Goal: Task Accomplishment & Management: Complete application form

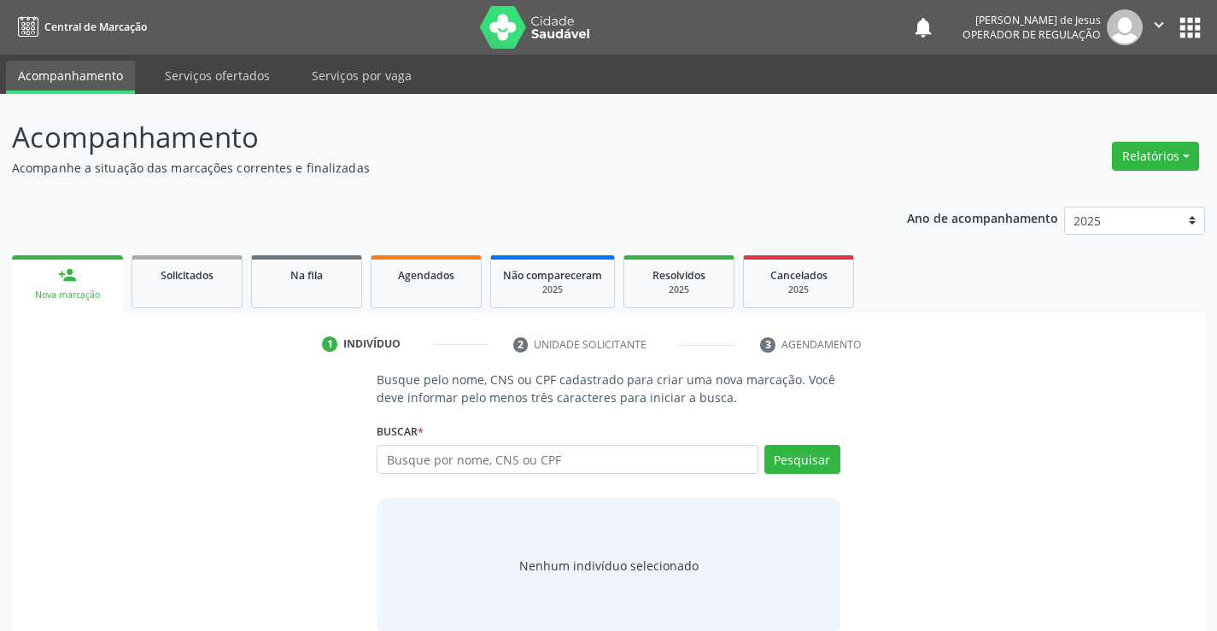
click at [395, 459] on input "text" at bounding box center [567, 459] width 381 height 29
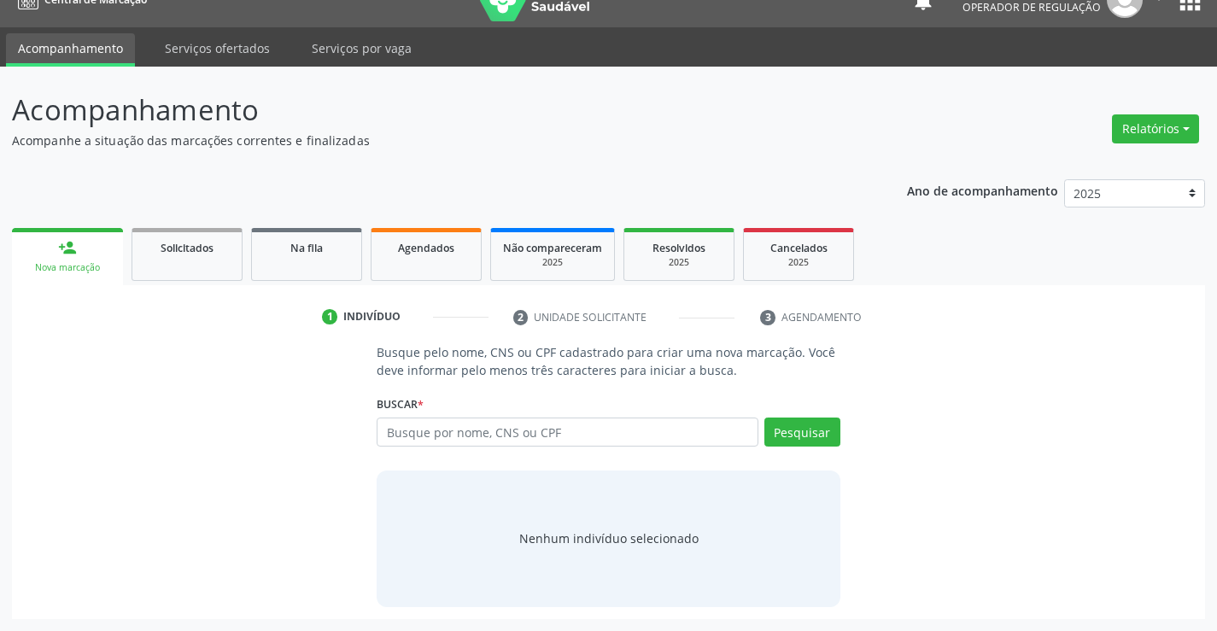
click at [404, 438] on input "text" at bounding box center [567, 432] width 381 height 29
type input "700503463068060"
click at [798, 437] on button "Pesquisar" at bounding box center [802, 432] width 76 height 29
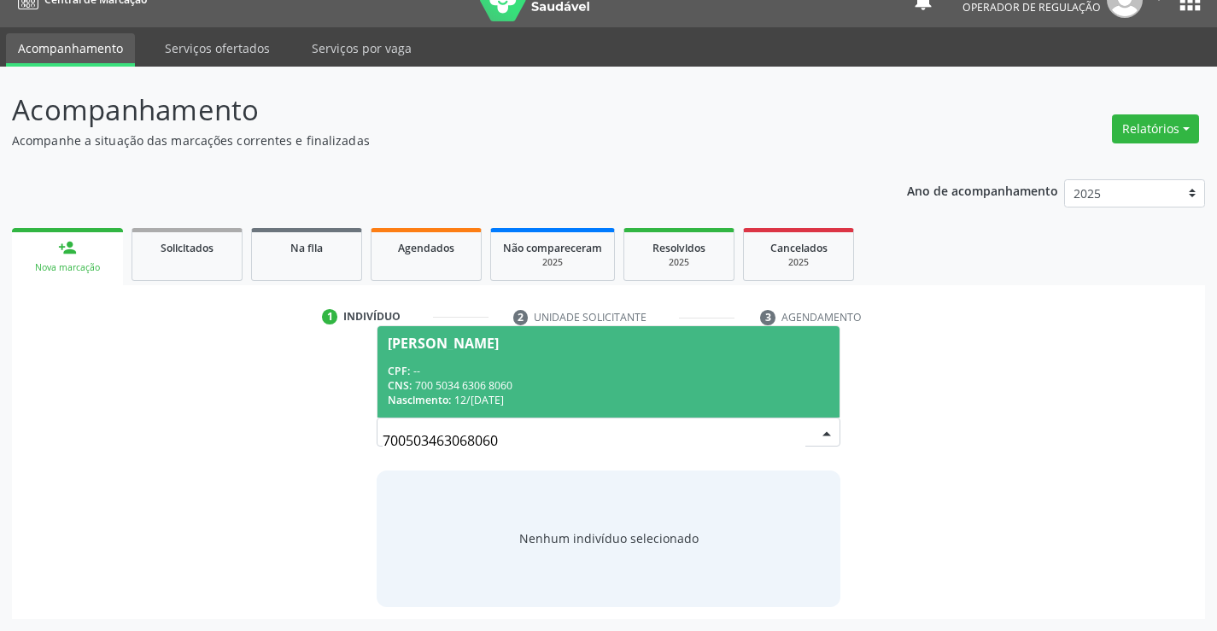
click at [500, 378] on div "CNS: 700 5034 6306 8060" at bounding box center [608, 385] width 441 height 15
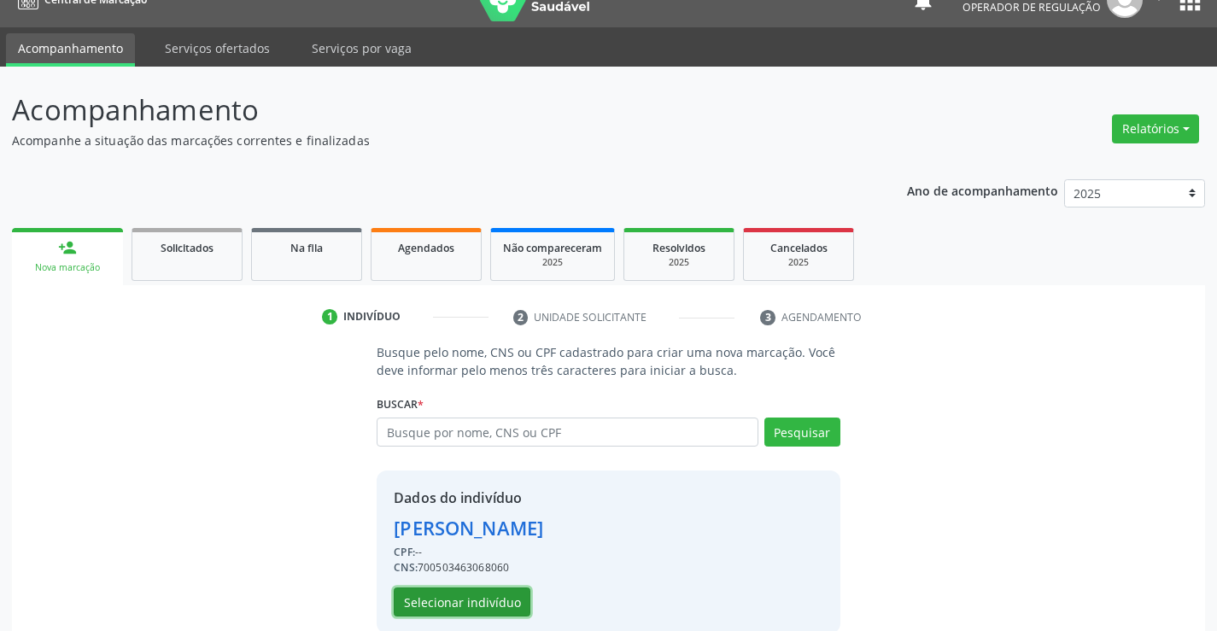
click at [486, 606] on button "Selecionar indivíduo" at bounding box center [462, 602] width 137 height 29
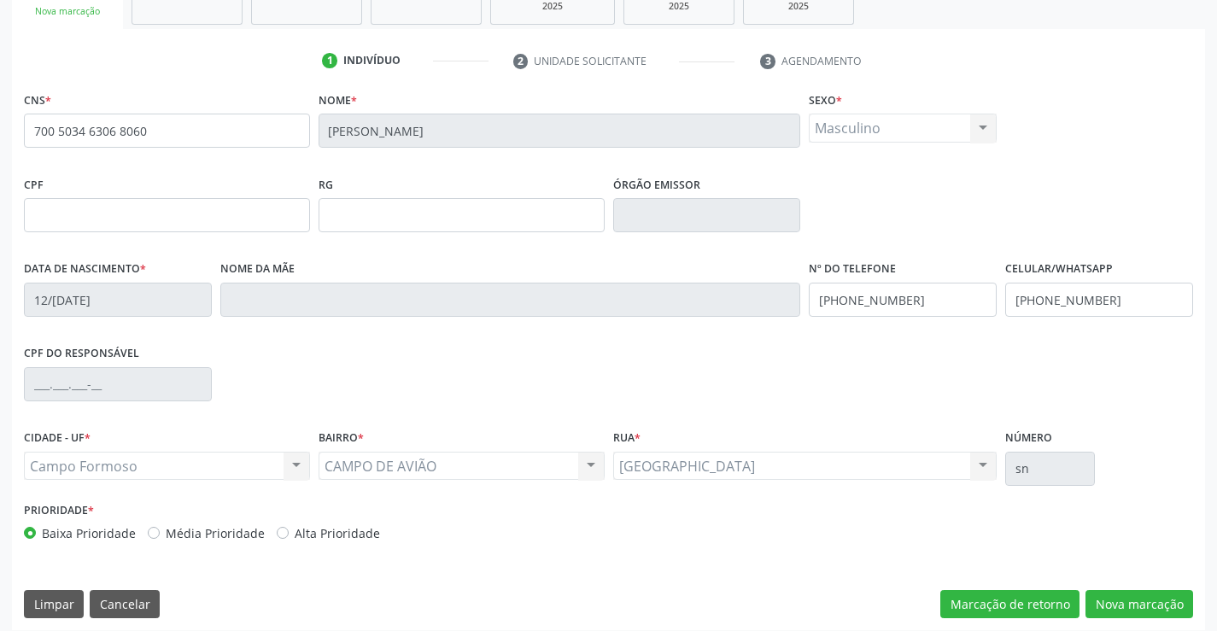
scroll to position [295, 0]
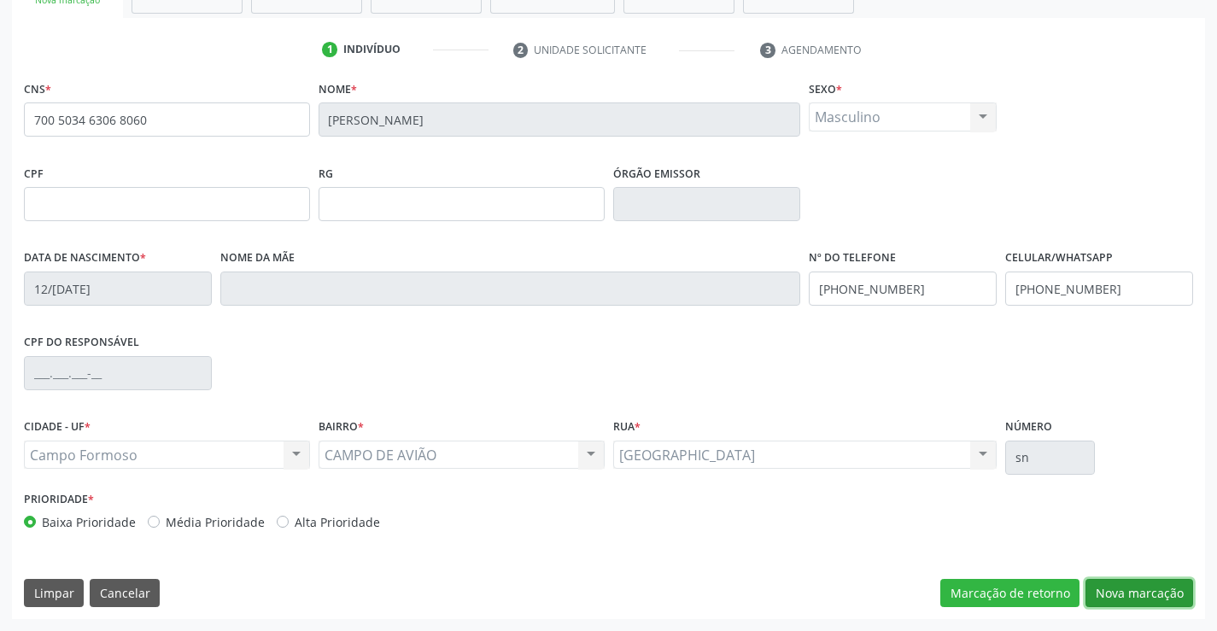
click at [1117, 594] on button "Nova marcação" at bounding box center [1140, 593] width 108 height 29
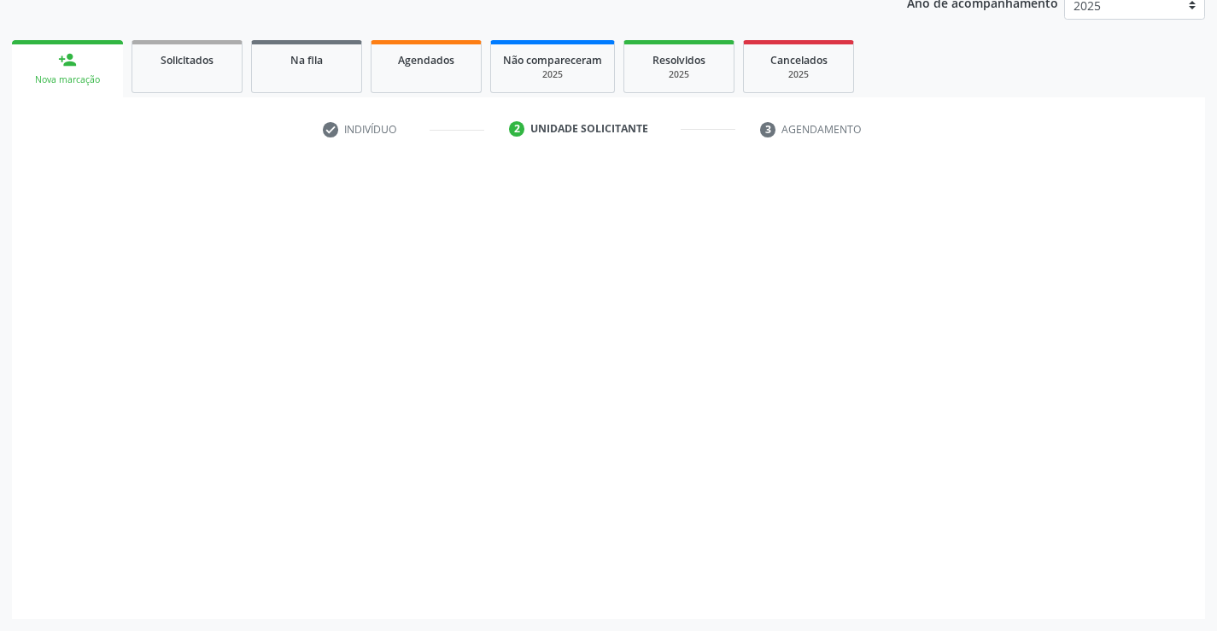
scroll to position [215, 0]
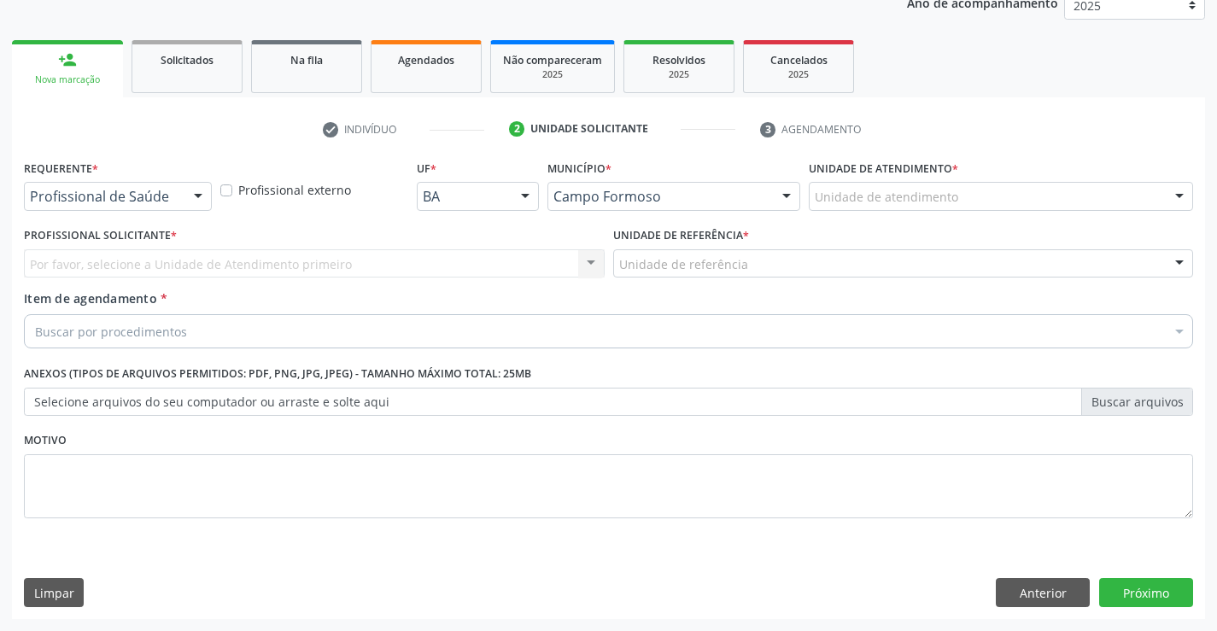
click at [192, 190] on div at bounding box center [198, 197] width 26 height 29
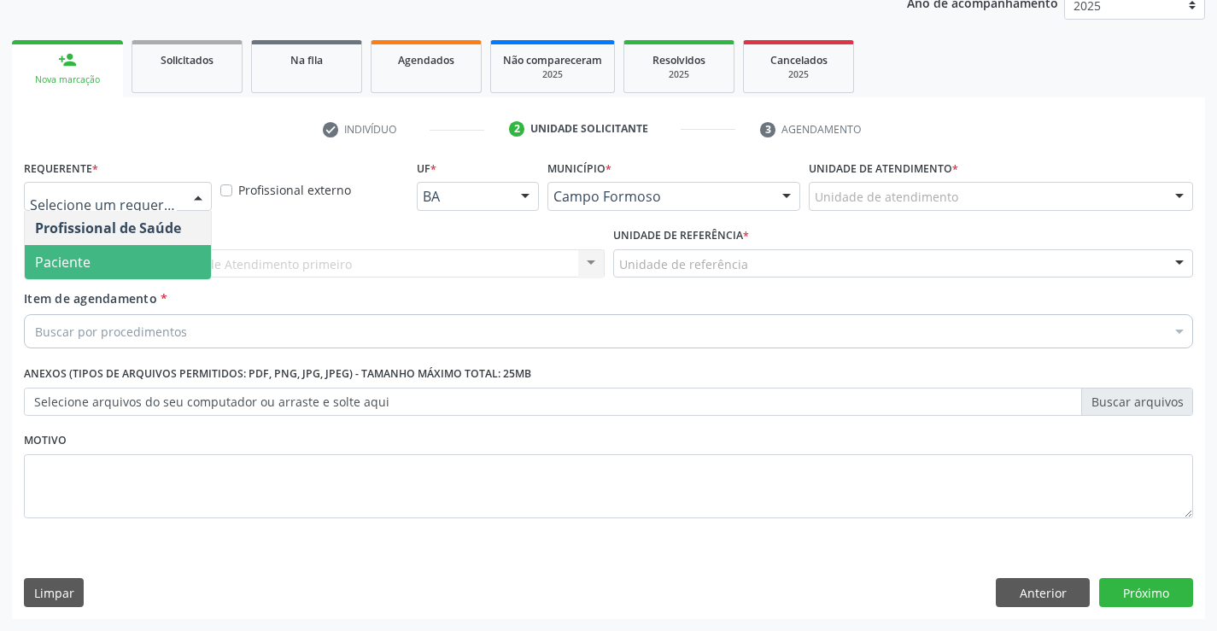
click at [167, 251] on span "Paciente" at bounding box center [118, 262] width 186 height 34
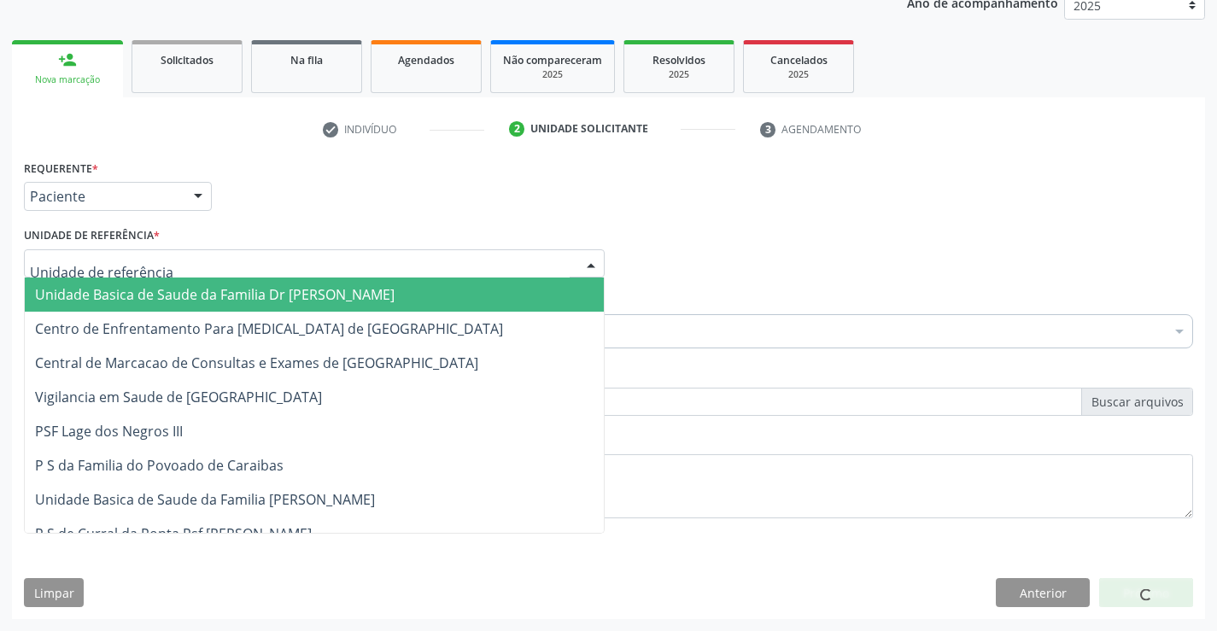
click at [197, 262] on div at bounding box center [314, 263] width 581 height 29
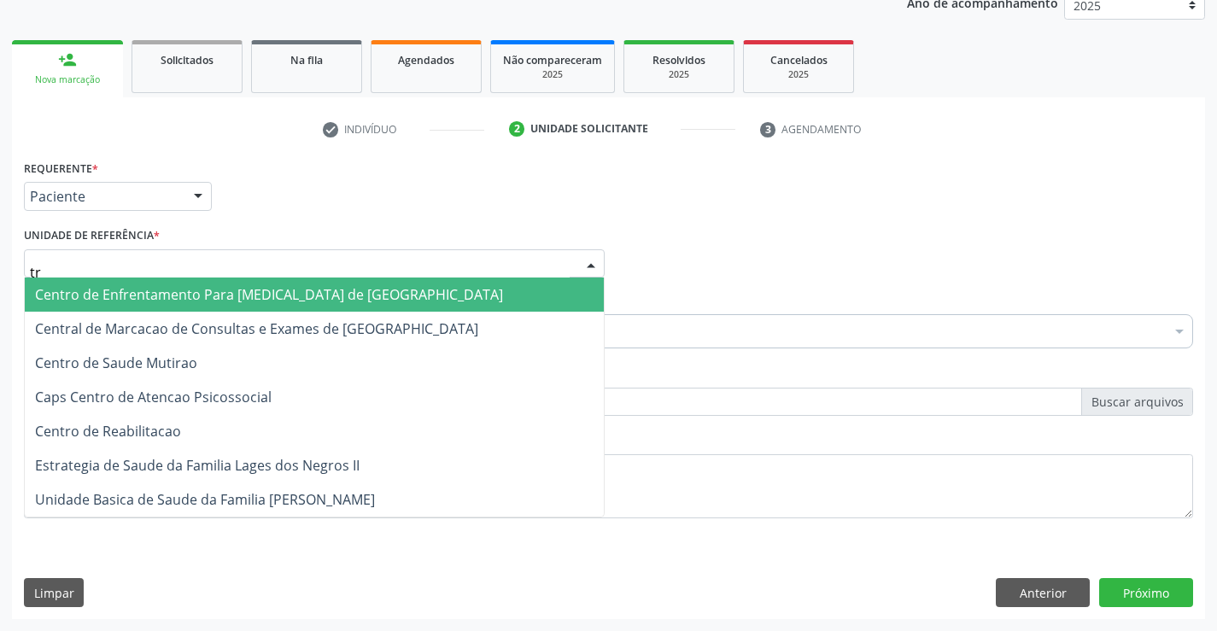
type input "tra"
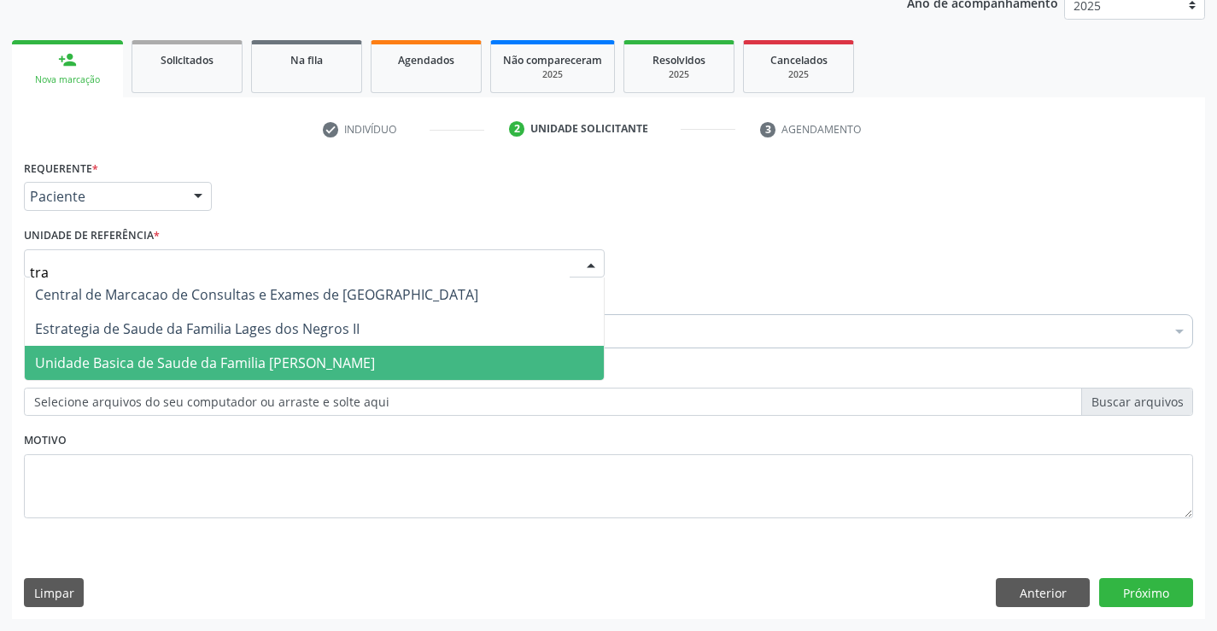
click at [187, 358] on span "Unidade Basica de Saude da Familia [PERSON_NAME]" at bounding box center [205, 363] width 340 height 19
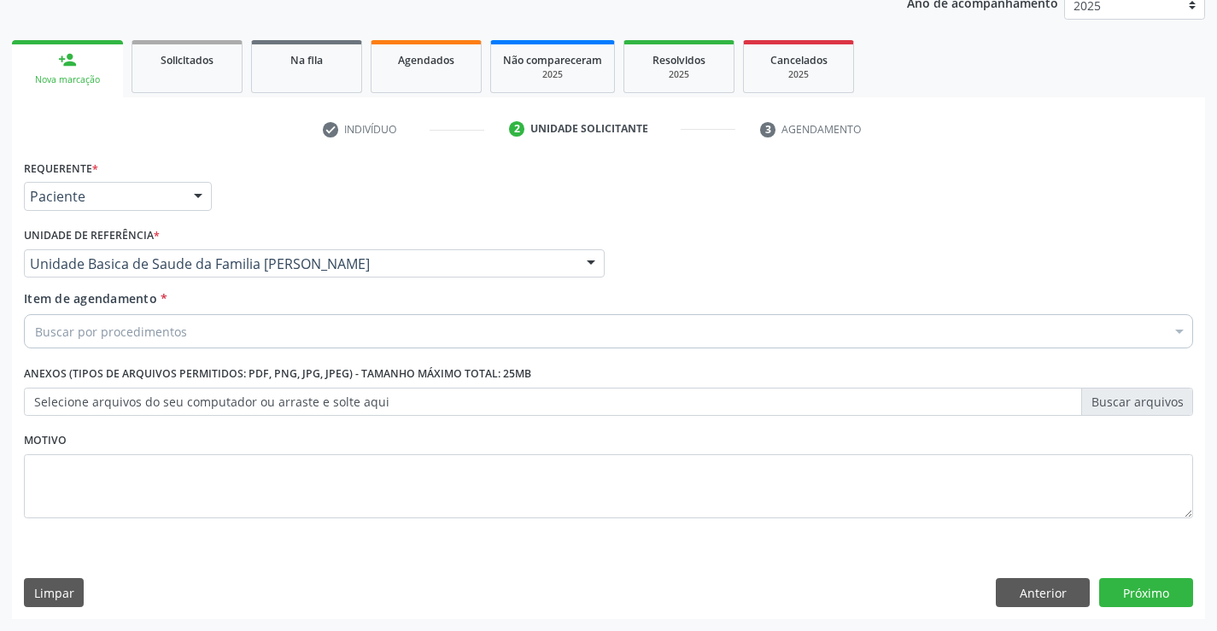
click at [212, 325] on div "Buscar por procedimentos" at bounding box center [608, 331] width 1169 height 34
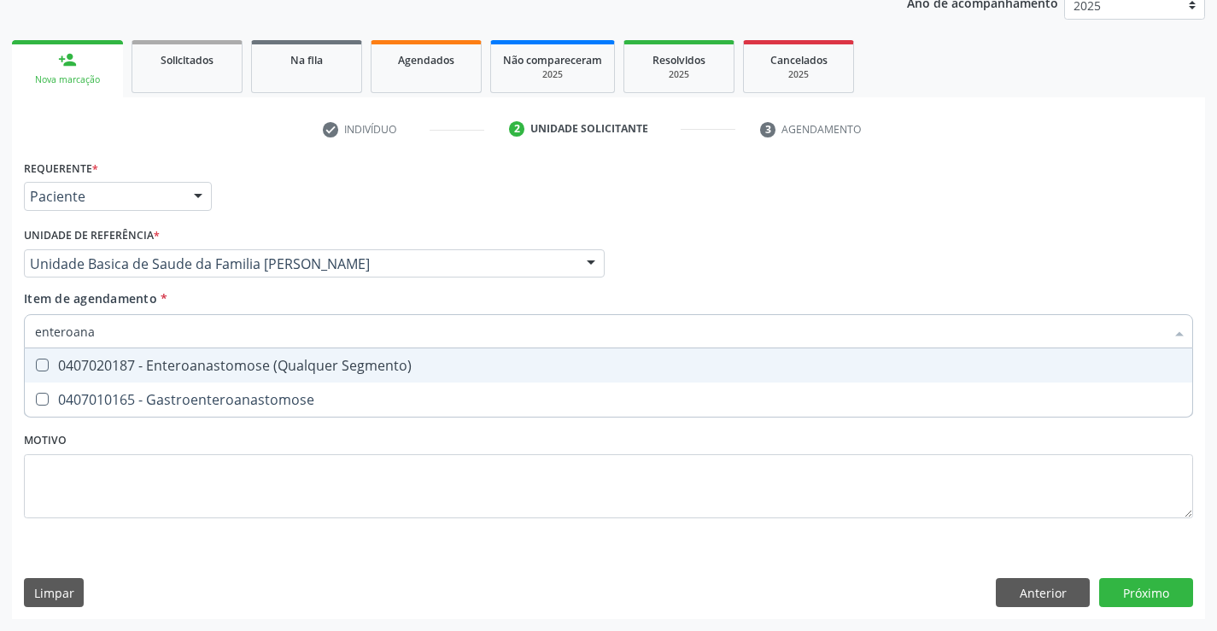
type input "enteroanas"
click at [209, 367] on div "0407020187 - Enteroanastomose (Qualquer Segmento)" at bounding box center [608, 366] width 1147 height 14
checkbox Segmento\) "true"
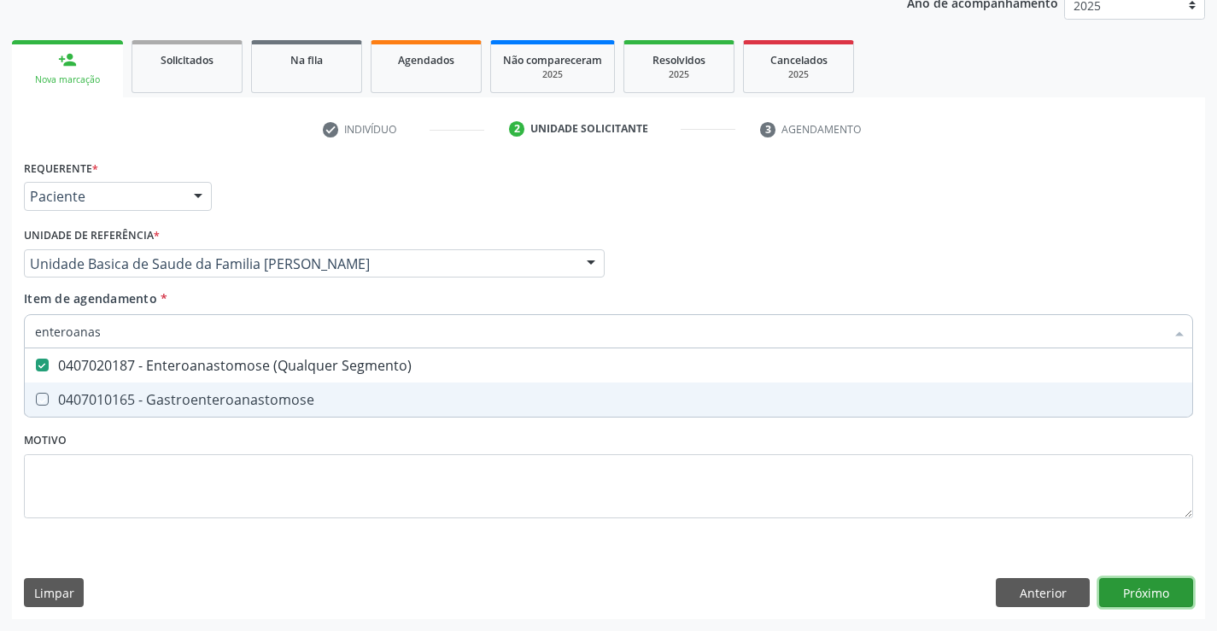
click at [1138, 600] on div "Requerente * Paciente Profissional de Saúde Paciente Nenhum resultado encontrad…" at bounding box center [608, 387] width 1193 height 464
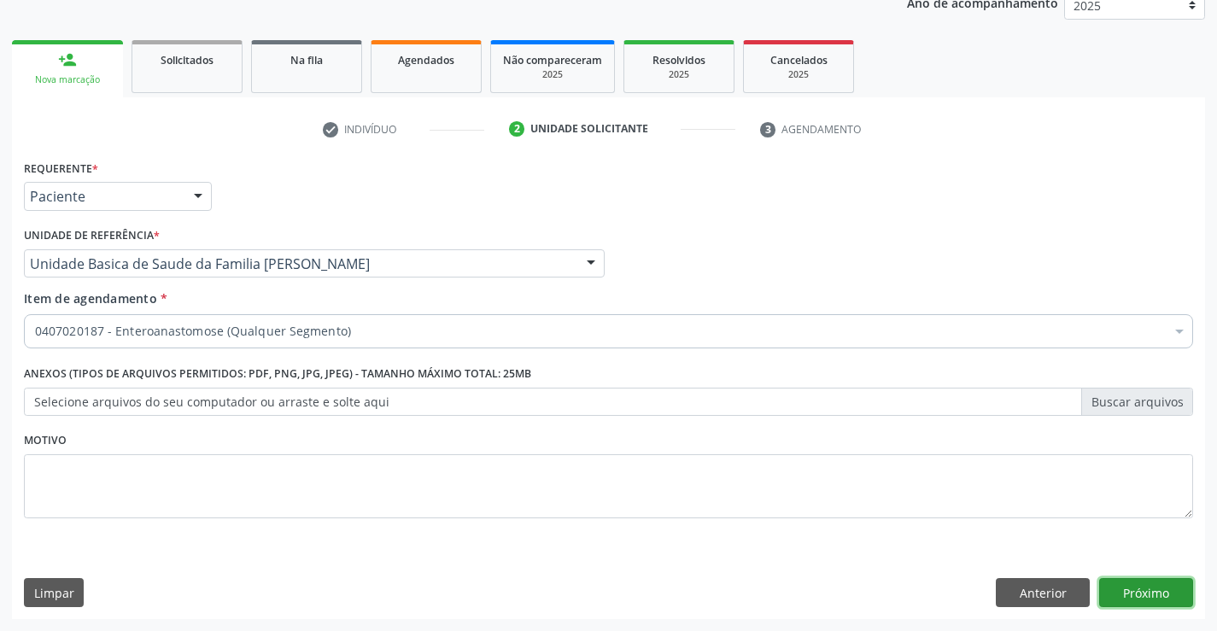
click at [1150, 598] on button "Próximo" at bounding box center [1146, 592] width 94 height 29
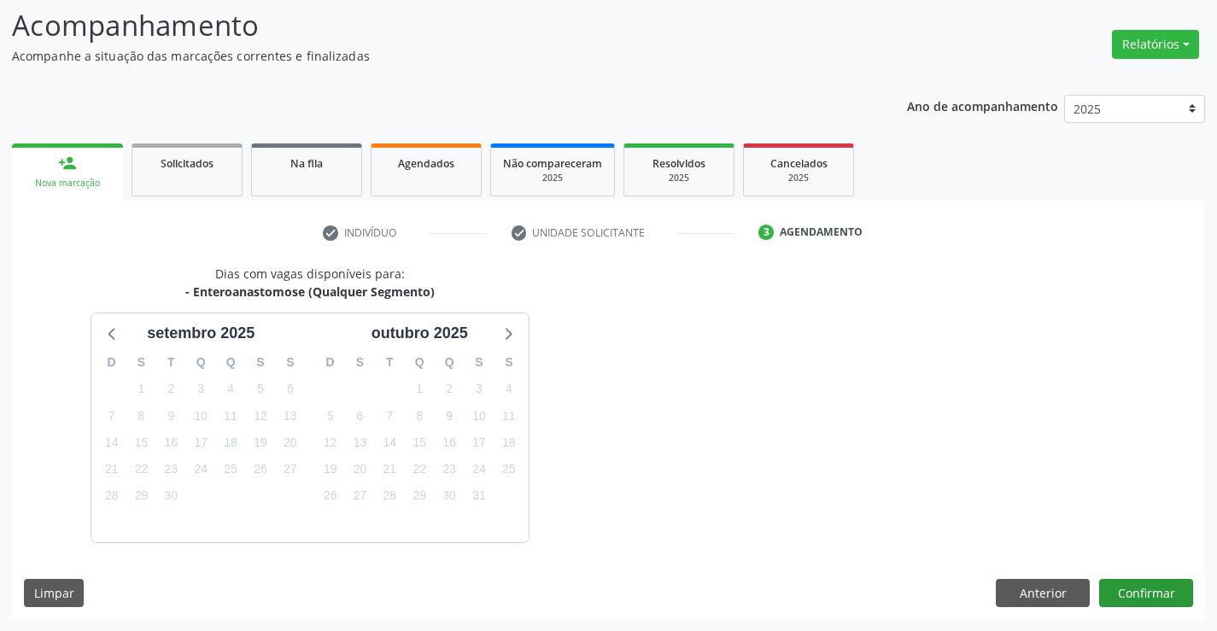
scroll to position [162, 0]
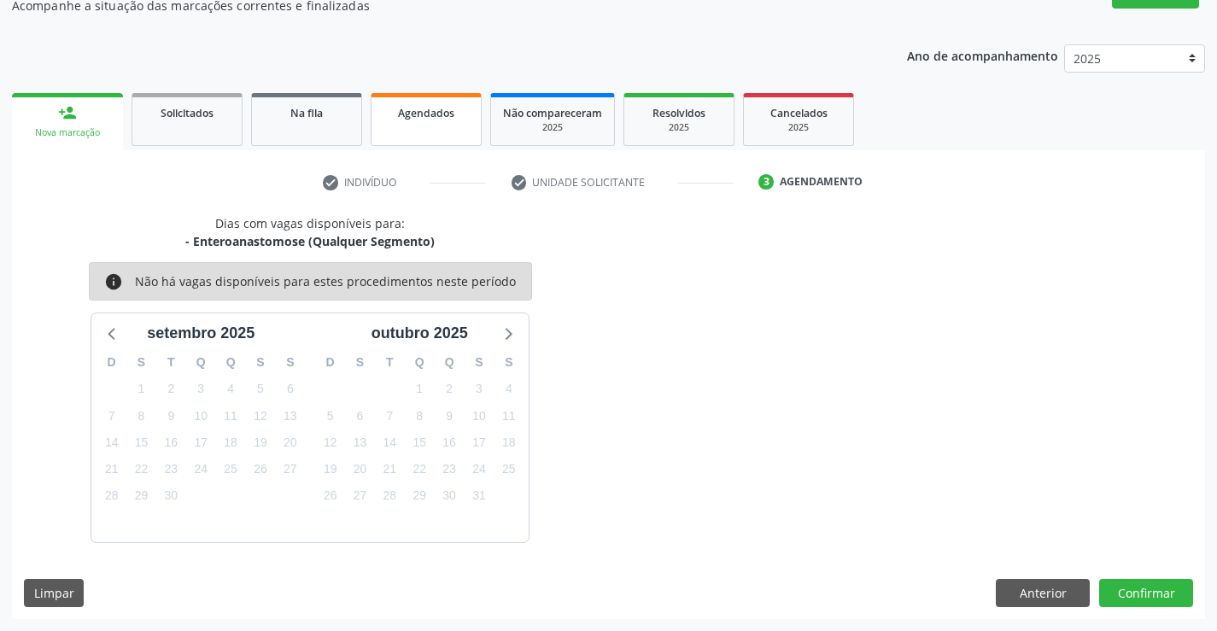
click at [433, 111] on span "Agendados" at bounding box center [426, 113] width 56 height 15
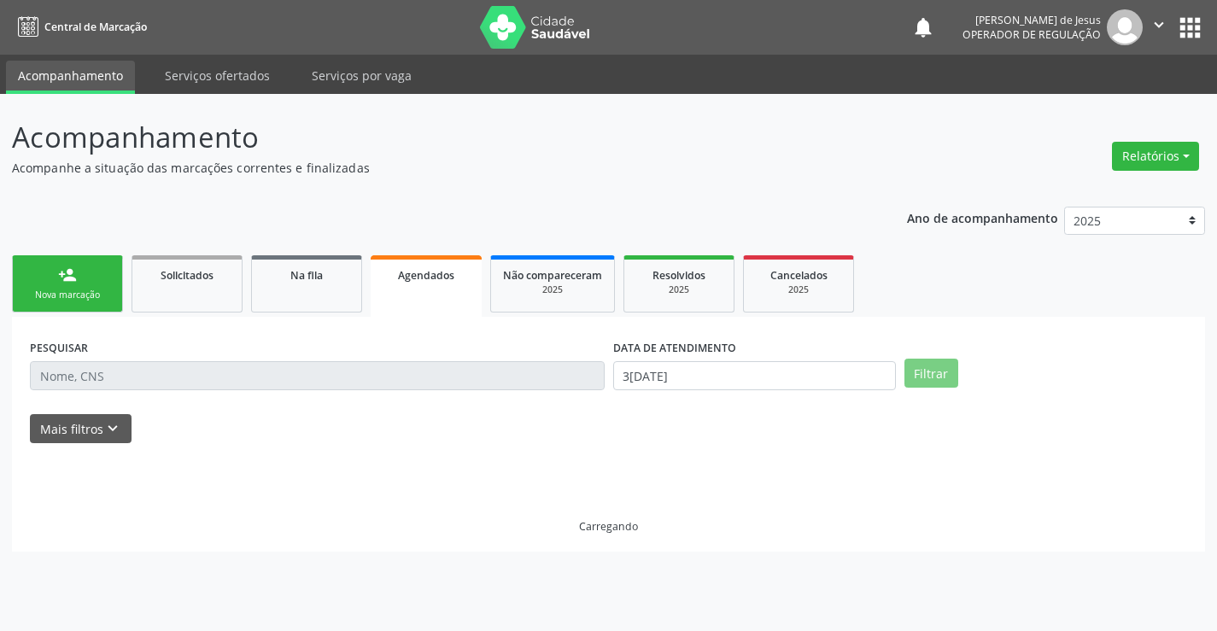
scroll to position [0, 0]
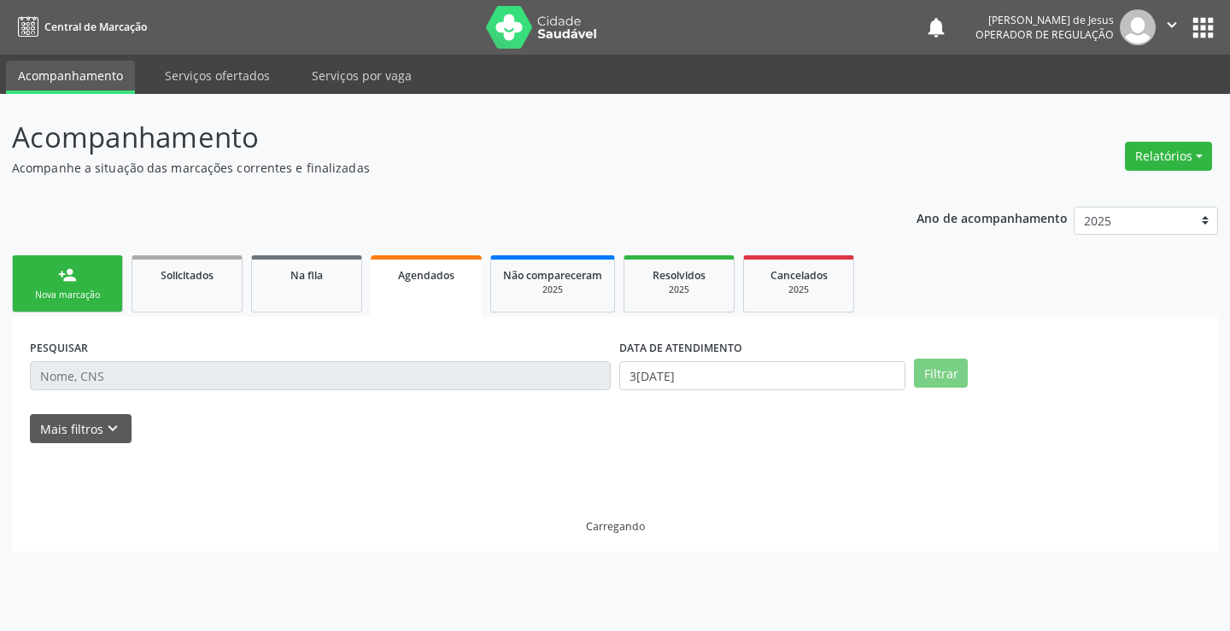
click at [67, 297] on div "Nova marcação" at bounding box center [67, 295] width 85 height 13
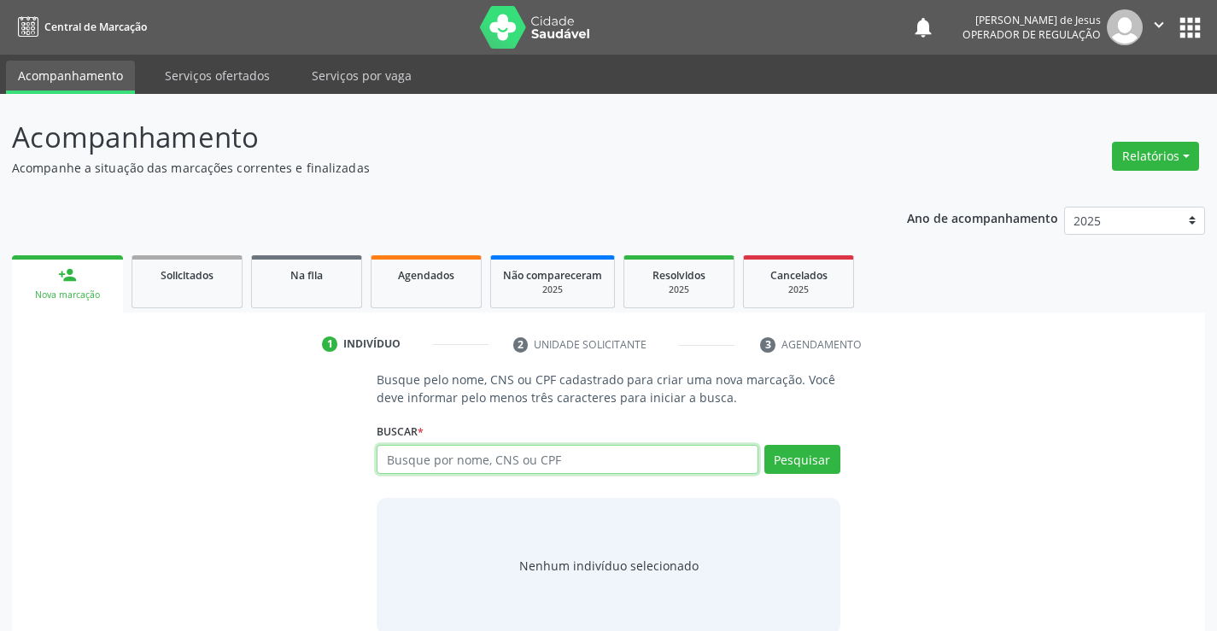
click at [426, 466] on input "text" at bounding box center [567, 459] width 381 height 29
type input "700503463068060"
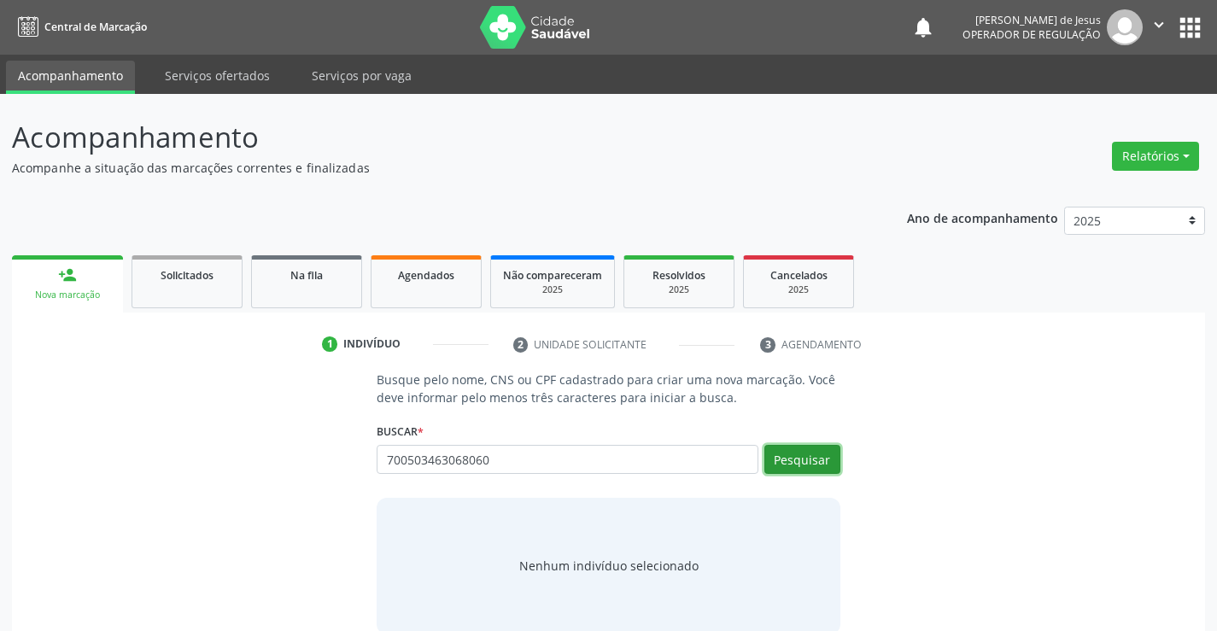
click at [806, 458] on button "Pesquisar" at bounding box center [802, 459] width 76 height 29
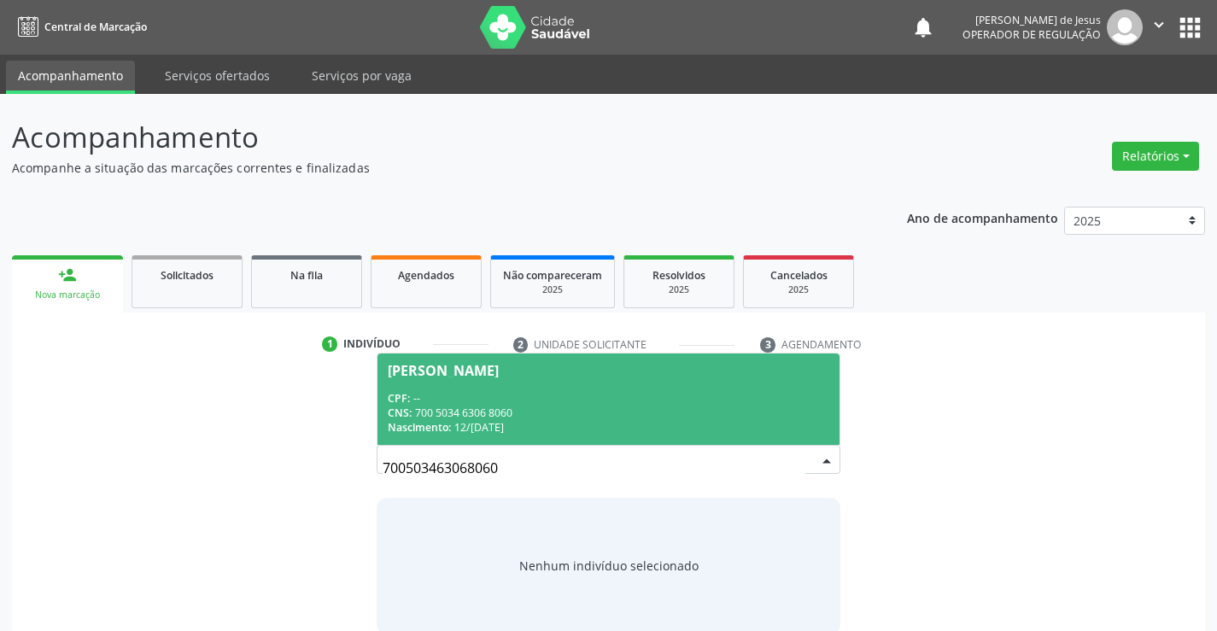
click at [609, 421] on div "Nascimento: [DATE]" at bounding box center [608, 427] width 441 height 15
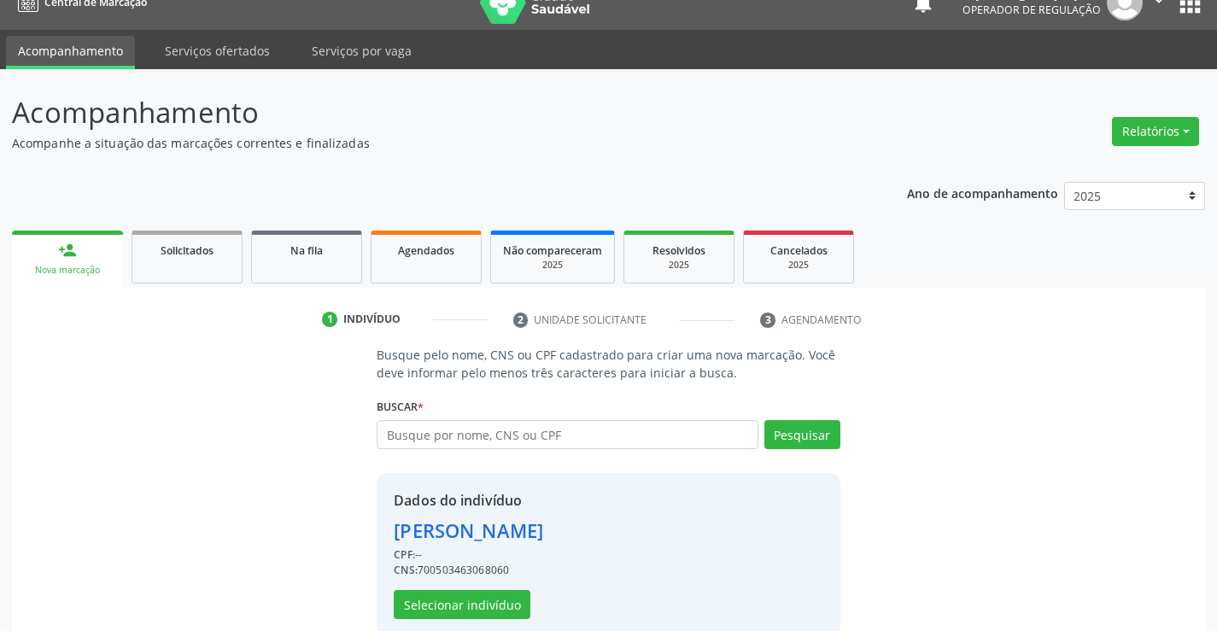
scroll to position [54, 0]
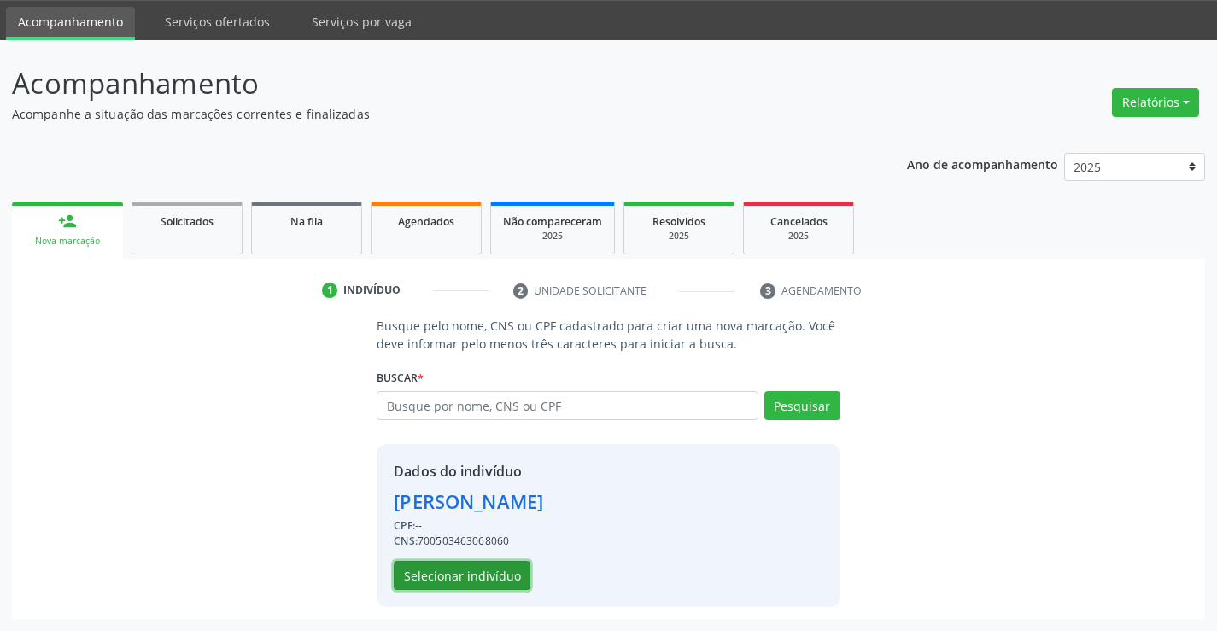
click at [484, 578] on button "Selecionar indivíduo" at bounding box center [462, 575] width 137 height 29
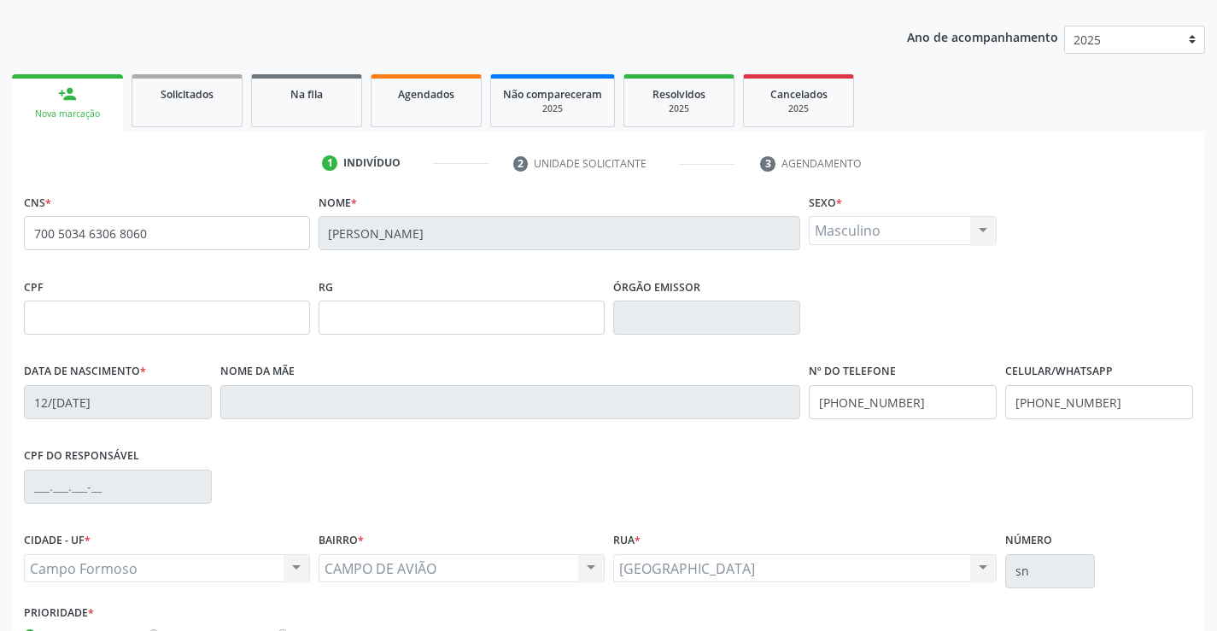
scroll to position [295, 0]
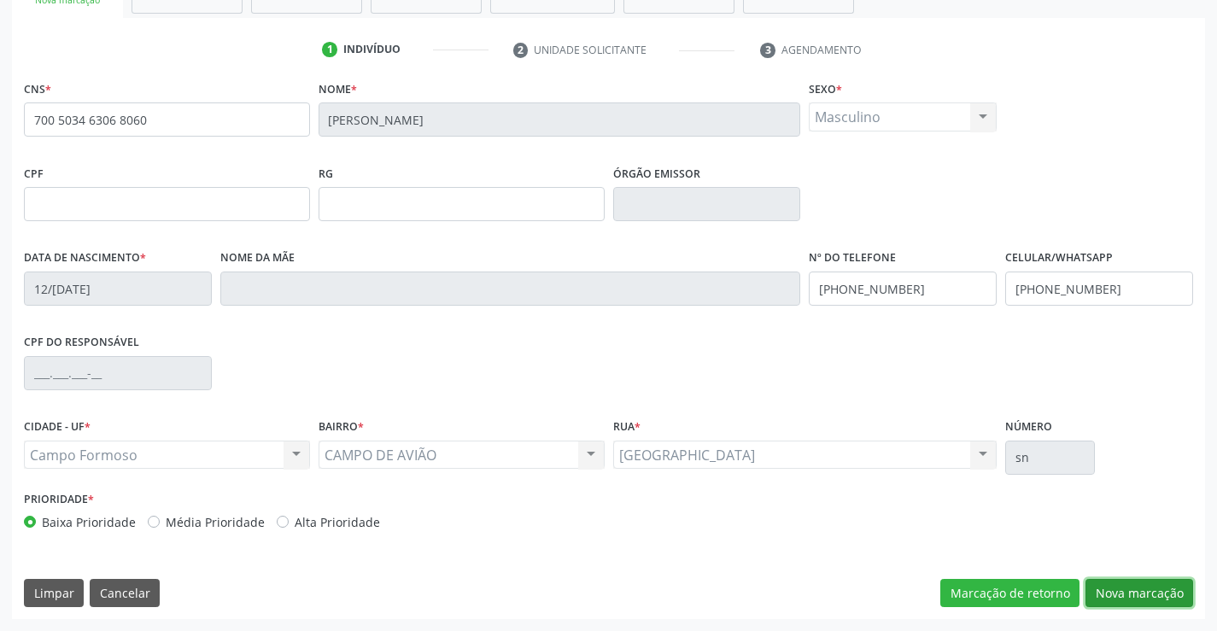
click at [1120, 593] on button "Nova marcação" at bounding box center [1140, 593] width 108 height 29
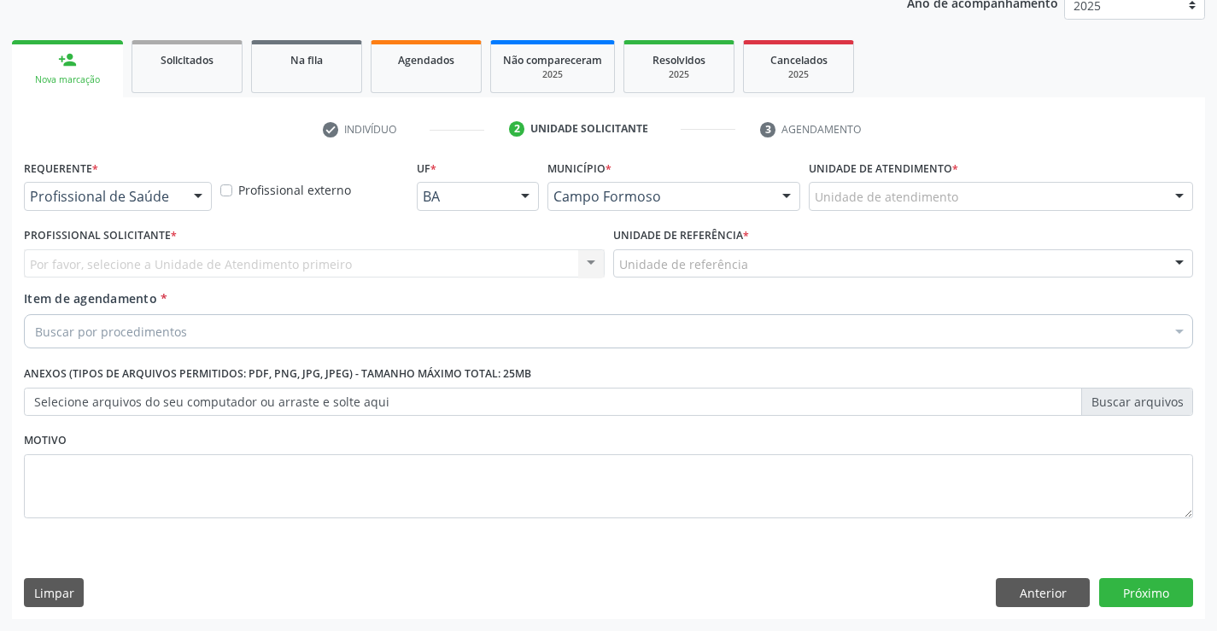
scroll to position [215, 0]
click at [194, 196] on div at bounding box center [198, 197] width 26 height 29
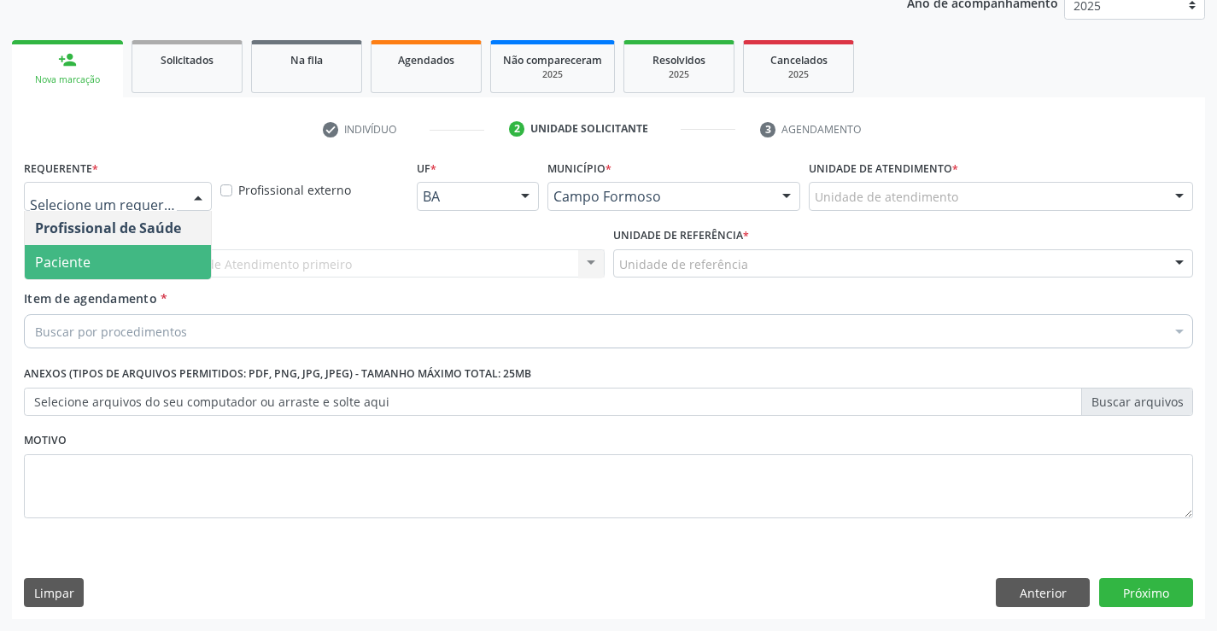
click at [120, 264] on span "Paciente" at bounding box center [118, 262] width 186 height 34
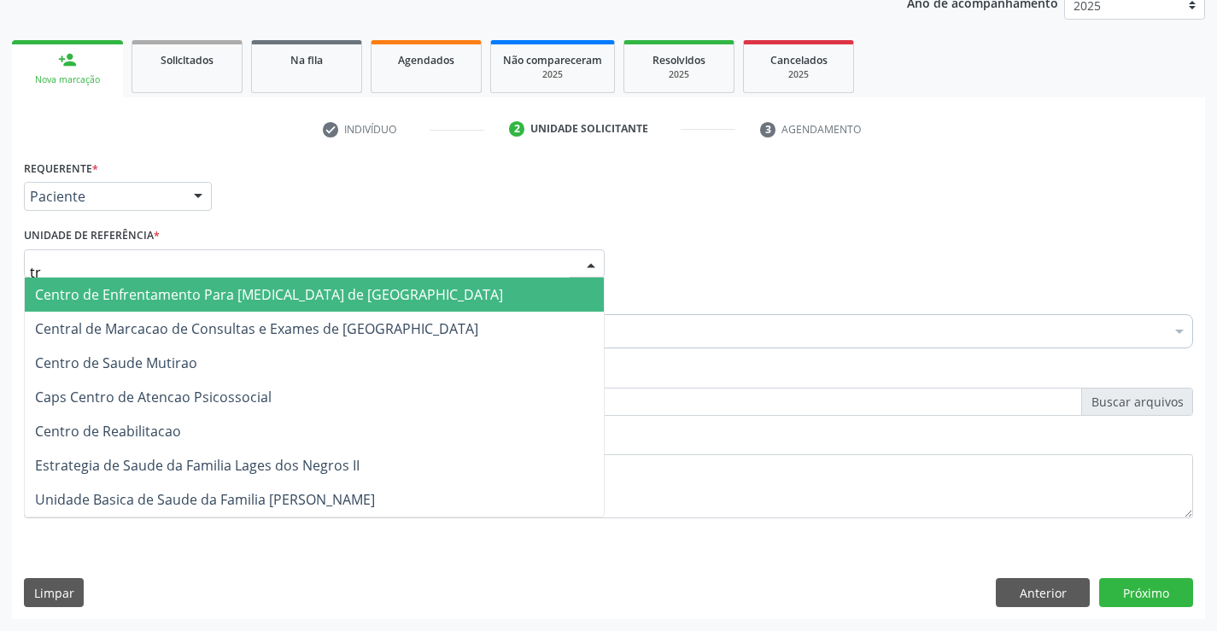
type input "tra"
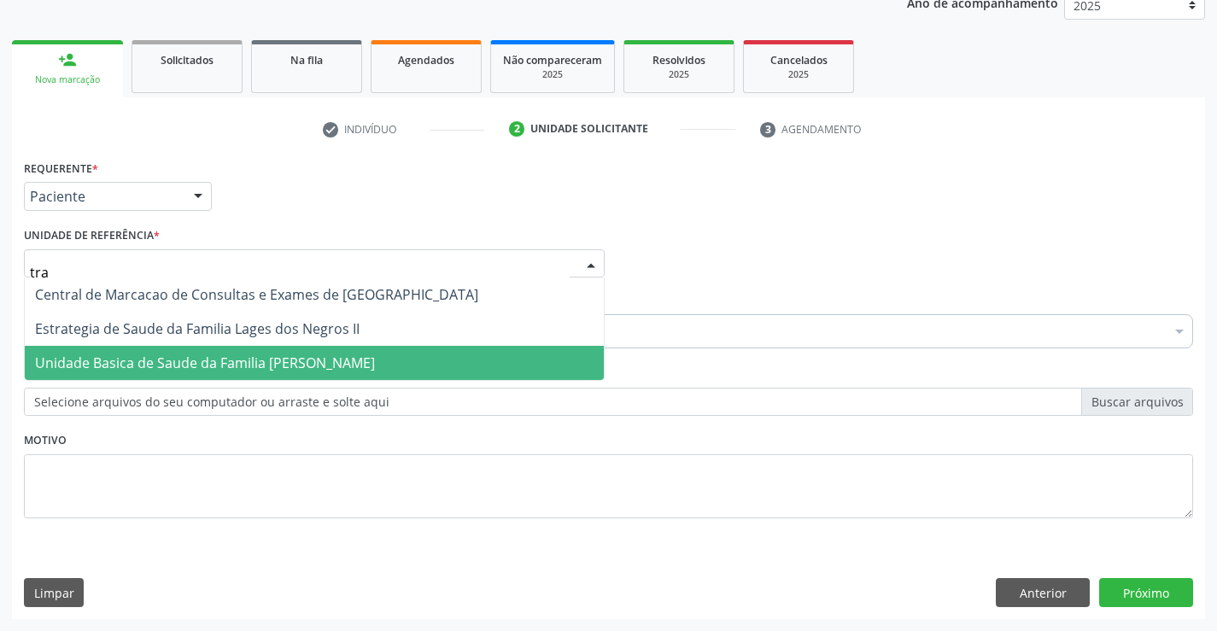
click at [176, 350] on span "Unidade Basica de Saude da Familia [PERSON_NAME]" at bounding box center [314, 363] width 579 height 34
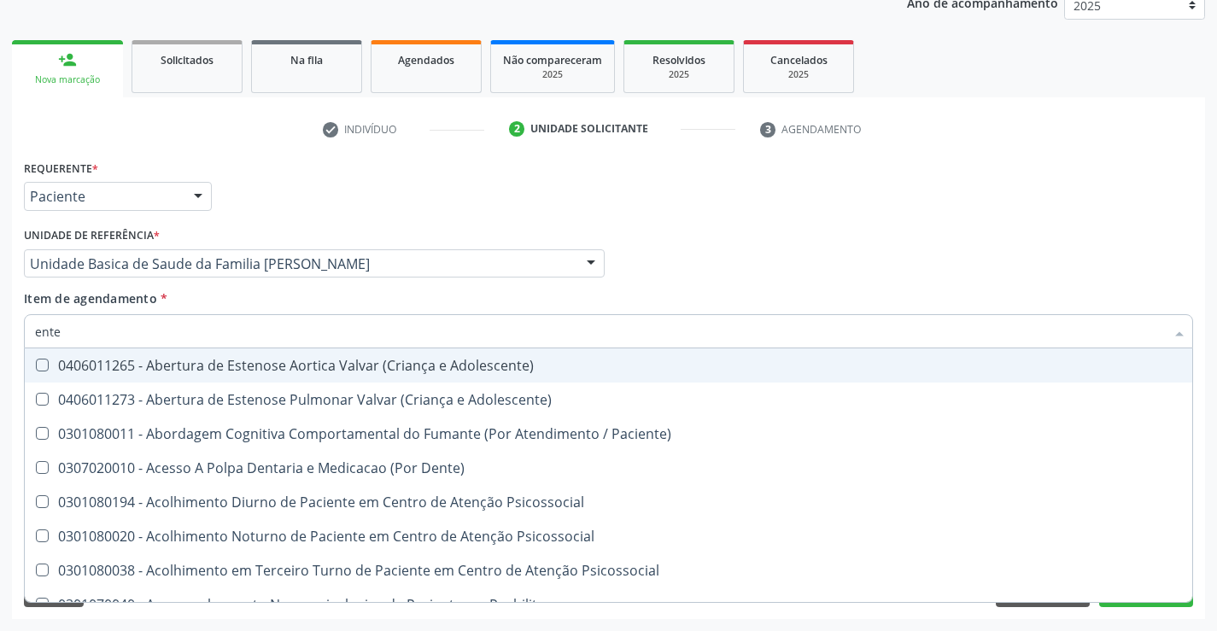
type input "enter"
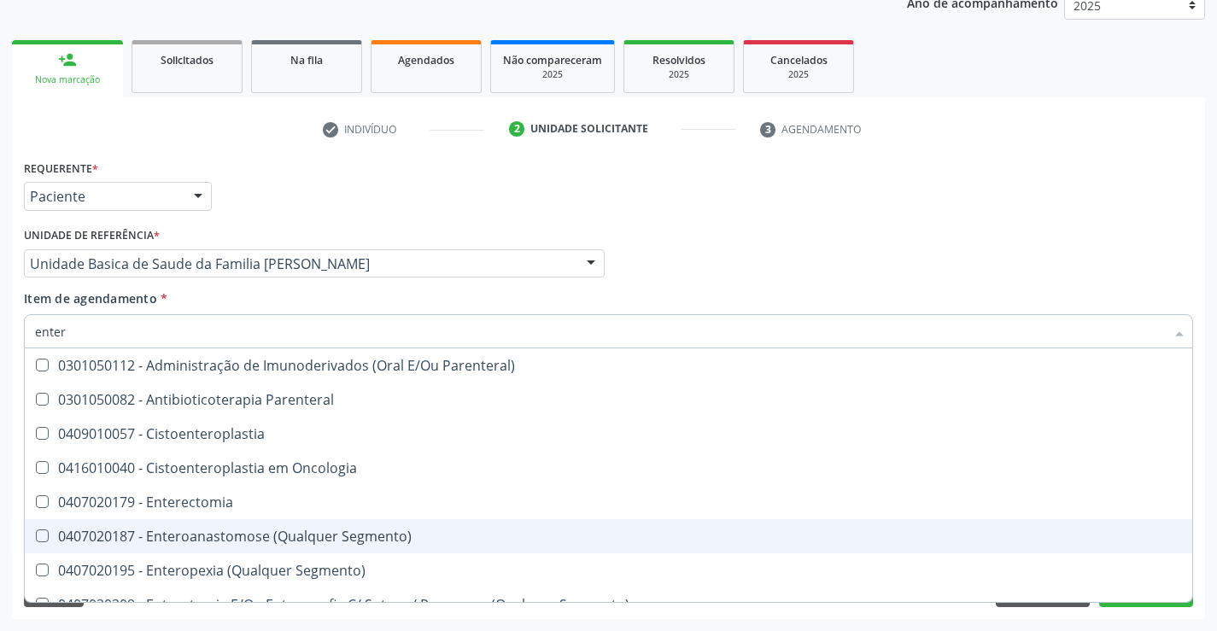
click at [204, 537] on div "0407020187 - Enteroanastomose (Qualquer Segmento)" at bounding box center [608, 537] width 1147 height 14
checkbox Segmento\) "true"
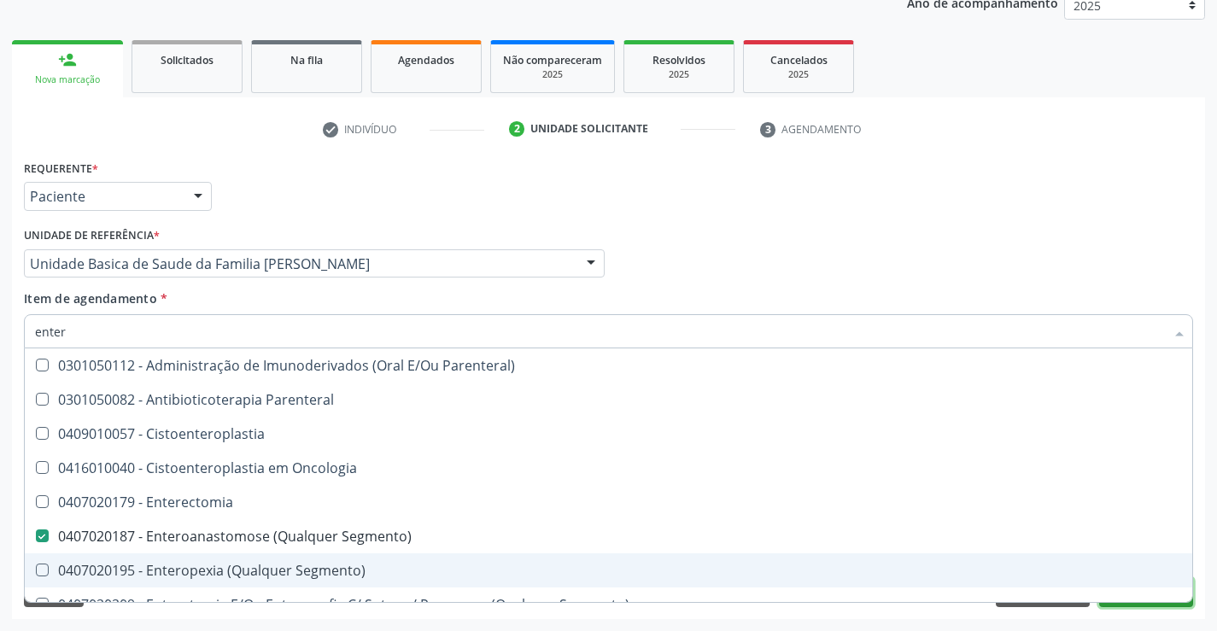
click at [1133, 606] on button "Próximo" at bounding box center [1146, 592] width 94 height 29
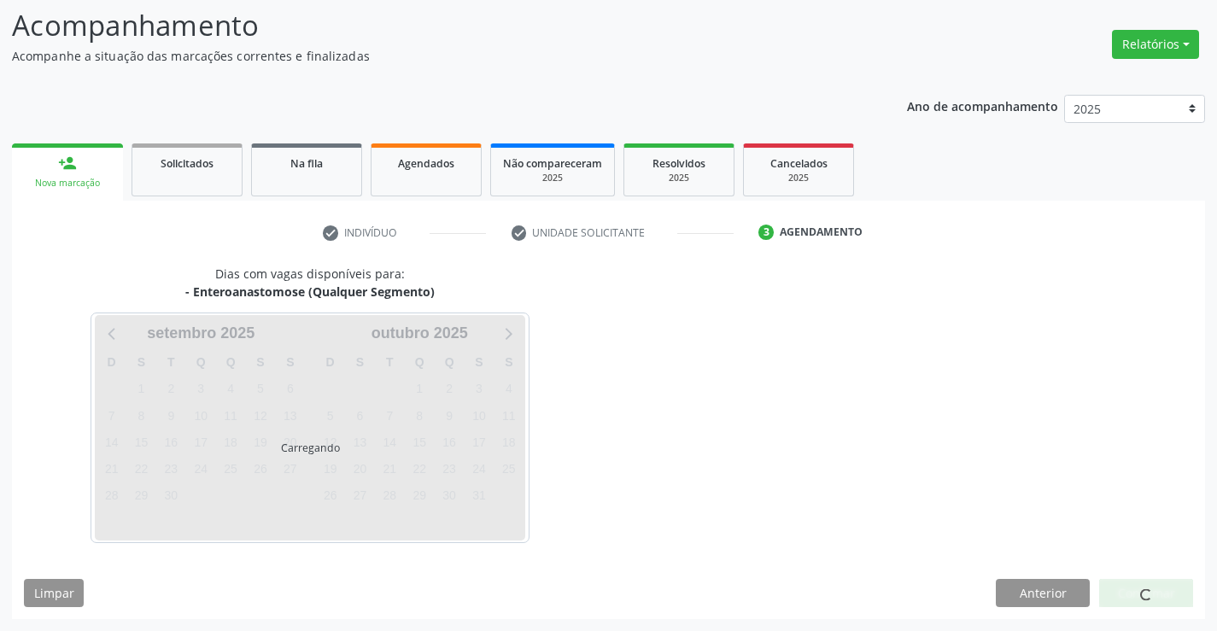
scroll to position [112, 0]
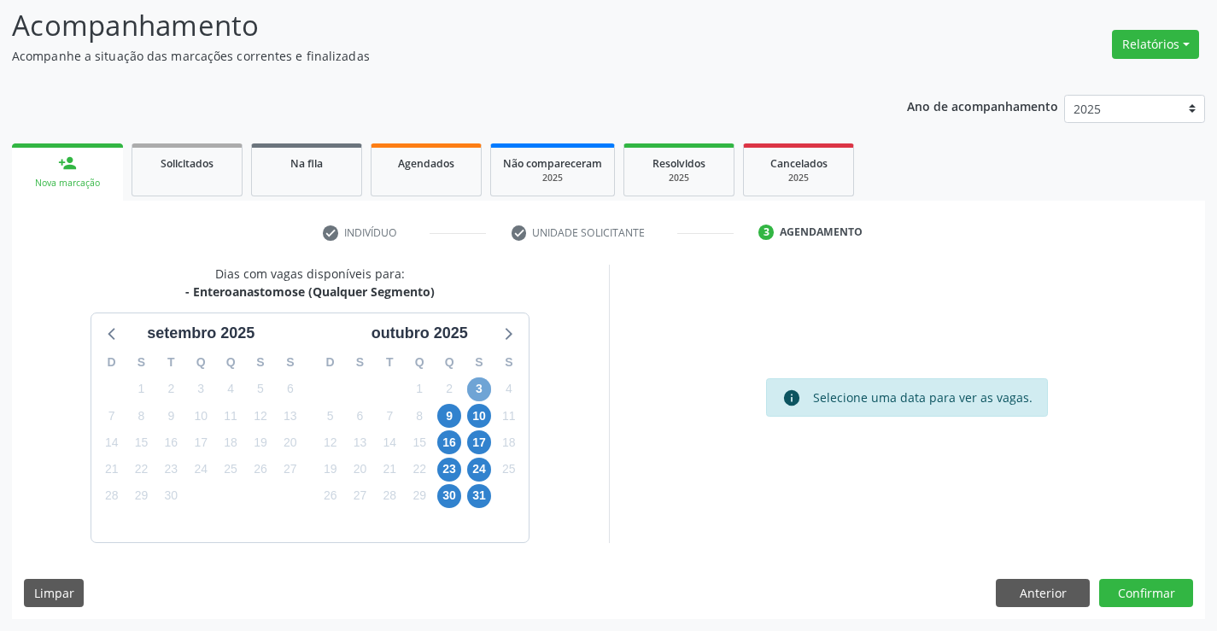
click at [477, 385] on span "3" at bounding box center [479, 390] width 24 height 24
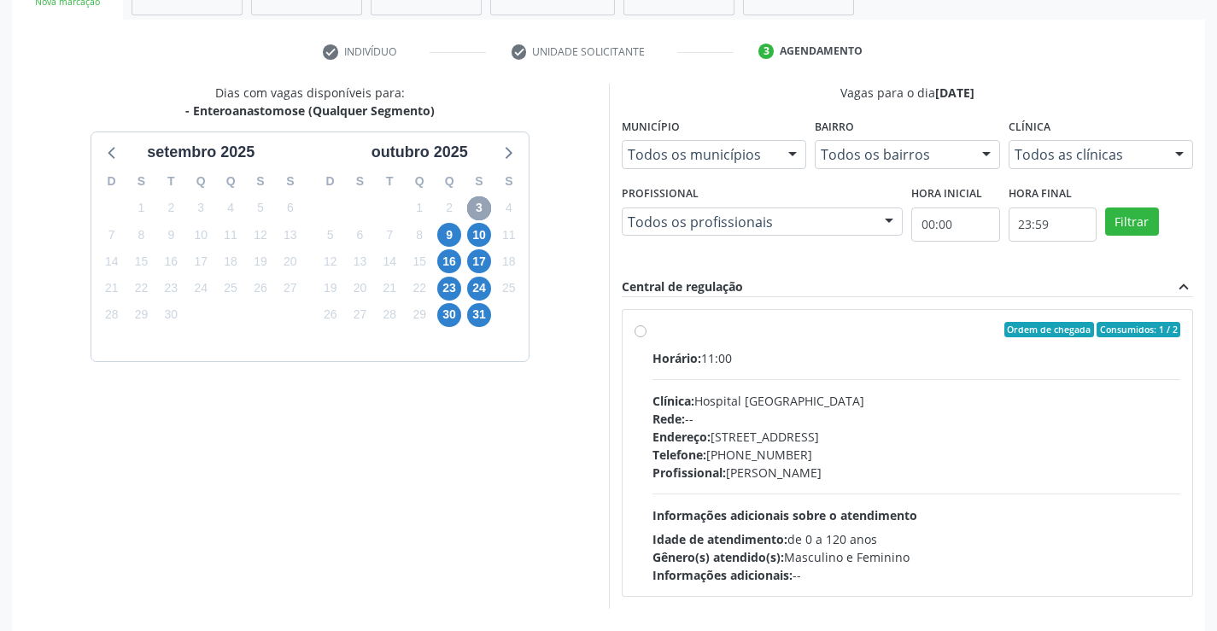
scroll to position [296, 0]
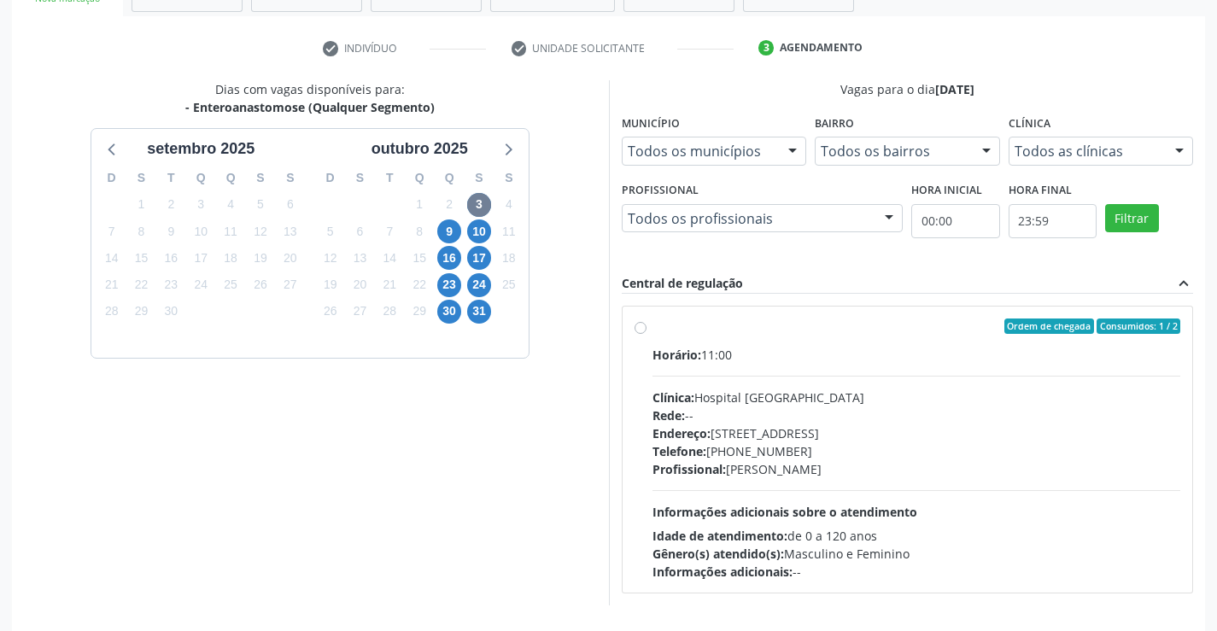
click at [653, 327] on label "Ordem de chegada Consumidos: 1 / 2 Horário: 11:00 Clínica: Hospital [GEOGRAPHIC…" at bounding box center [917, 450] width 529 height 262
click at [635, 327] on input "Ordem de chegada Consumidos: 1 / 2 Horário: 11:00 Clínica: Hospital [GEOGRAPHIC…" at bounding box center [641, 326] width 12 height 15
radio input "true"
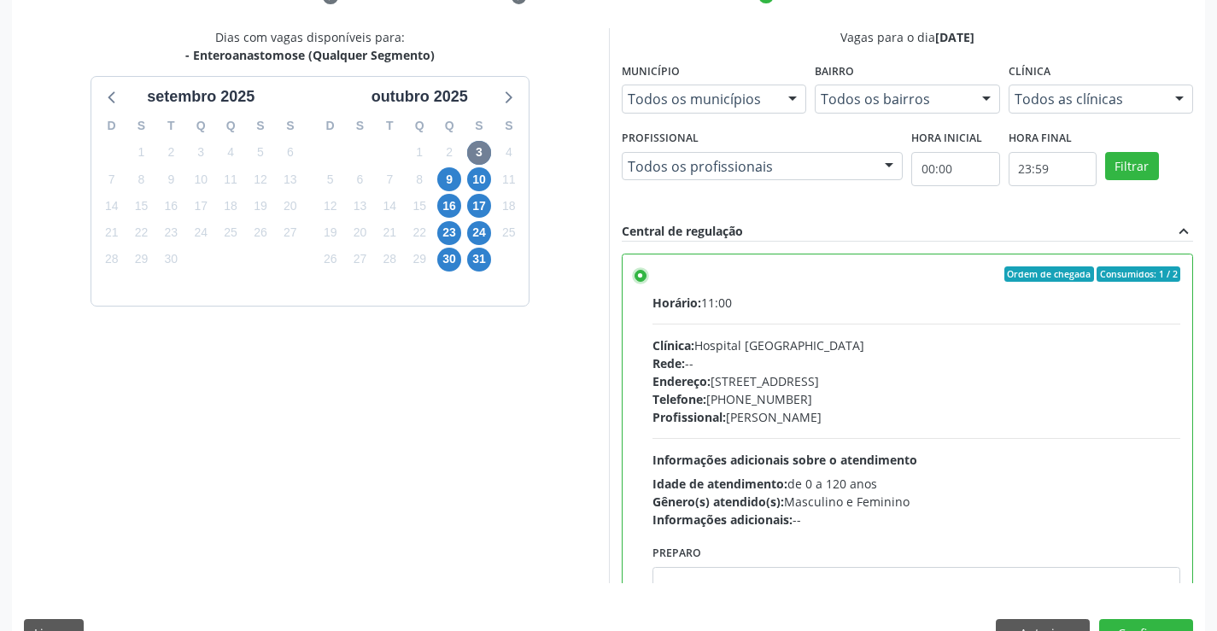
scroll to position [389, 0]
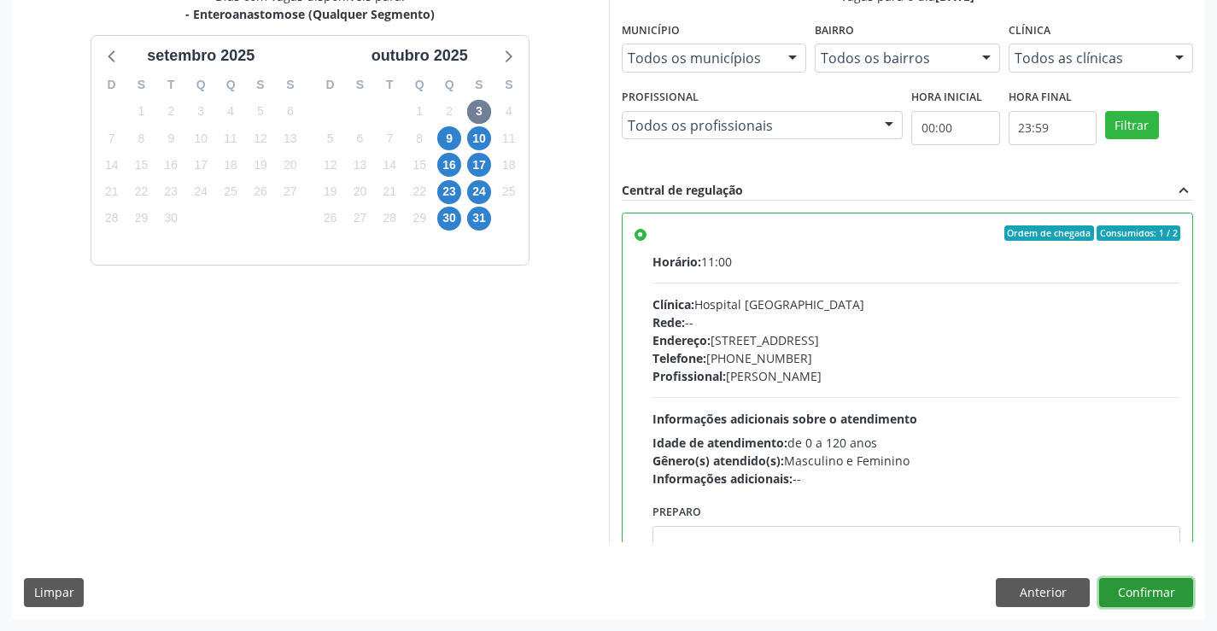
click at [1150, 597] on button "Confirmar" at bounding box center [1146, 592] width 94 height 29
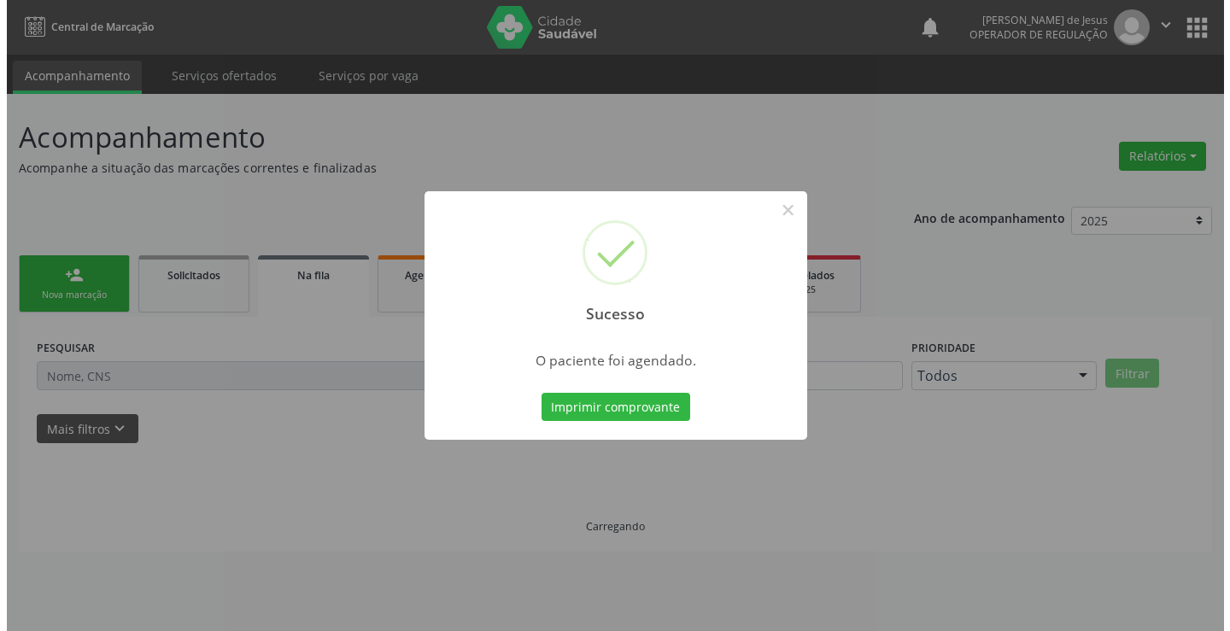
scroll to position [0, 0]
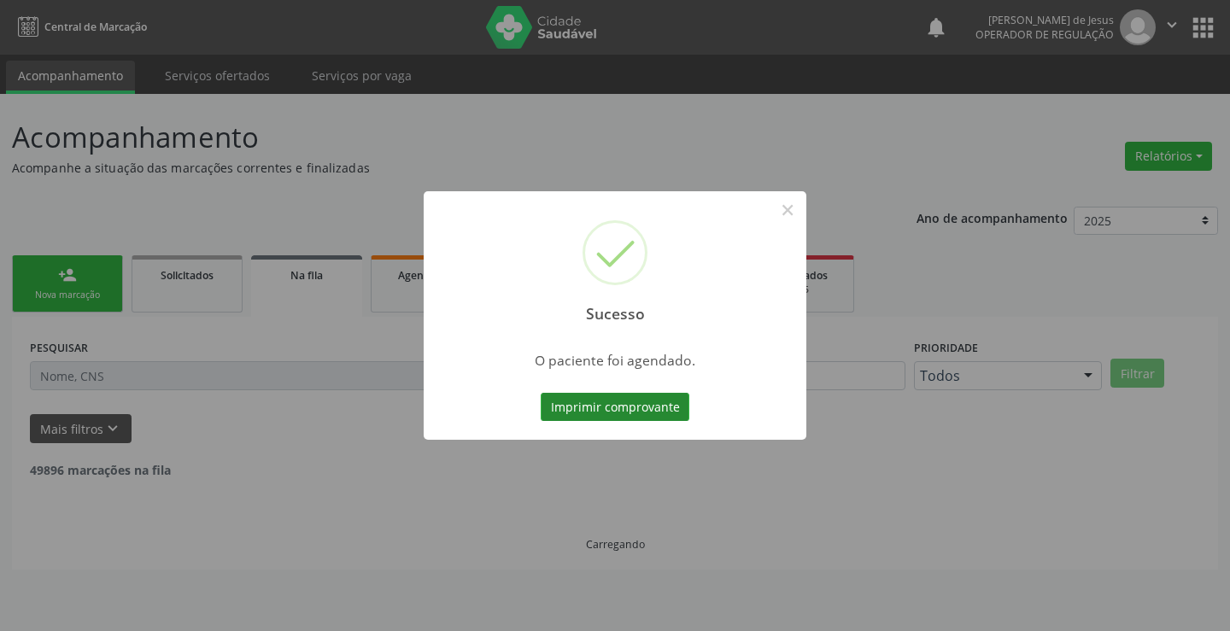
click at [592, 407] on button "Imprimir comprovante" at bounding box center [615, 407] width 149 height 29
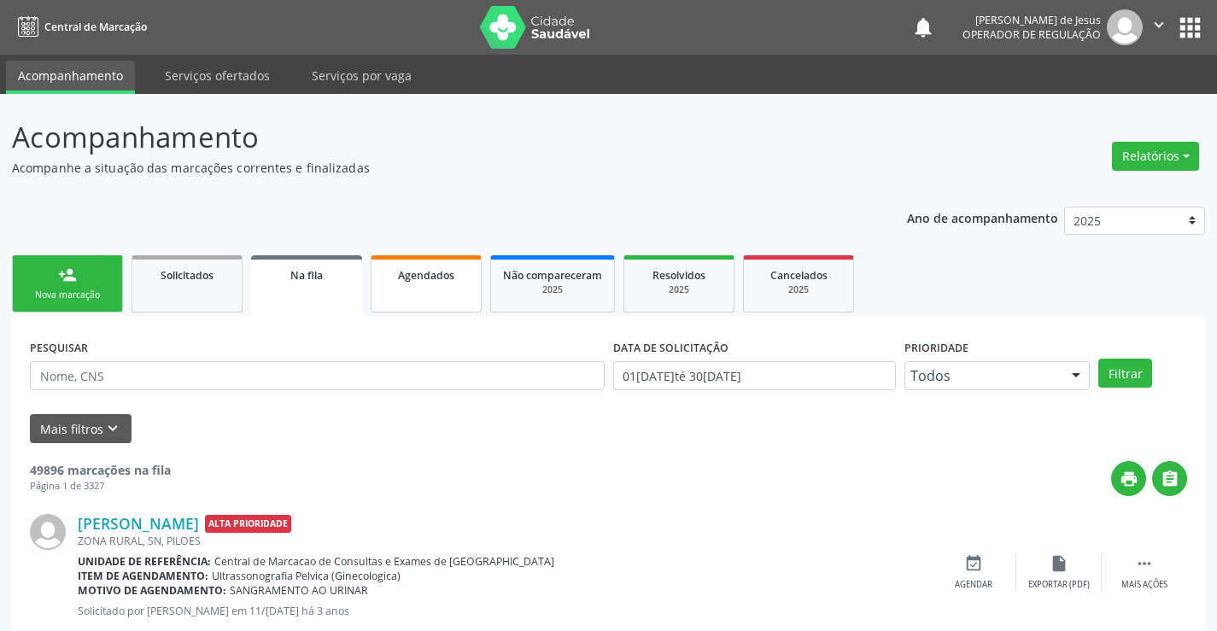
click at [418, 303] on link "Agendados" at bounding box center [426, 283] width 111 height 57
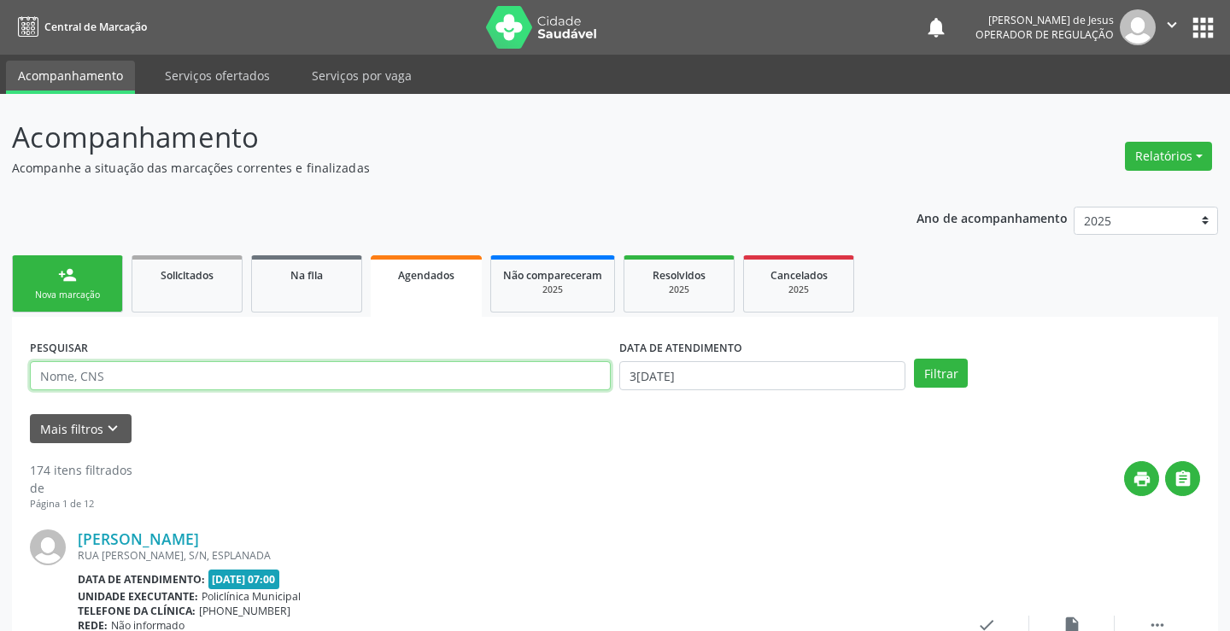
click at [520, 377] on input "text" at bounding box center [320, 375] width 581 height 29
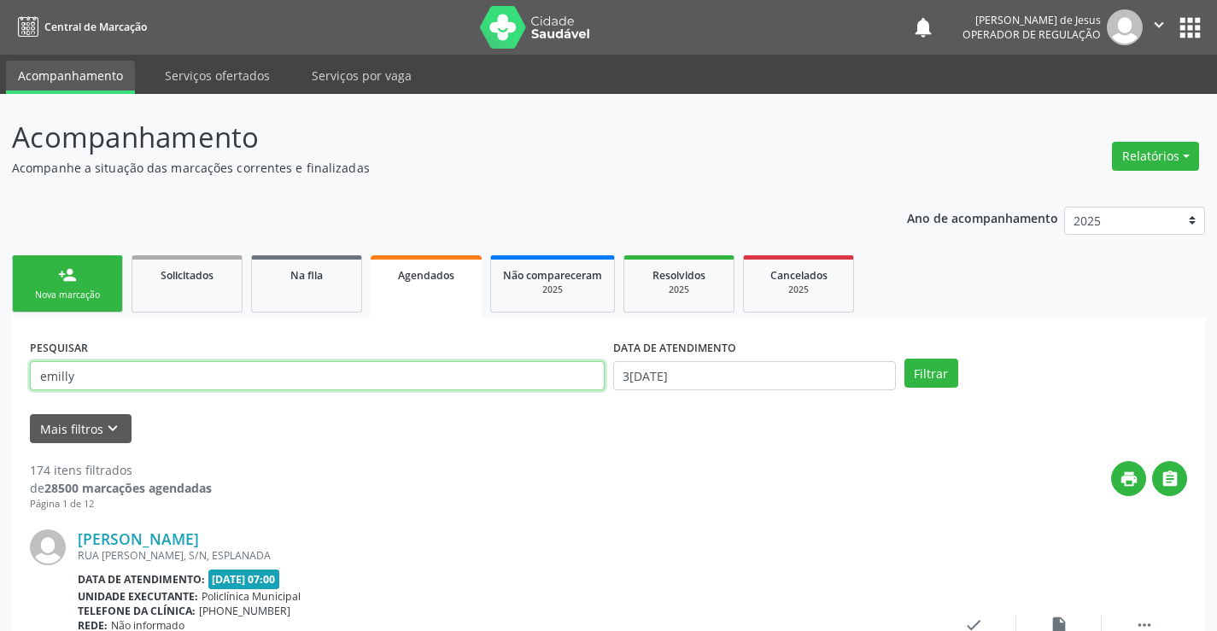
type input "[PERSON_NAME]"
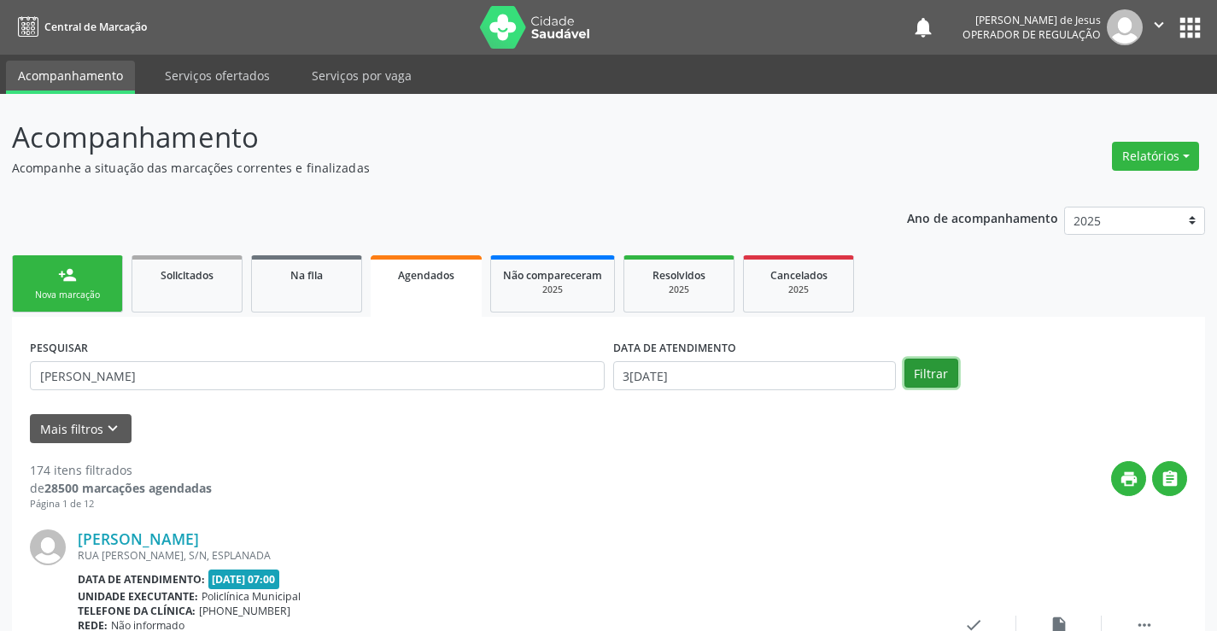
click at [927, 368] on button "Filtrar" at bounding box center [931, 373] width 54 height 29
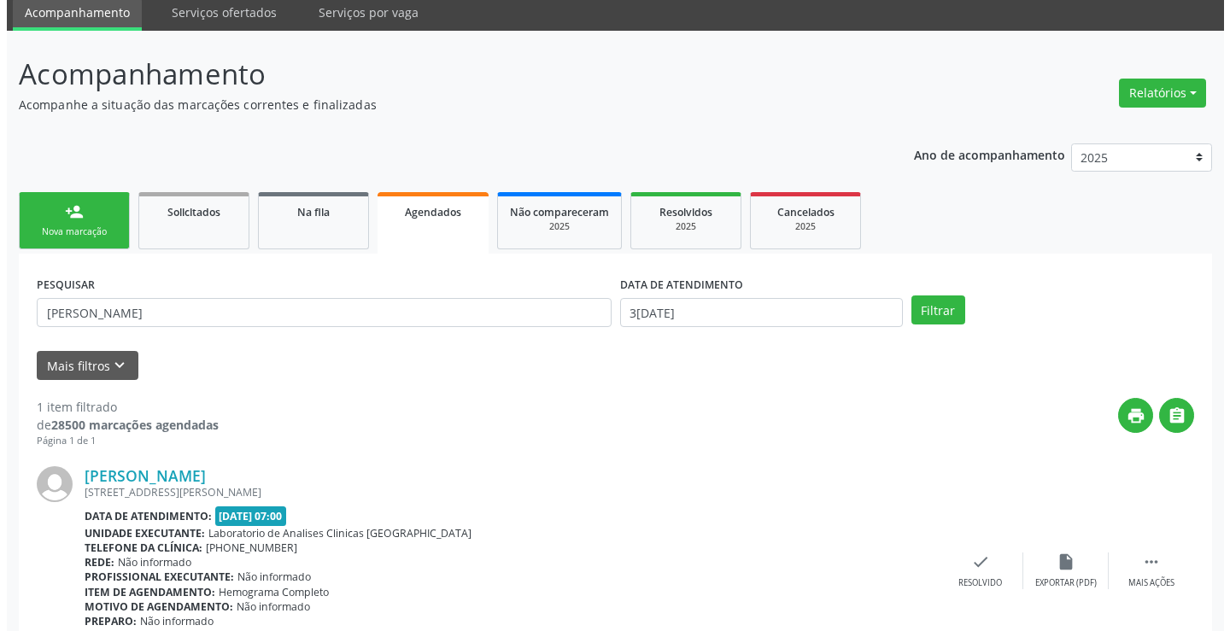
scroll to position [155, 0]
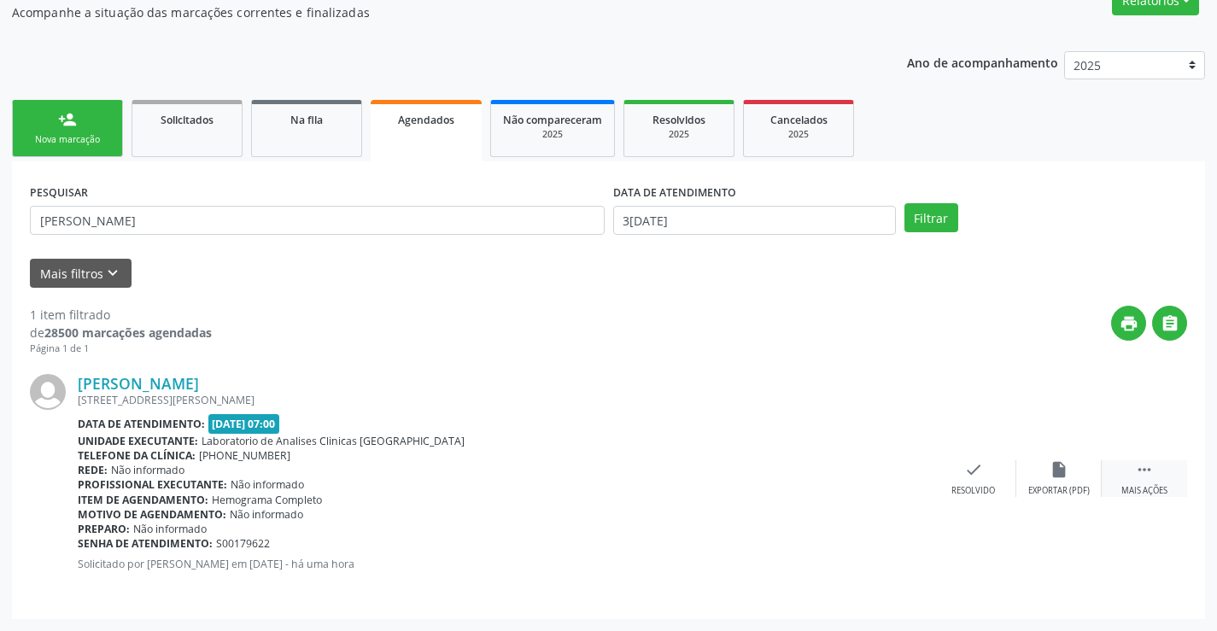
click at [1156, 472] on div " Mais ações" at bounding box center [1144, 478] width 85 height 37
click at [896, 469] on icon "cancel" at bounding box center [888, 469] width 19 height 19
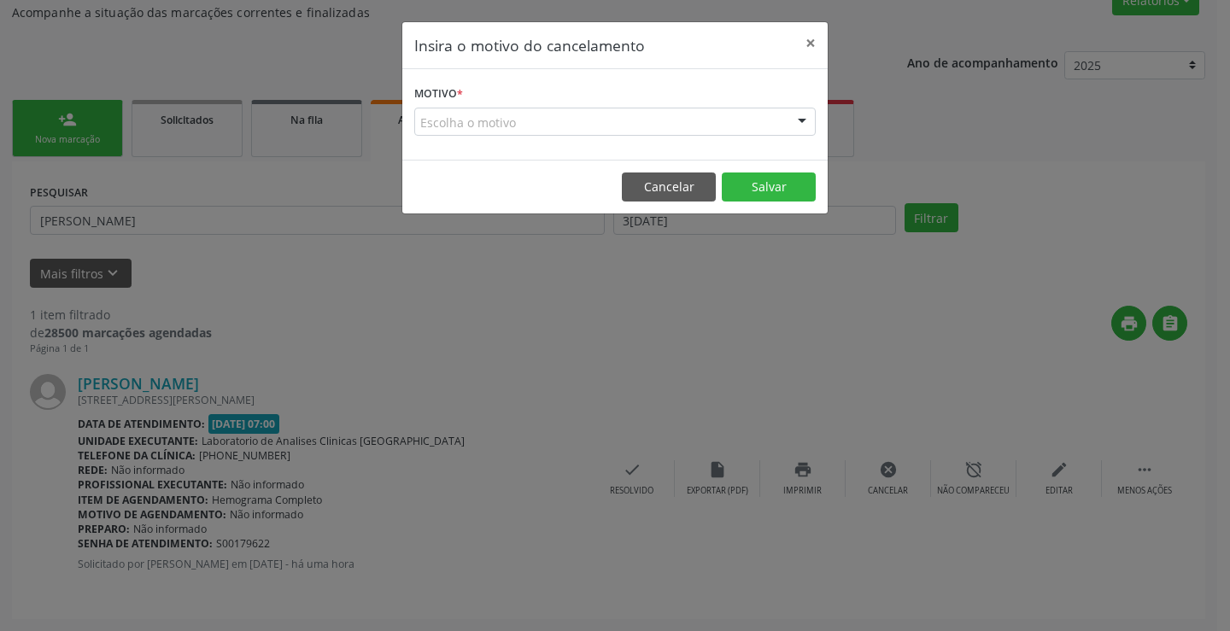
click at [815, 116] on div "Escolha o motivo Outro Médico - Participação em eventos (ex: congresso) Médico …" at bounding box center [614, 122] width 401 height 29
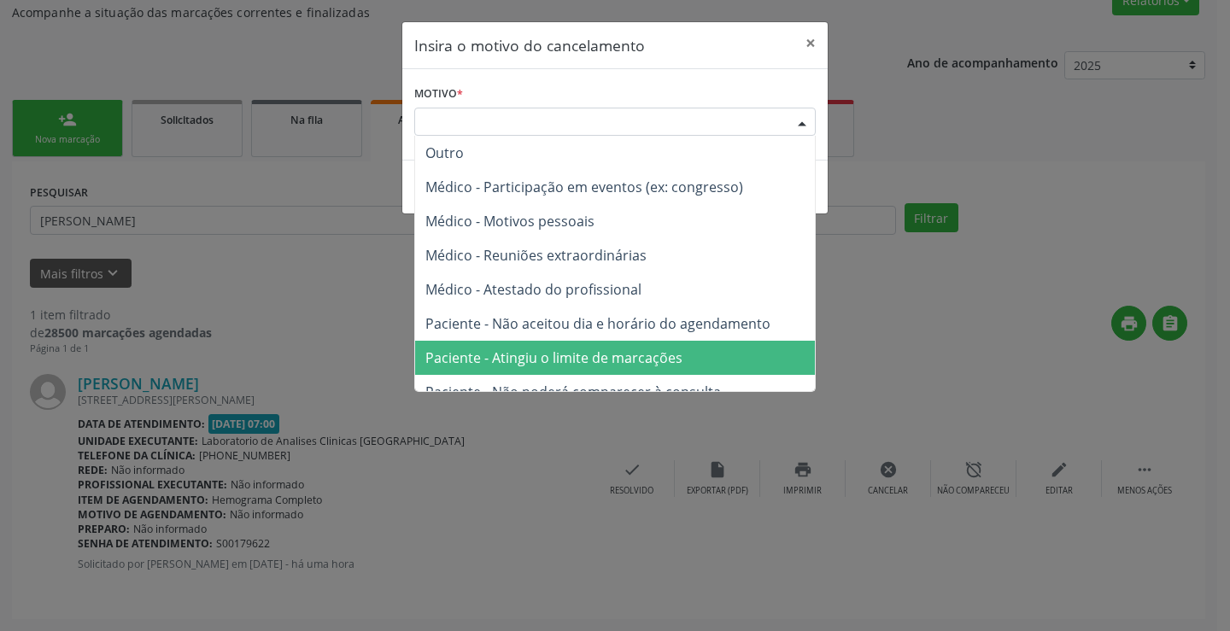
scroll to position [85, 0]
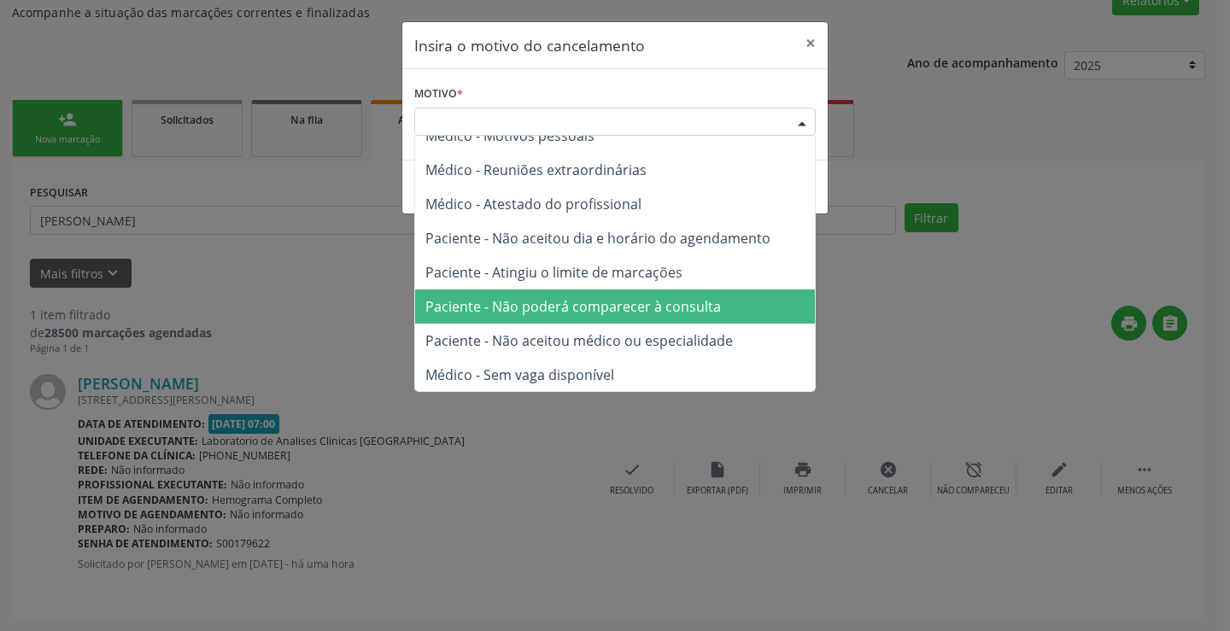
click at [734, 312] on span "Paciente - Não poderá comparecer à consulta" at bounding box center [615, 307] width 400 height 34
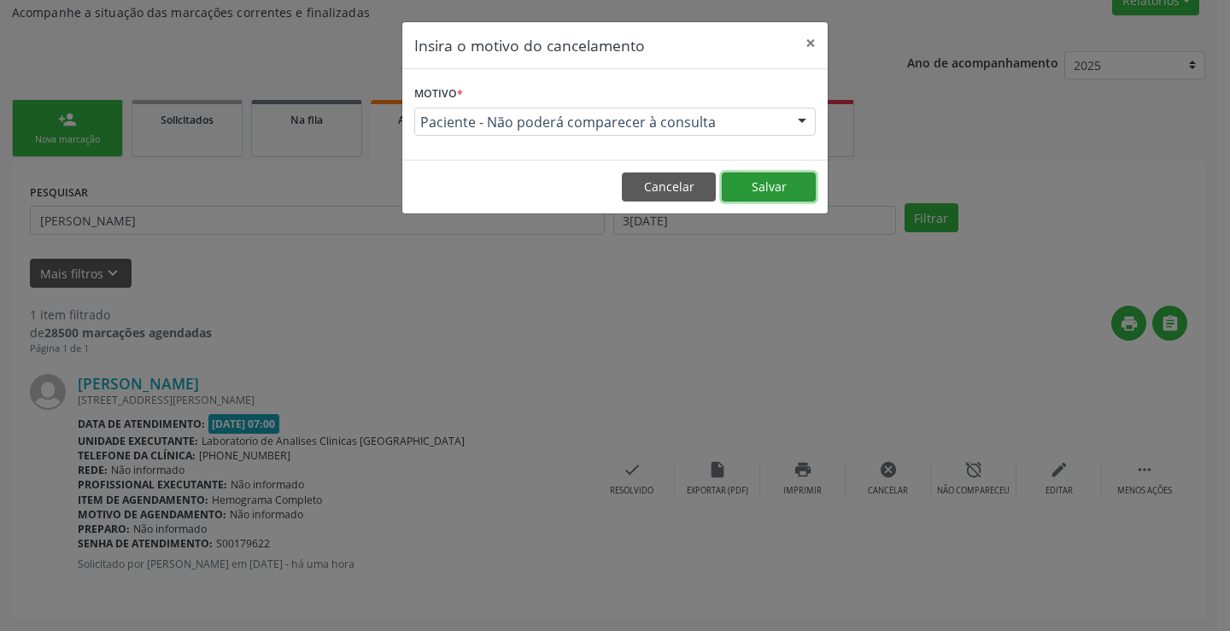
click at [755, 177] on button "Salvar" at bounding box center [769, 187] width 94 height 29
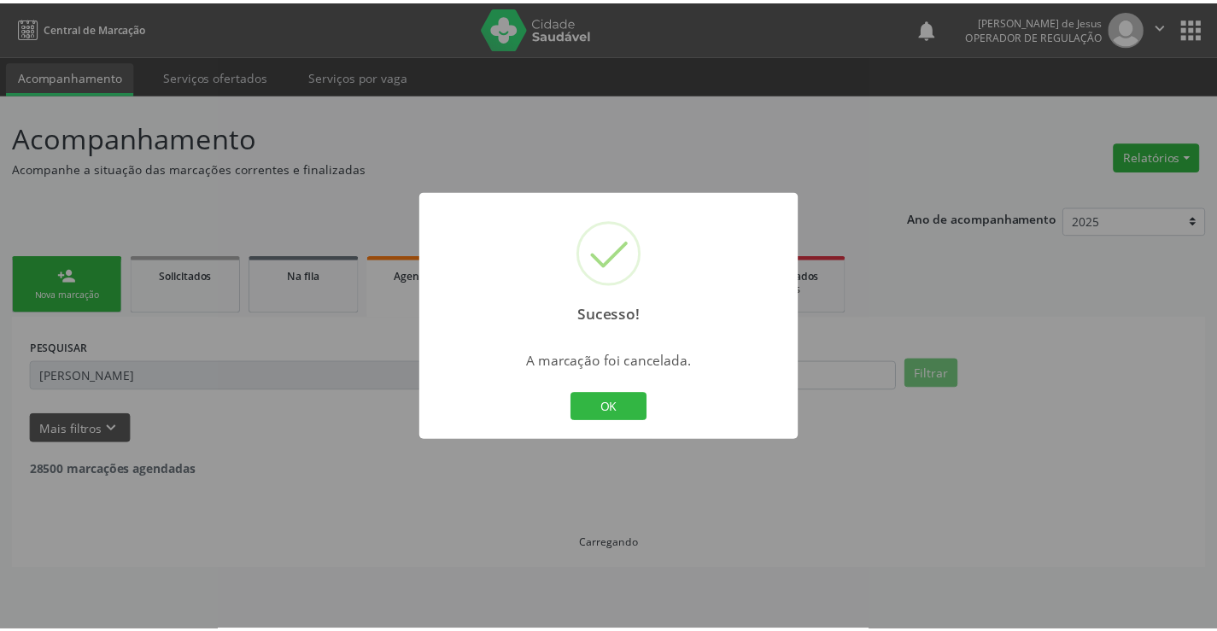
scroll to position [0, 0]
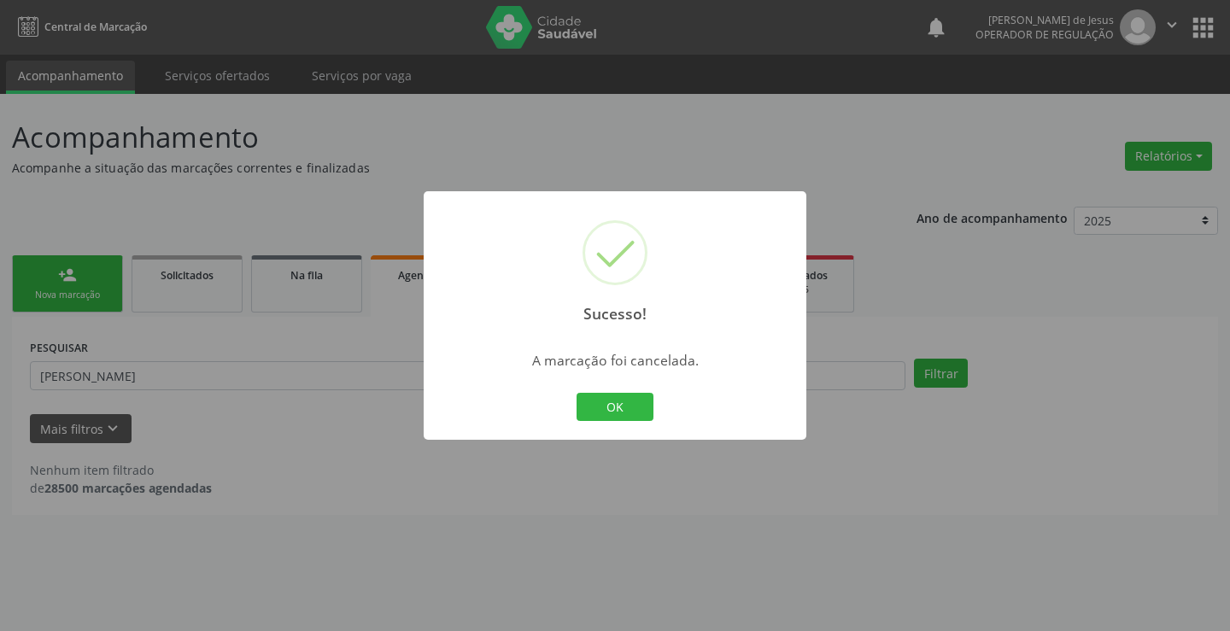
click at [569, 401] on div "Sucesso! × A marcação foi cancelada. OK Cancel" at bounding box center [615, 315] width 383 height 249
click at [627, 408] on button "OK" at bounding box center [615, 407] width 77 height 29
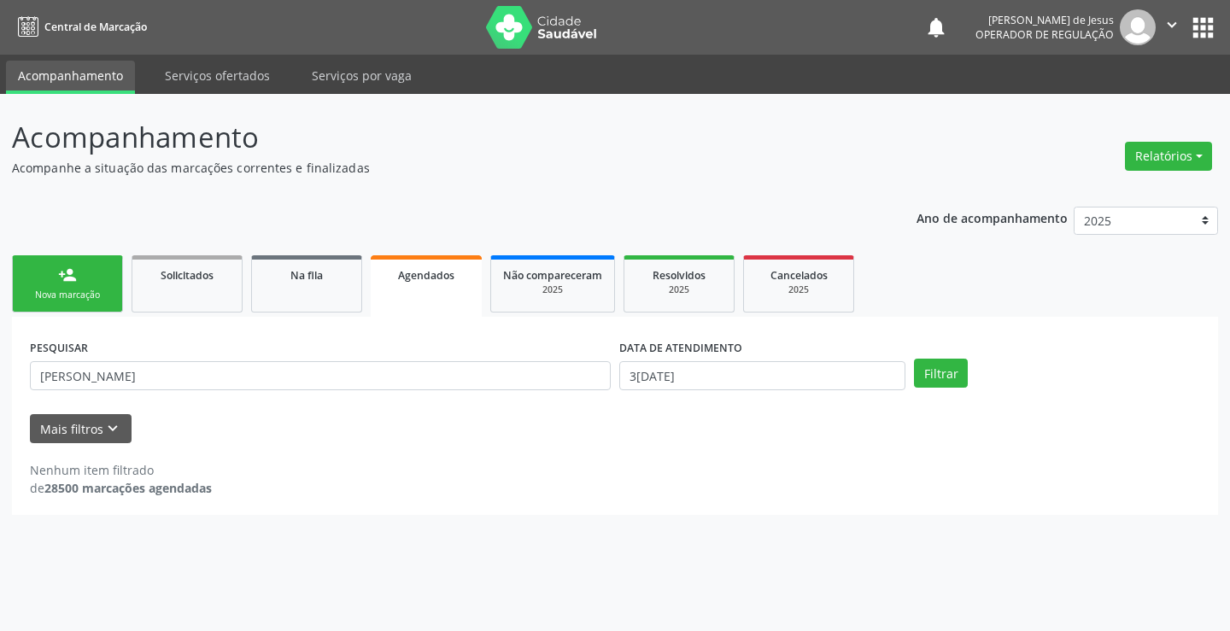
click at [67, 298] on div "Nova marcação" at bounding box center [67, 295] width 85 height 13
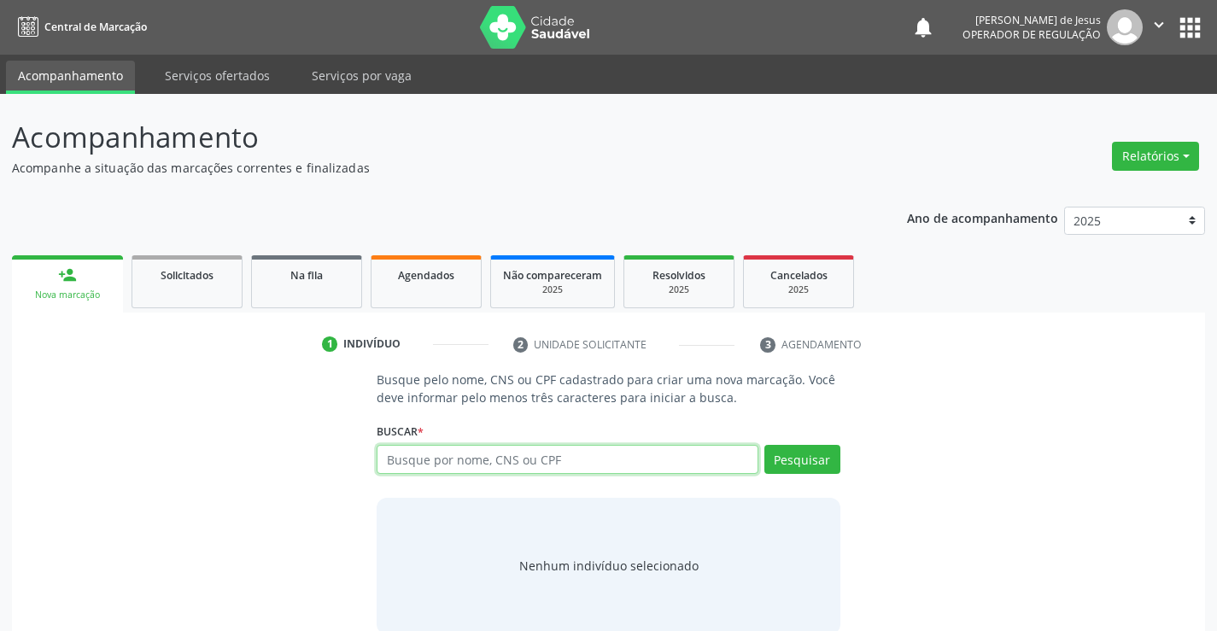
click at [442, 457] on input "text" at bounding box center [567, 459] width 381 height 29
type input "706009867632749"
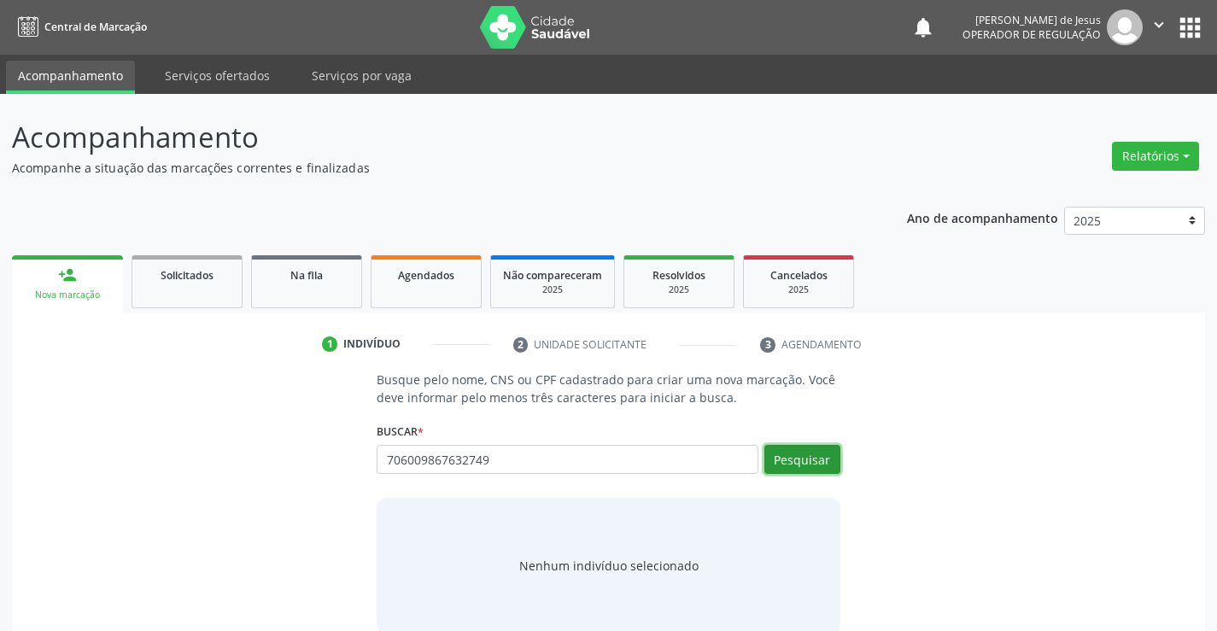
click at [816, 461] on button "Pesquisar" at bounding box center [802, 459] width 76 height 29
type input "706009867632749"
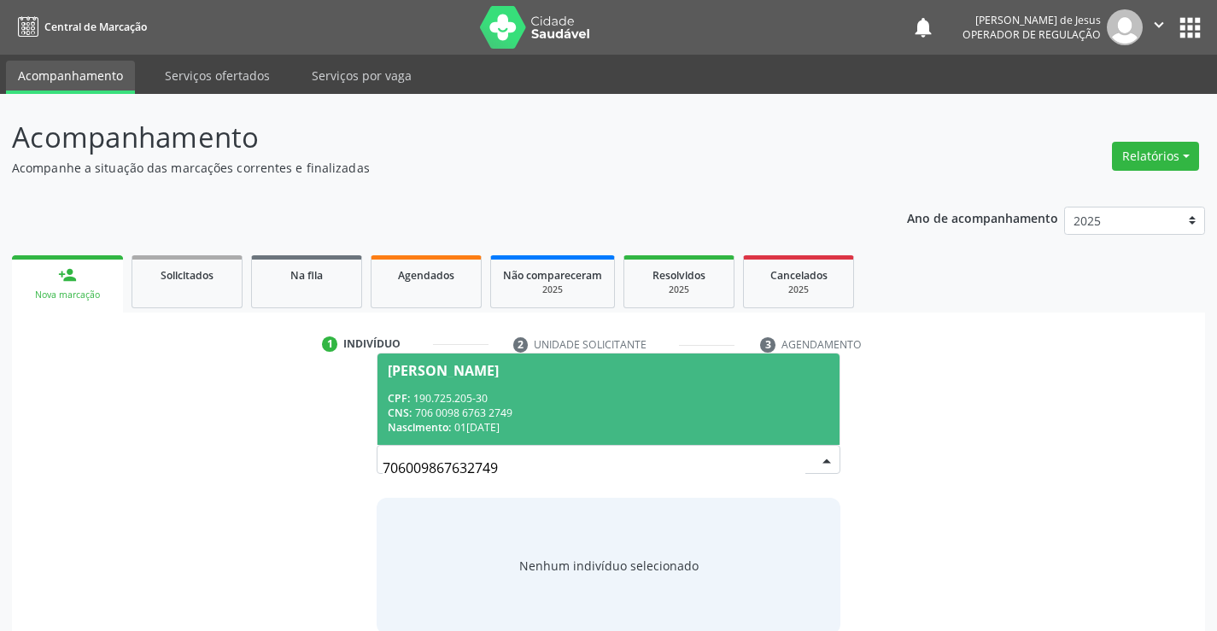
click at [780, 416] on div "CNS: 706 0098 6763 2749" at bounding box center [608, 413] width 441 height 15
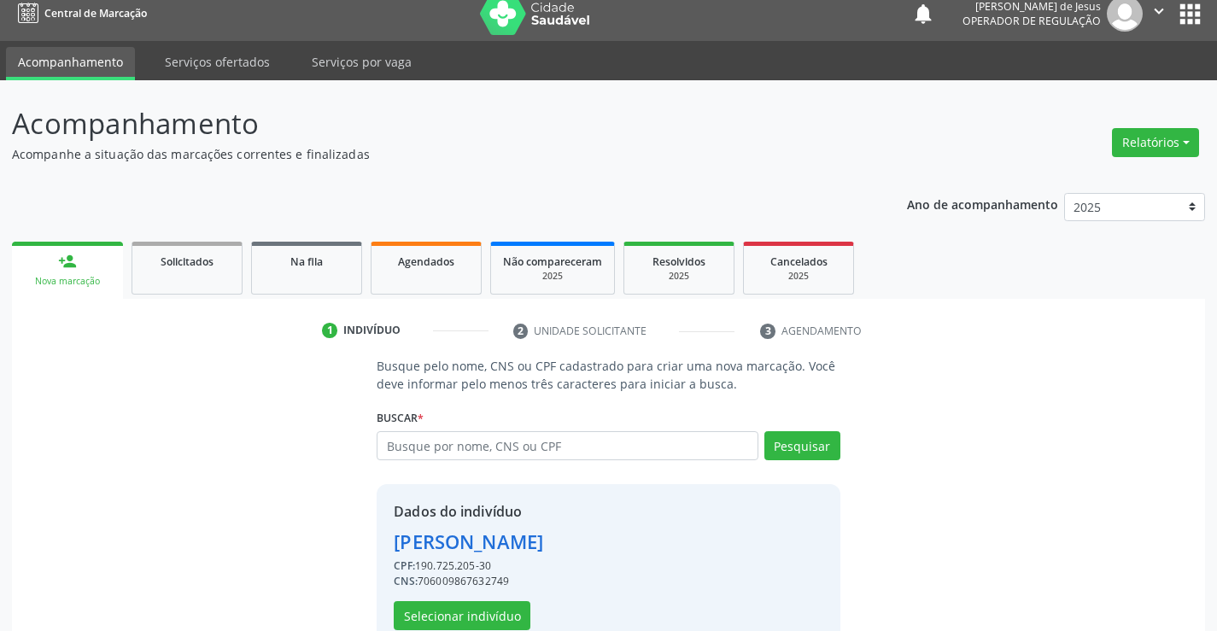
scroll to position [54, 0]
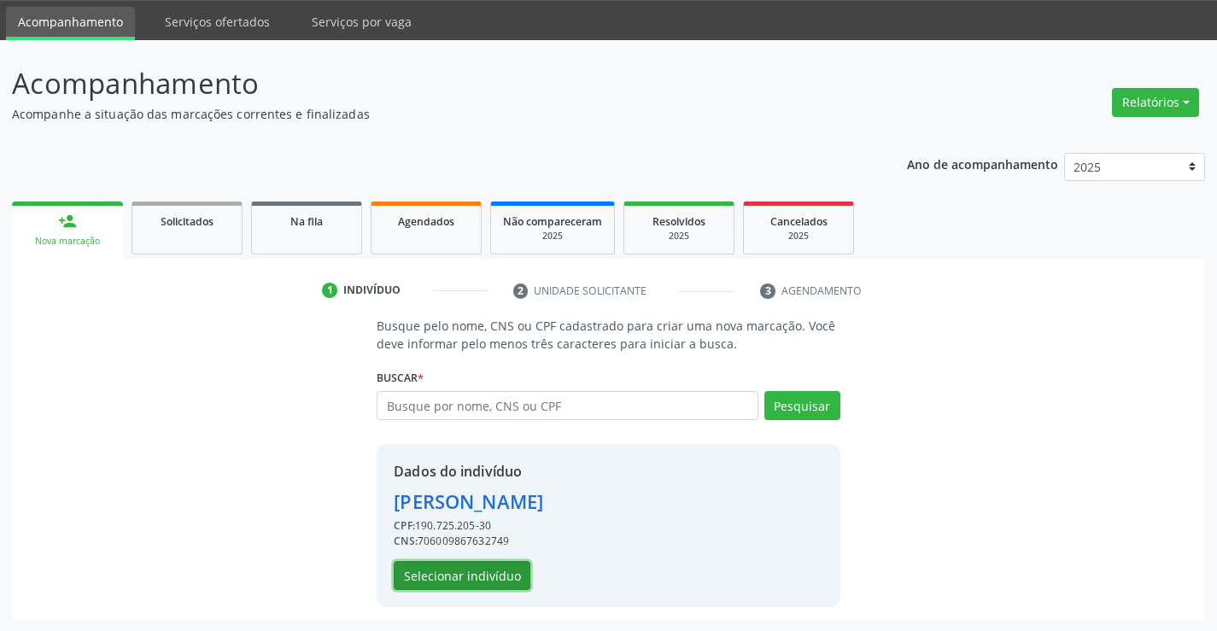
click at [511, 569] on button "Selecionar indivíduo" at bounding box center [462, 575] width 137 height 29
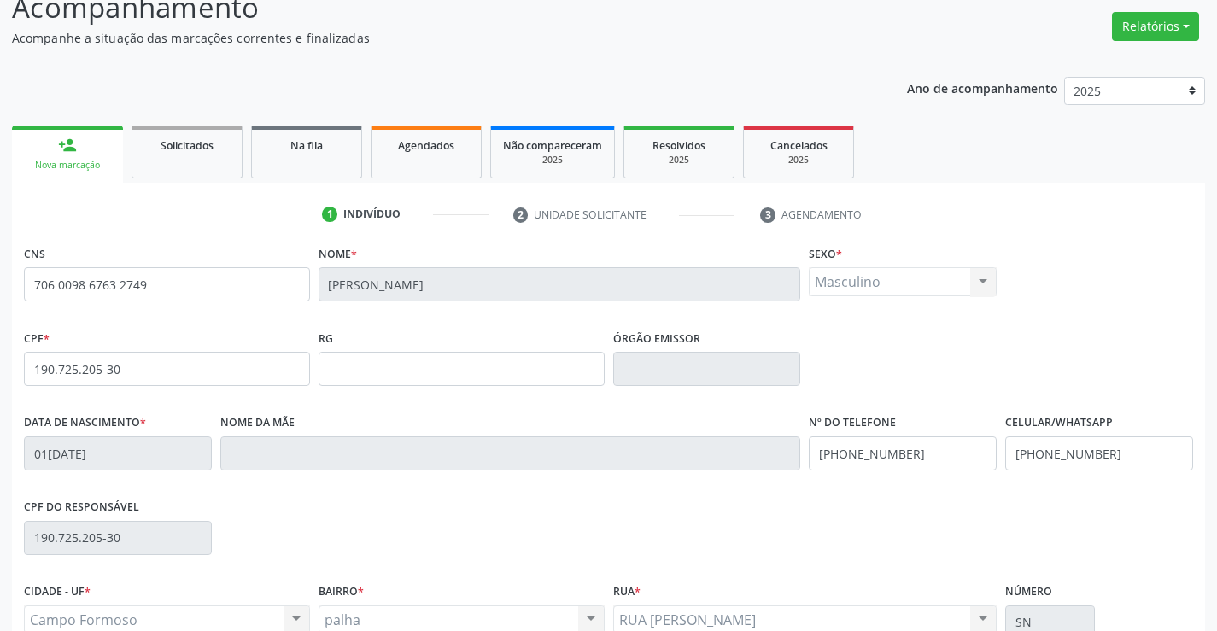
scroll to position [295, 0]
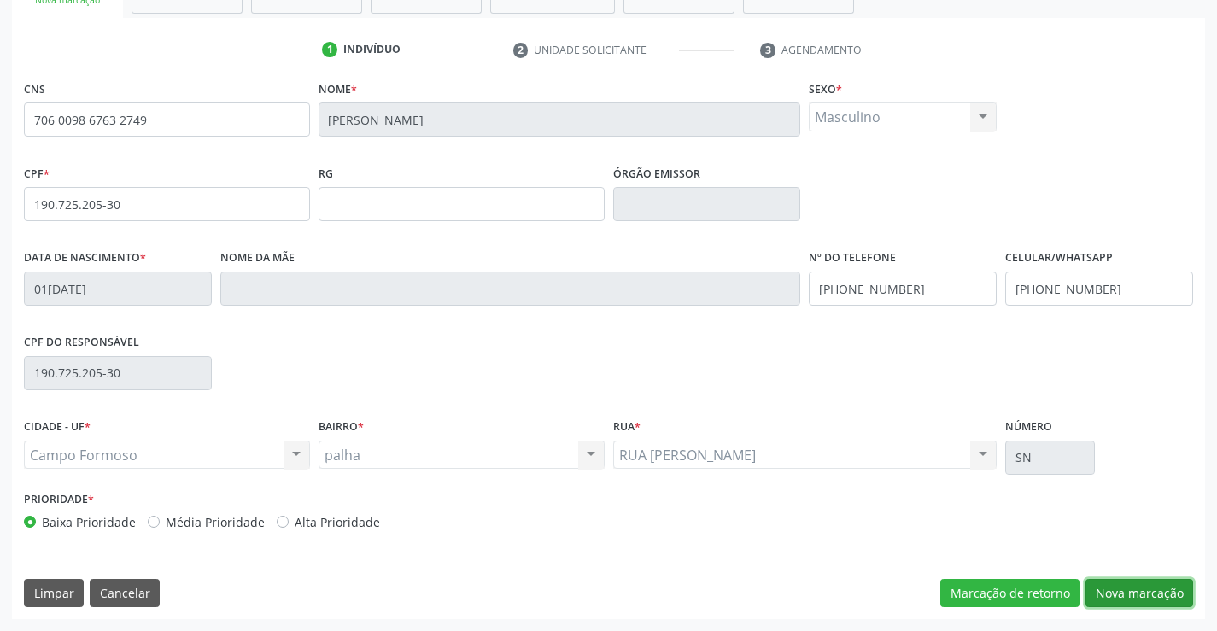
click at [1112, 594] on button "Nova marcação" at bounding box center [1140, 593] width 108 height 29
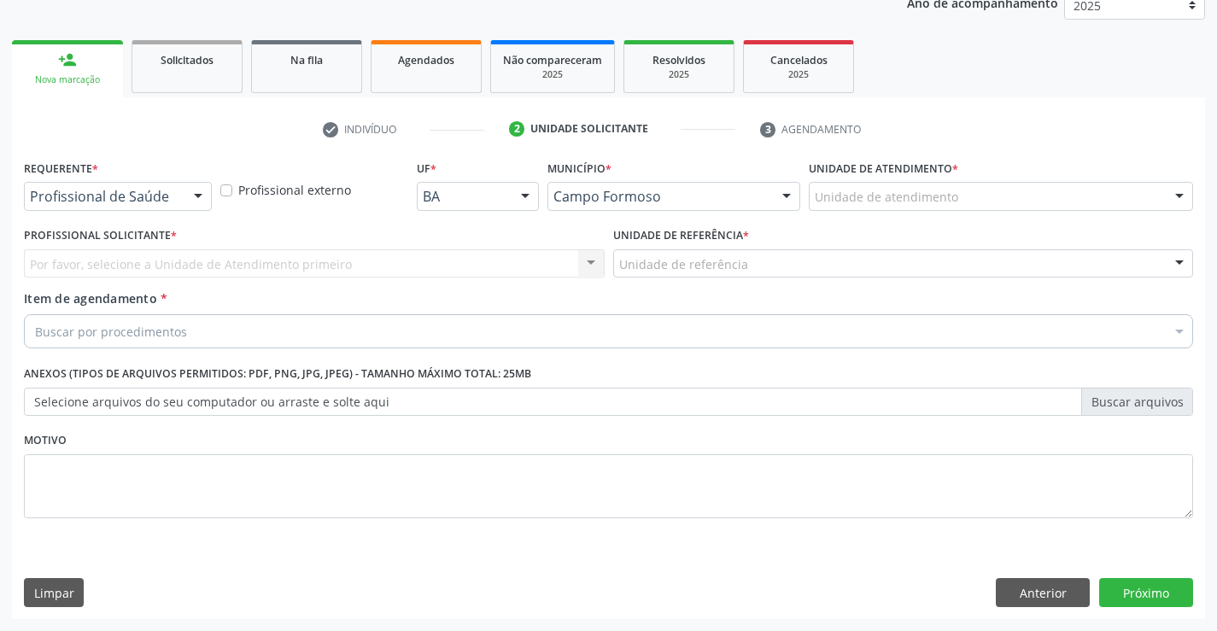
click at [115, 207] on div "Profissional de Saúde" at bounding box center [118, 196] width 188 height 29
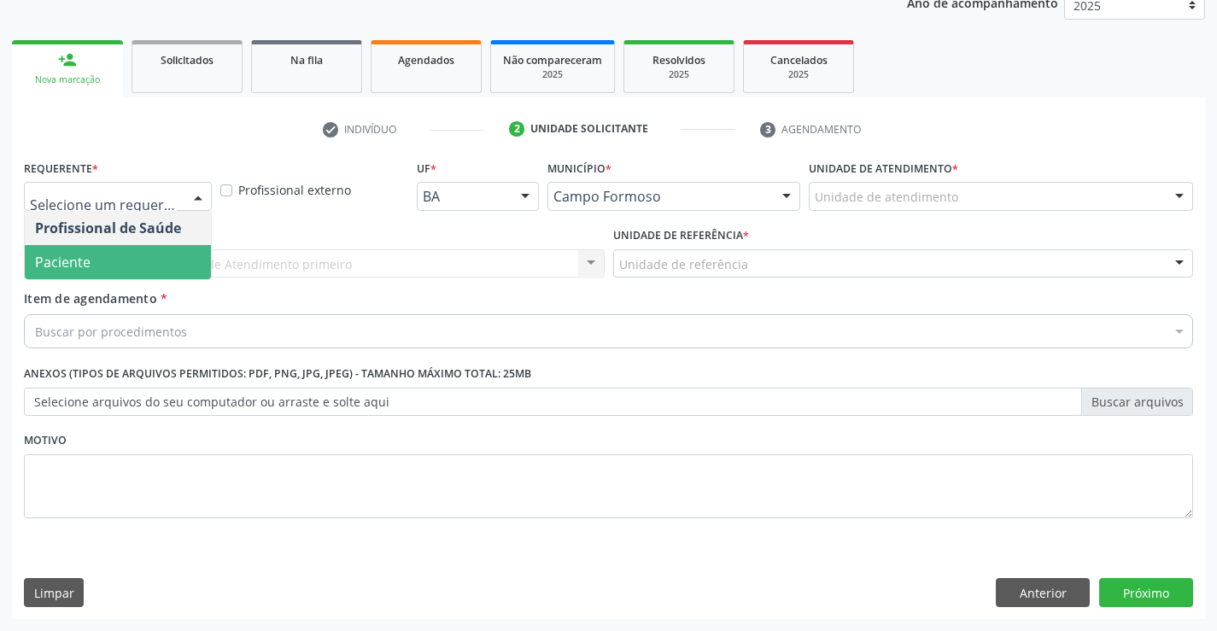
click at [115, 260] on span "Paciente" at bounding box center [118, 262] width 186 height 34
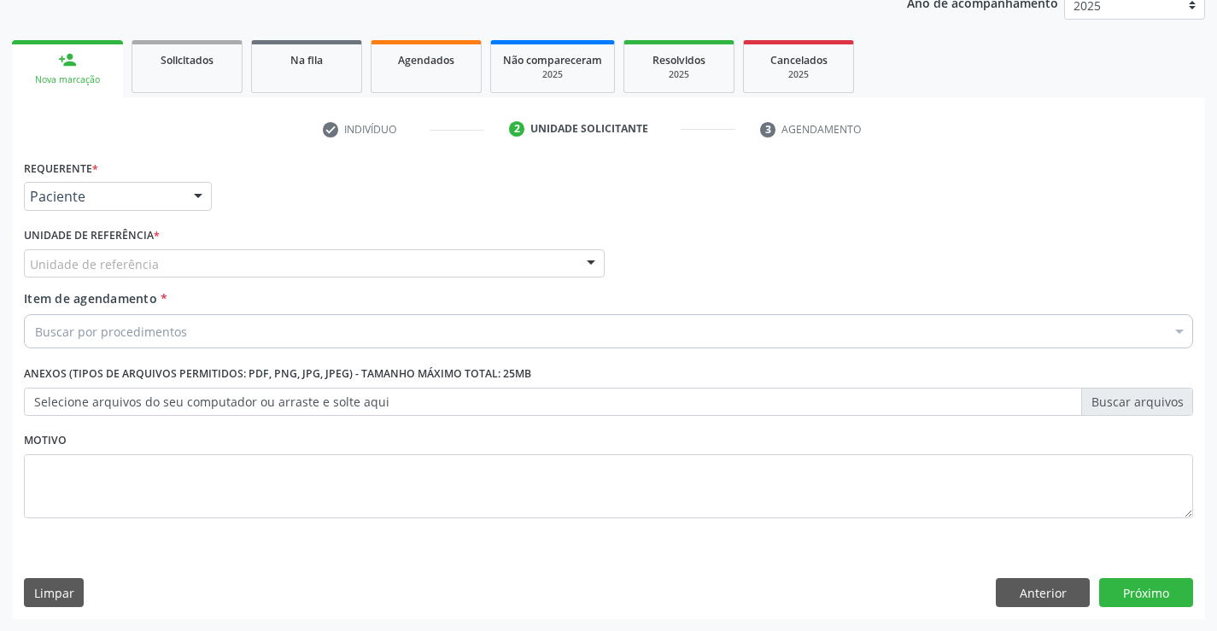
click at [255, 258] on div "Unidade de referência" at bounding box center [314, 263] width 581 height 29
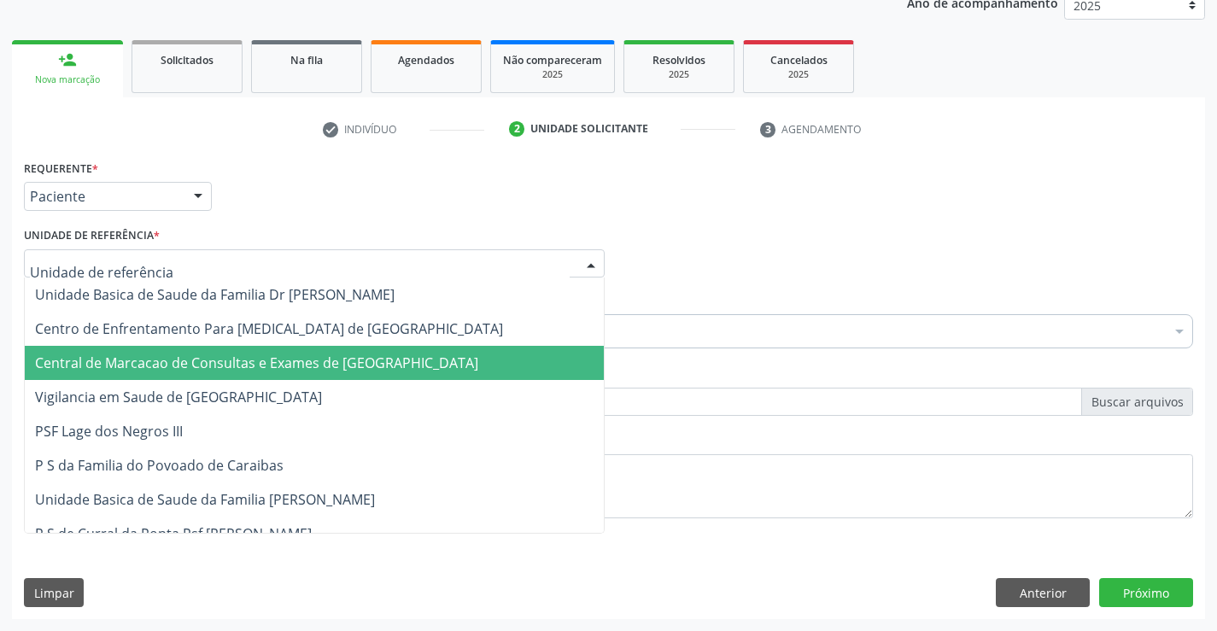
click at [297, 357] on span "Central de Marcacao de Consultas e Exames de [GEOGRAPHIC_DATA]" at bounding box center [256, 363] width 443 height 19
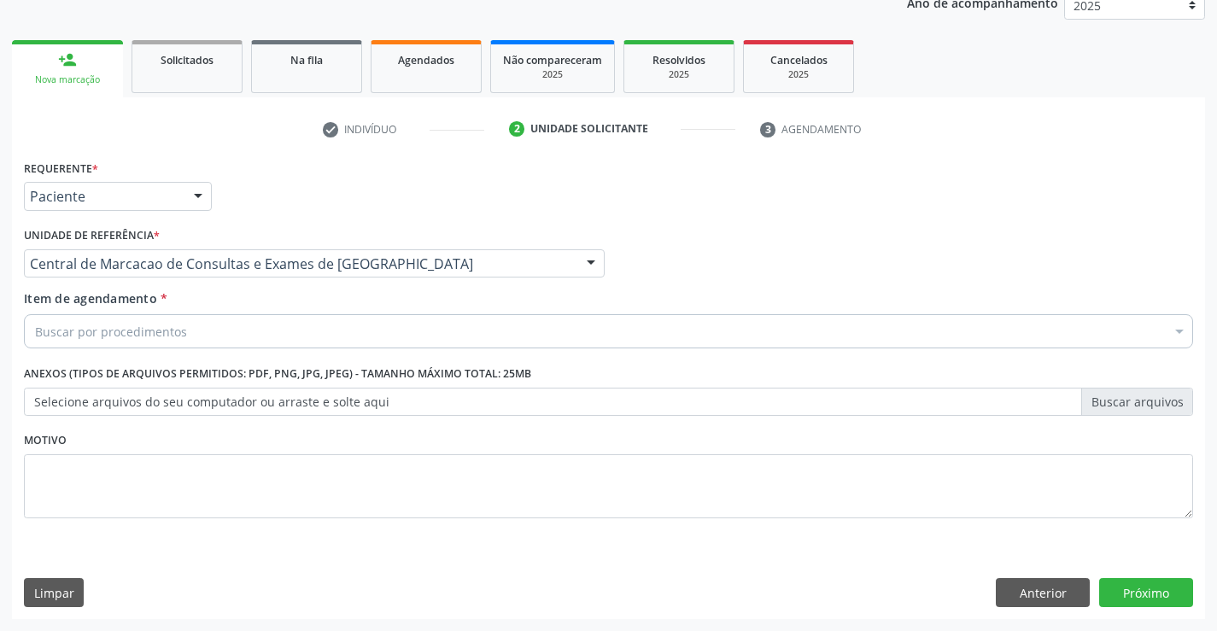
click at [329, 325] on div "Buscar por procedimentos" at bounding box center [608, 331] width 1169 height 34
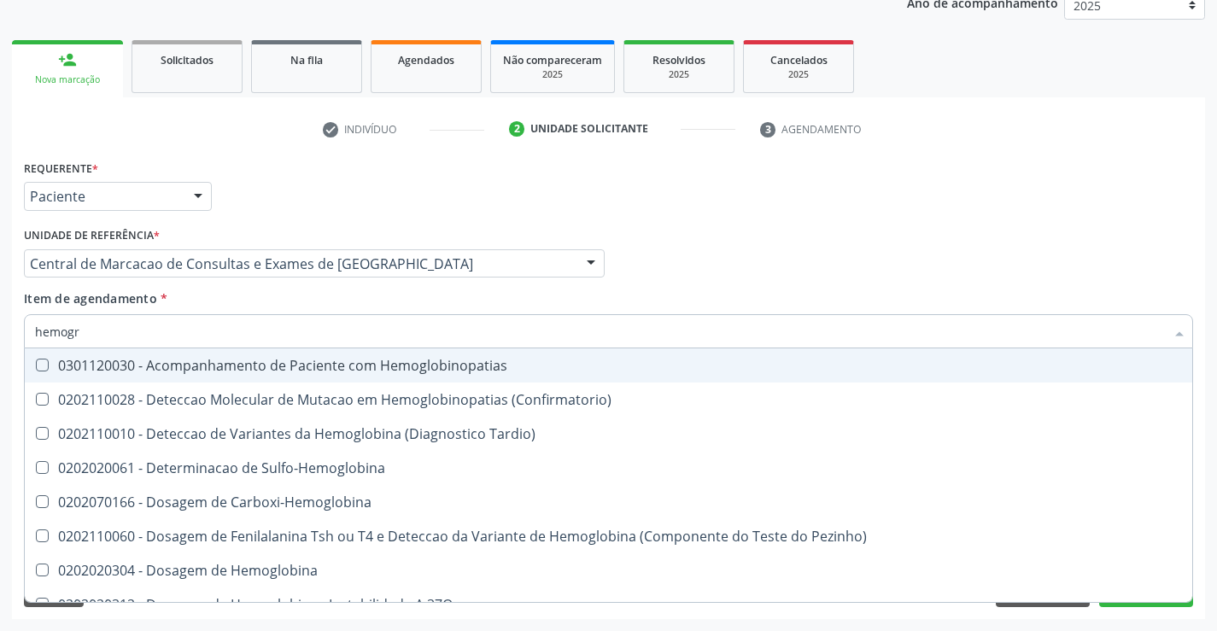
type input "hemogra"
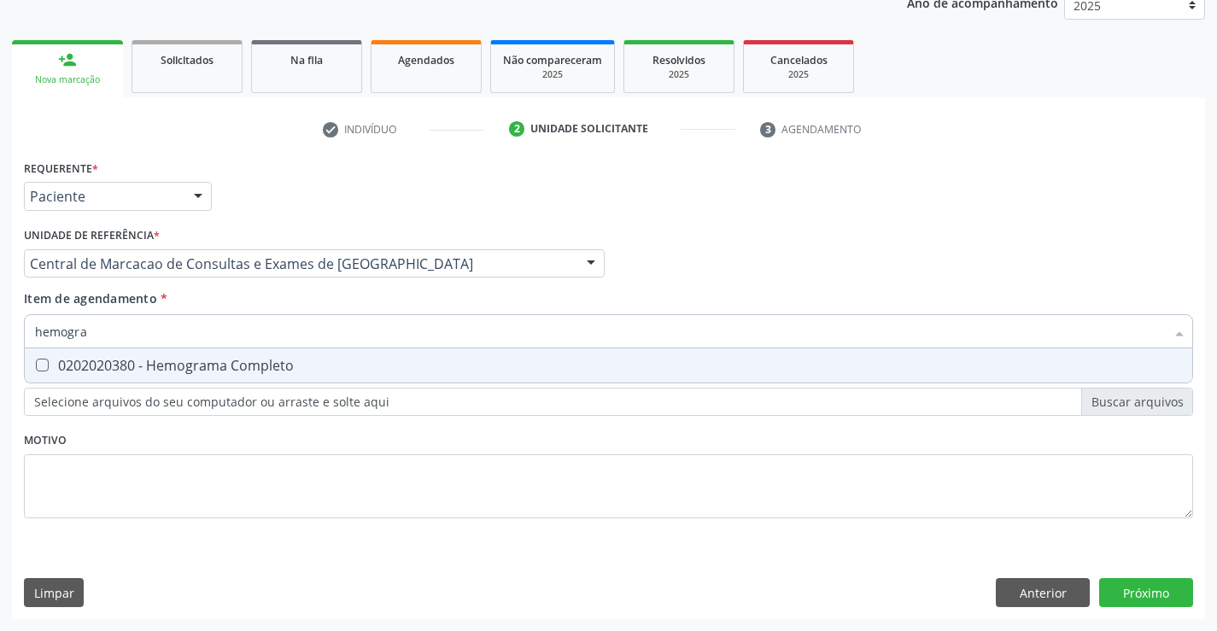
drag, startPoint x: 329, startPoint y: 367, endPoint x: 337, endPoint y: 330, distance: 38.4
click at [330, 359] on div "0202020380 - Hemograma Completo" at bounding box center [608, 366] width 1147 height 14
checkbox Completo "true"
click at [335, 329] on input "hemogra" at bounding box center [600, 331] width 1130 height 34
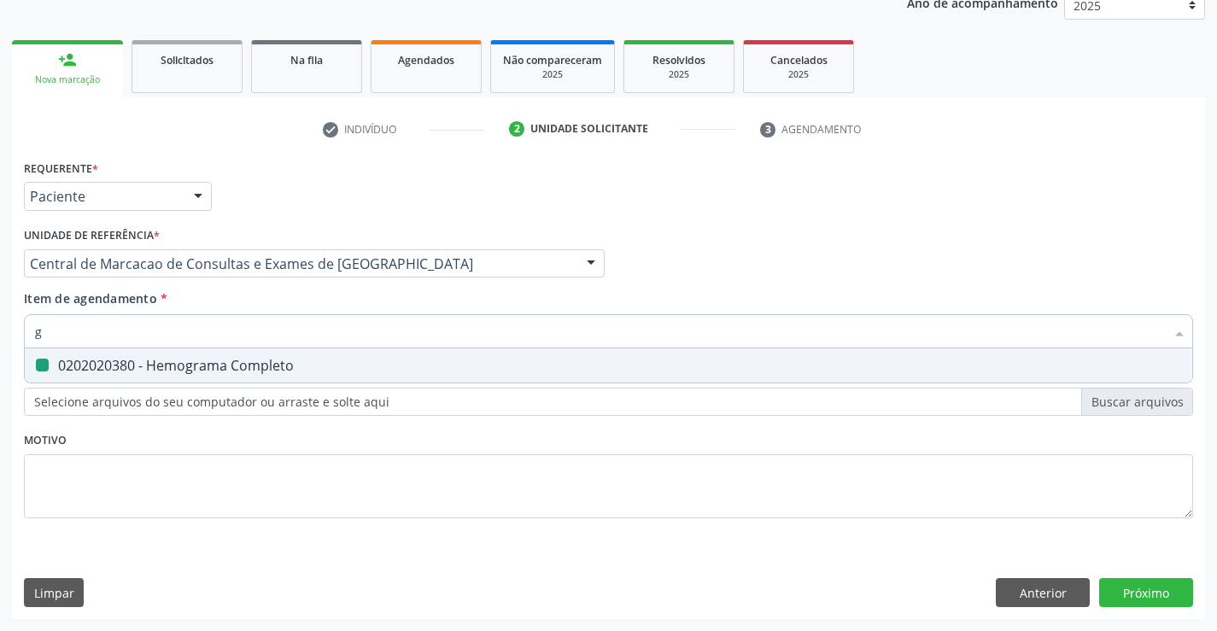
type input "gl"
checkbox Completo "false"
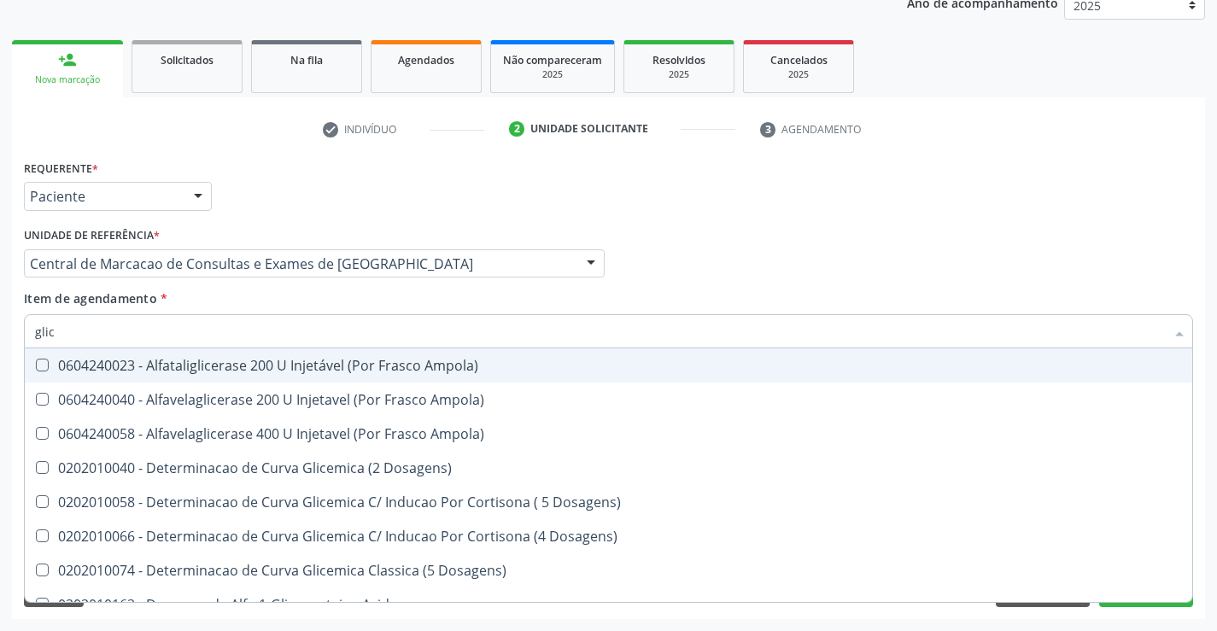
type input "glico"
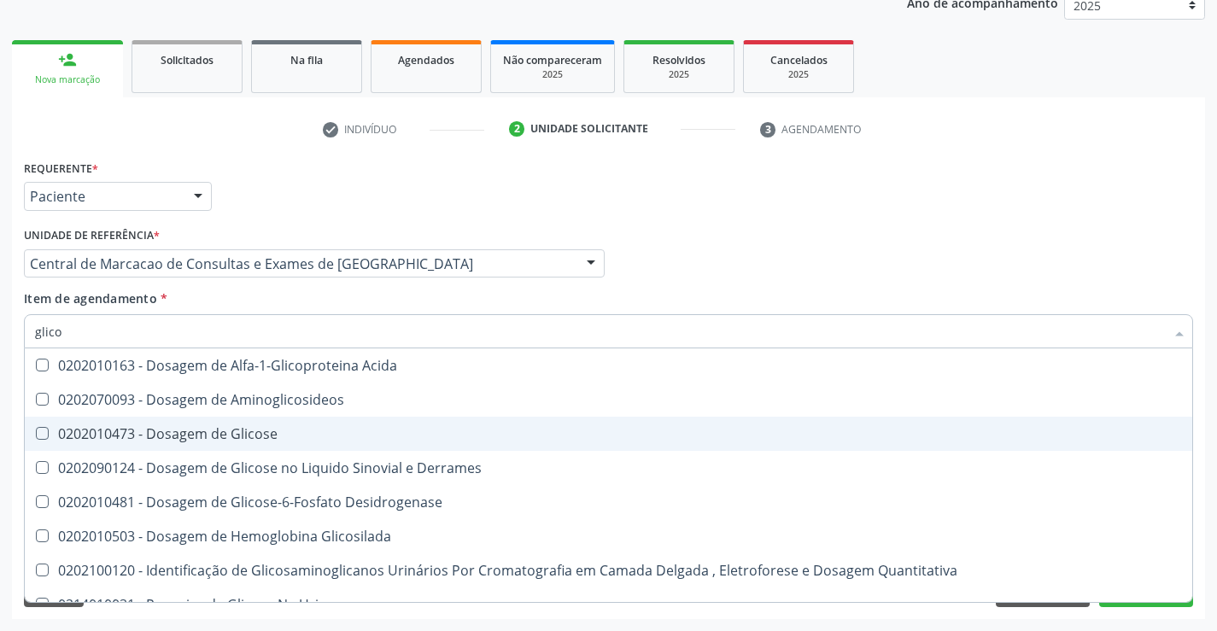
click at [255, 436] on div "0202010473 - Dosagem de Glicose" at bounding box center [608, 434] width 1147 height 14
checkbox Glicose "true"
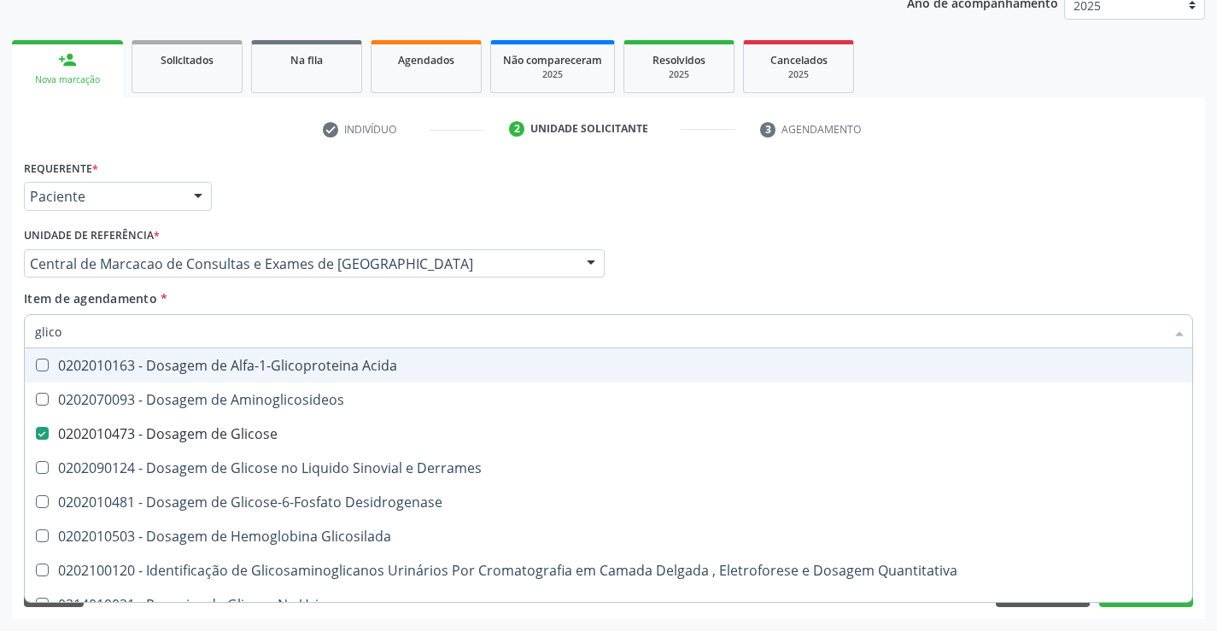
click at [281, 332] on input "glico" at bounding box center [600, 331] width 1130 height 34
type input "ur"
checkbox Glicose "false"
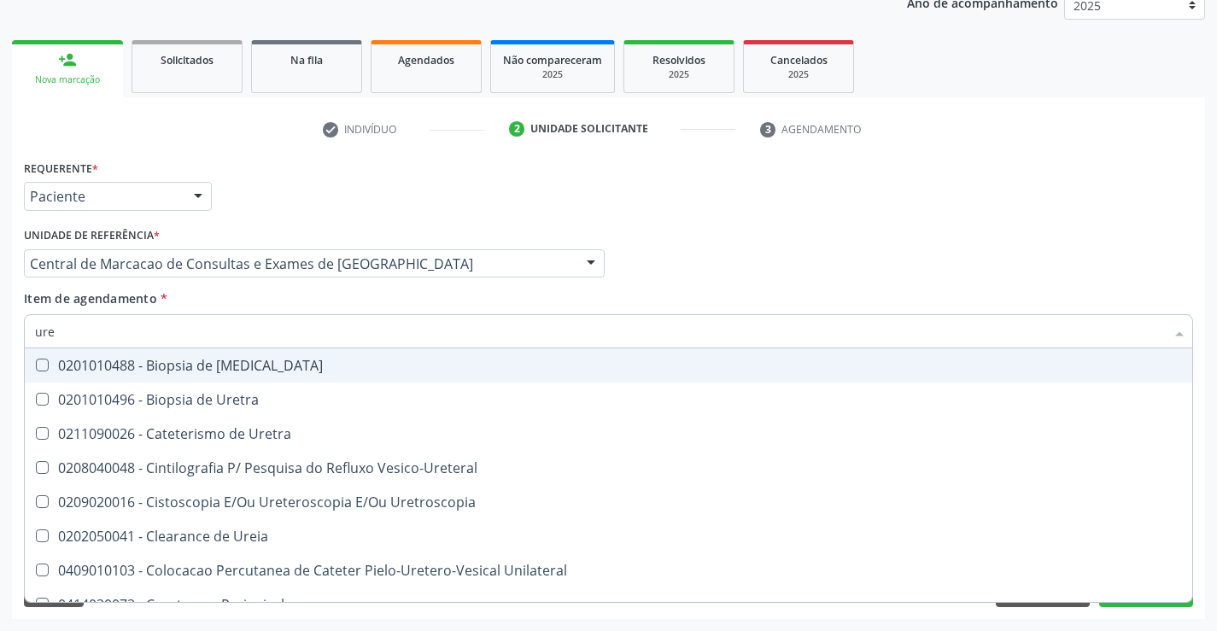
type input "urei"
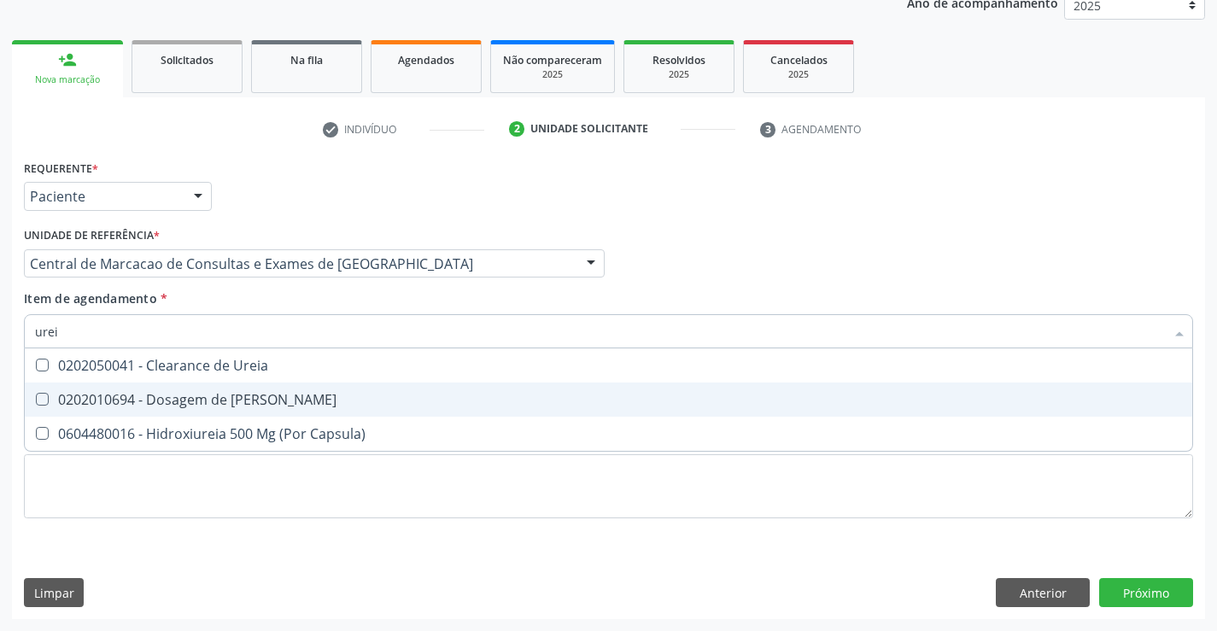
click at [273, 395] on div "0202010694 - Dosagem de [PERSON_NAME]" at bounding box center [608, 400] width 1147 height 14
checkbox Ureia "true"
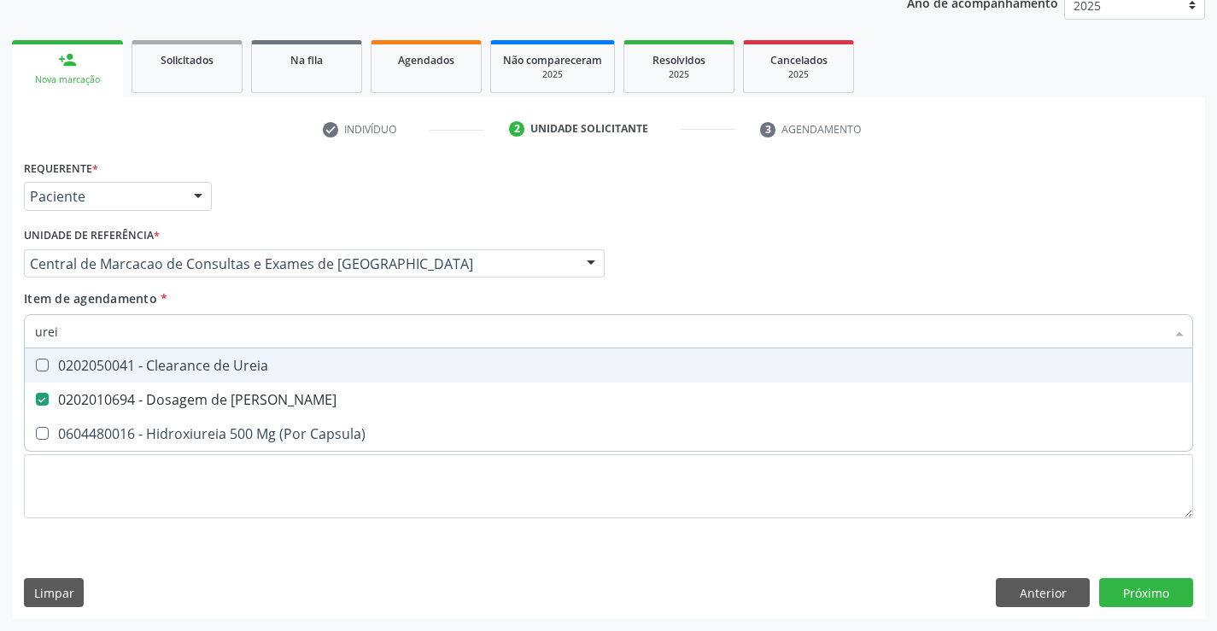
click at [278, 339] on input "urei" at bounding box center [600, 331] width 1130 height 34
type input "c"
checkbox Ureia "false"
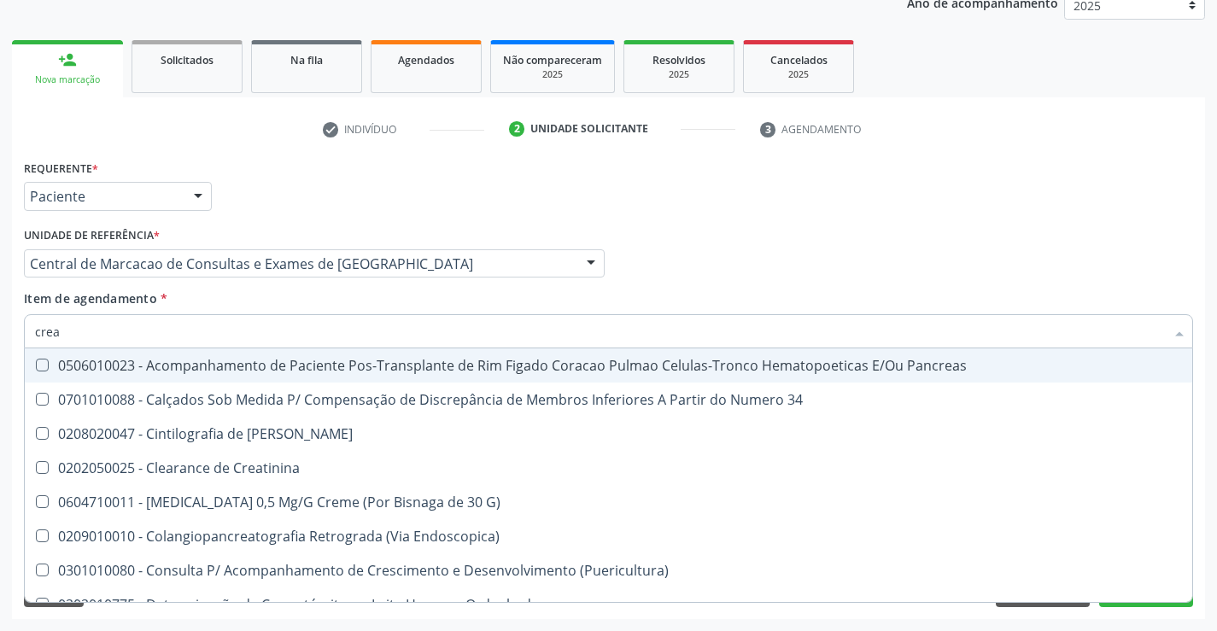
type input "creat"
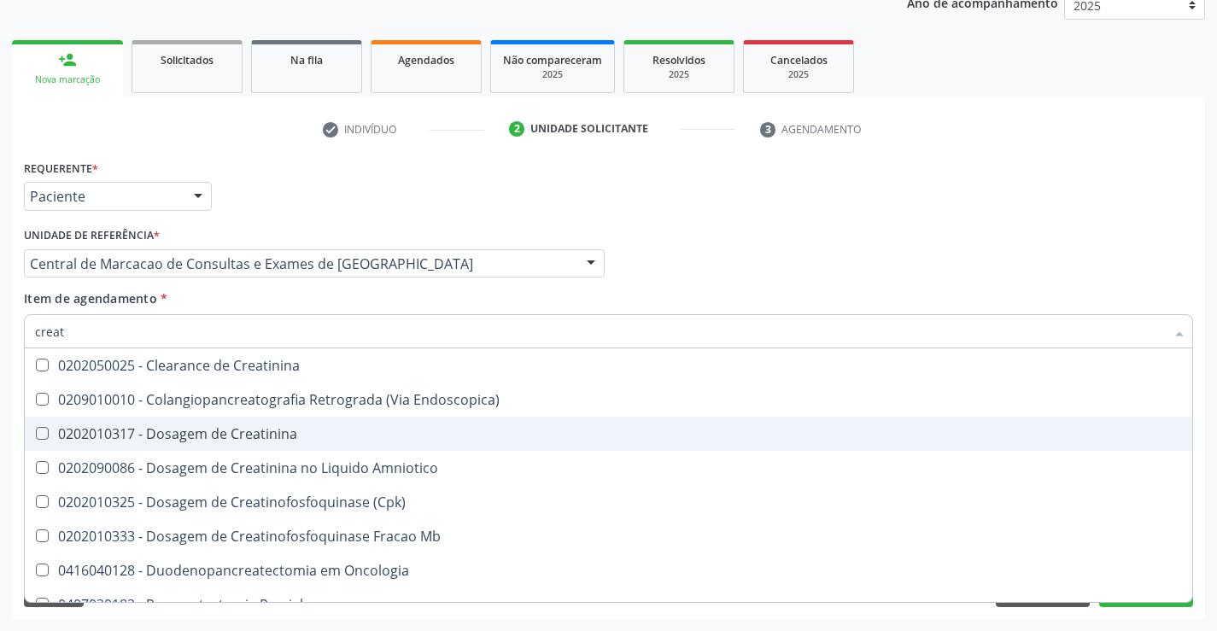
click at [265, 424] on span "0202010317 - Dosagem de Creatinina" at bounding box center [609, 434] width 1168 height 34
checkbox Creatinina "true"
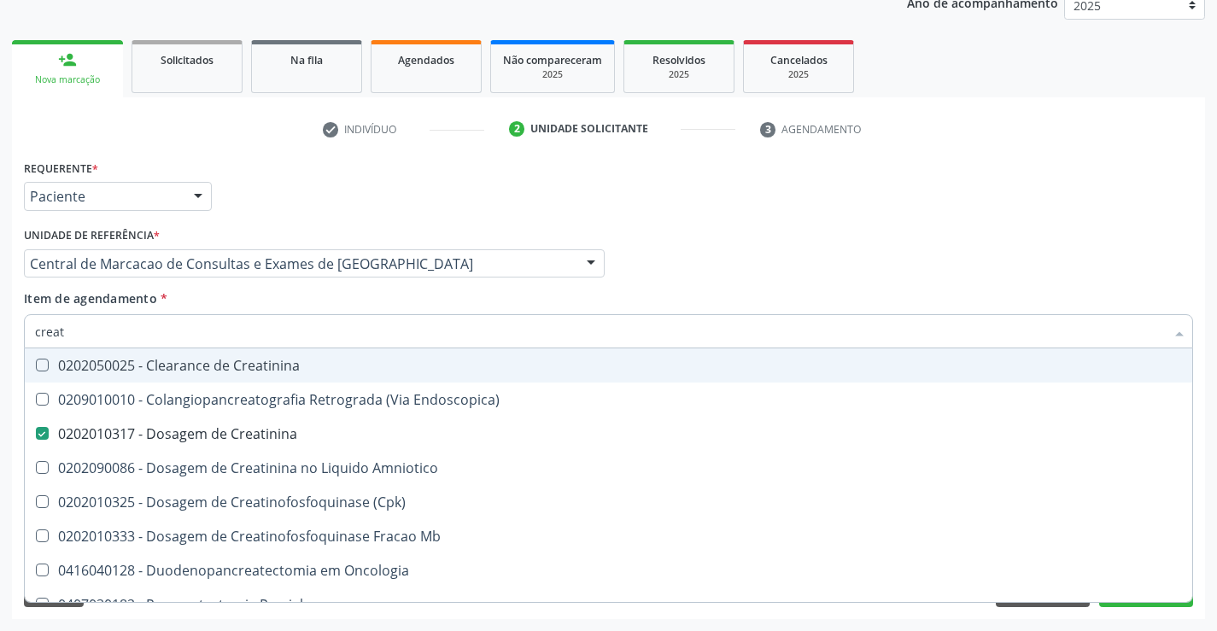
click at [286, 319] on input "creat" at bounding box center [600, 331] width 1130 height 34
type input "co"
checkbox Creatinina "false"
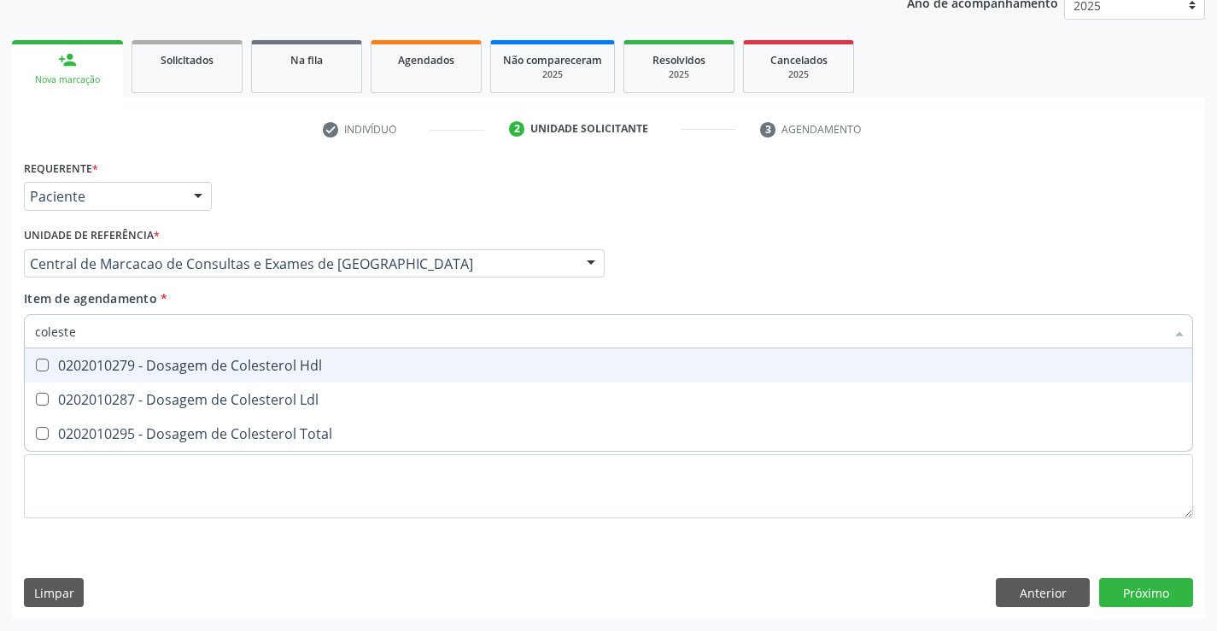
type input "colester"
click at [261, 370] on div "0202010279 - Dosagem de Colesterol Hdl" at bounding box center [608, 366] width 1147 height 14
checkbox Hdl "true"
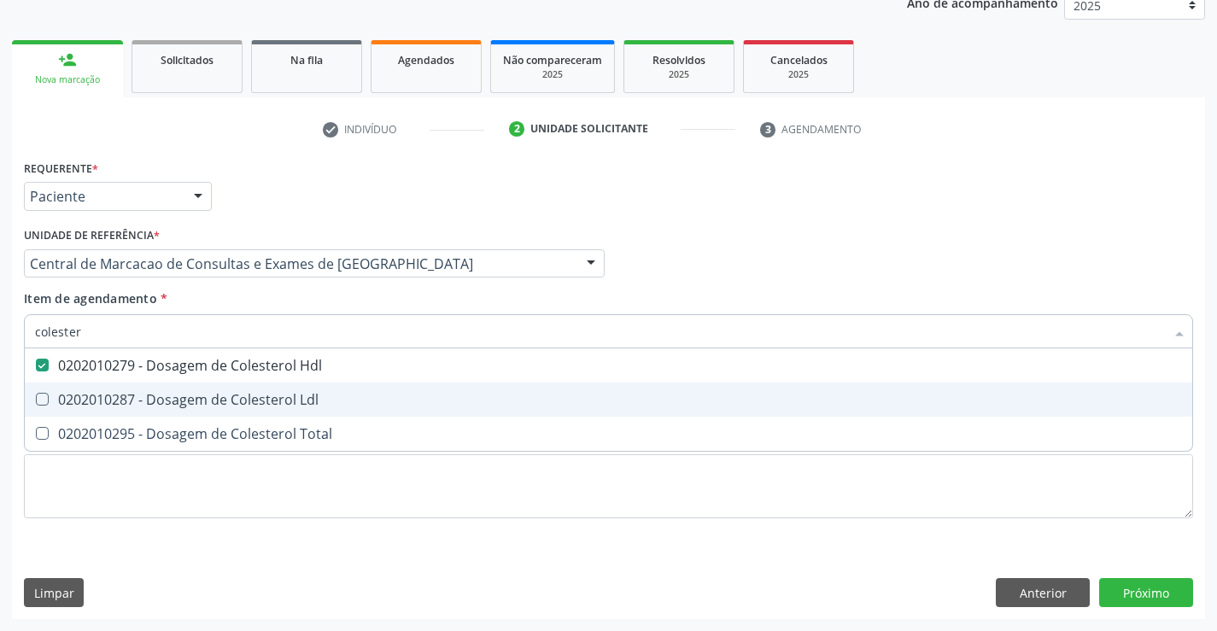
click at [264, 393] on div "0202010287 - Dosagem de Colesterol Ldl" at bounding box center [608, 400] width 1147 height 14
checkbox Ldl "true"
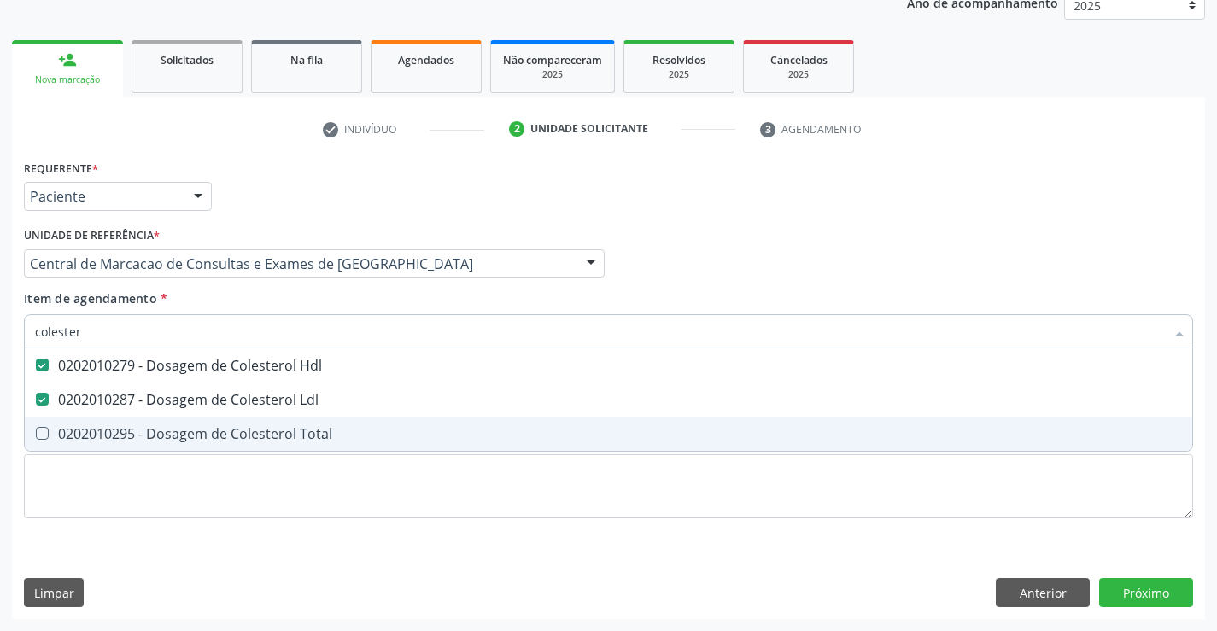
click at [259, 427] on div "0202010295 - Dosagem de Colesterol Total" at bounding box center [608, 434] width 1147 height 14
checkbox Total "true"
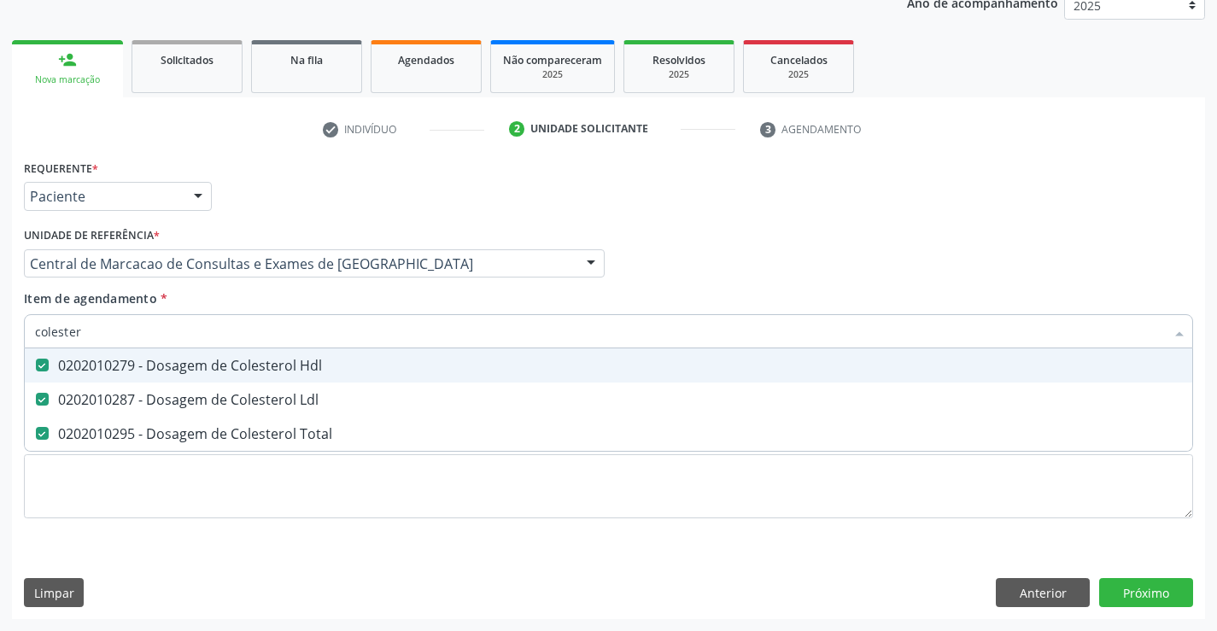
click at [256, 335] on input "colester" at bounding box center [600, 331] width 1130 height 34
type input "tr"
checkbox Hdl "false"
checkbox Ldl "false"
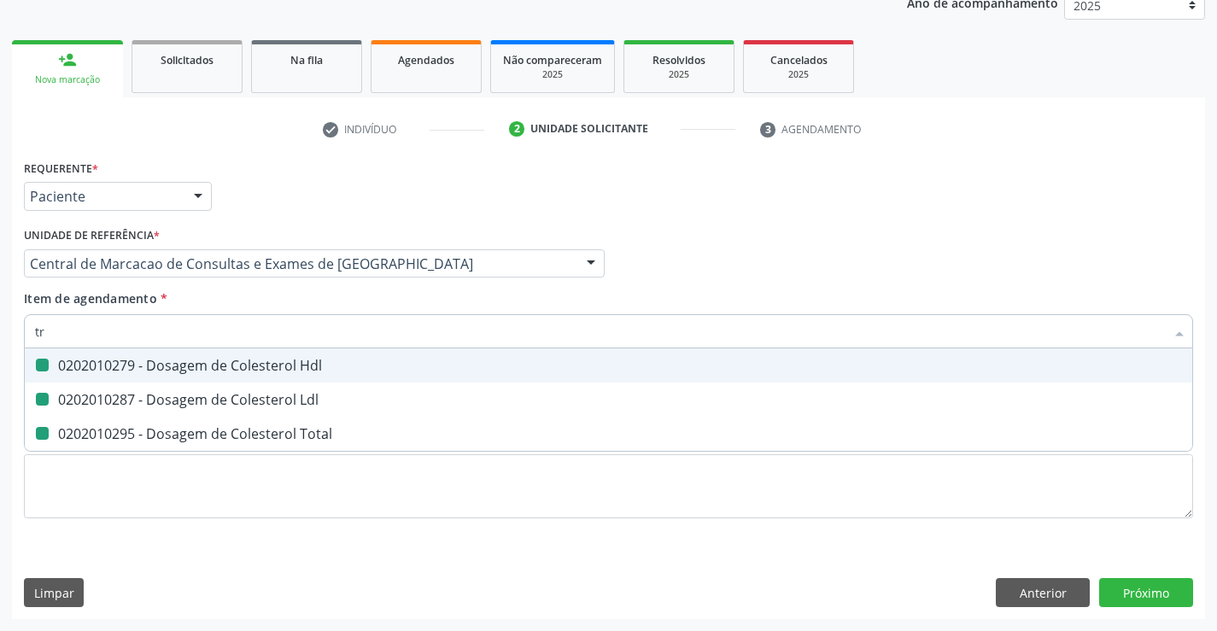
checkbox Total "false"
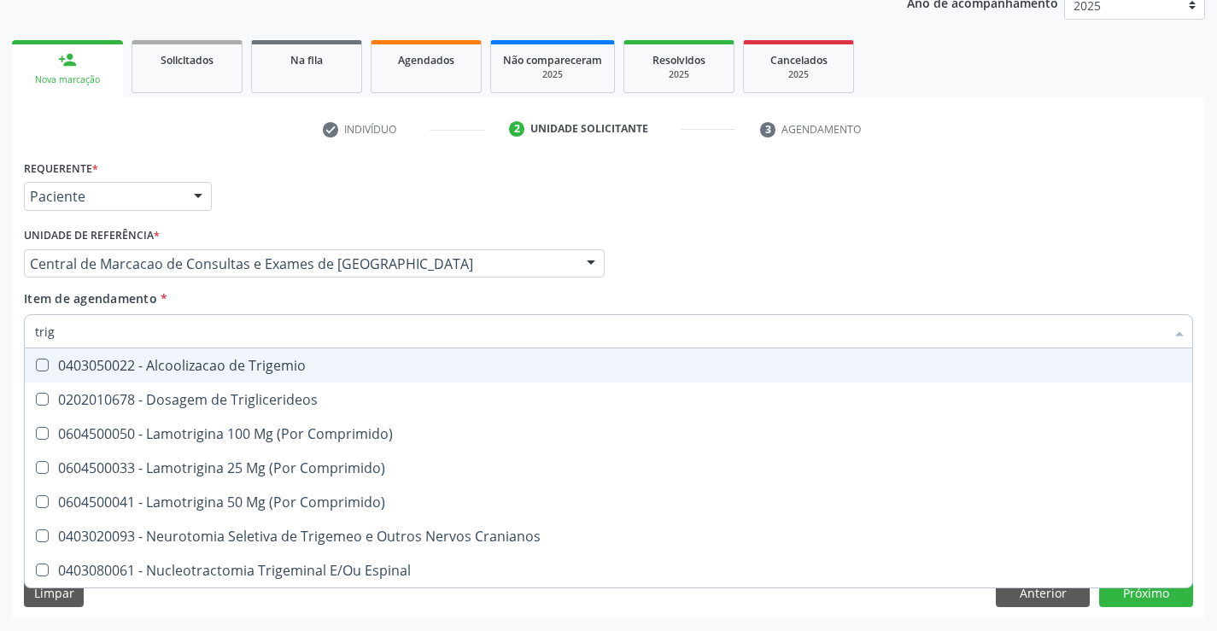
type input "trigl"
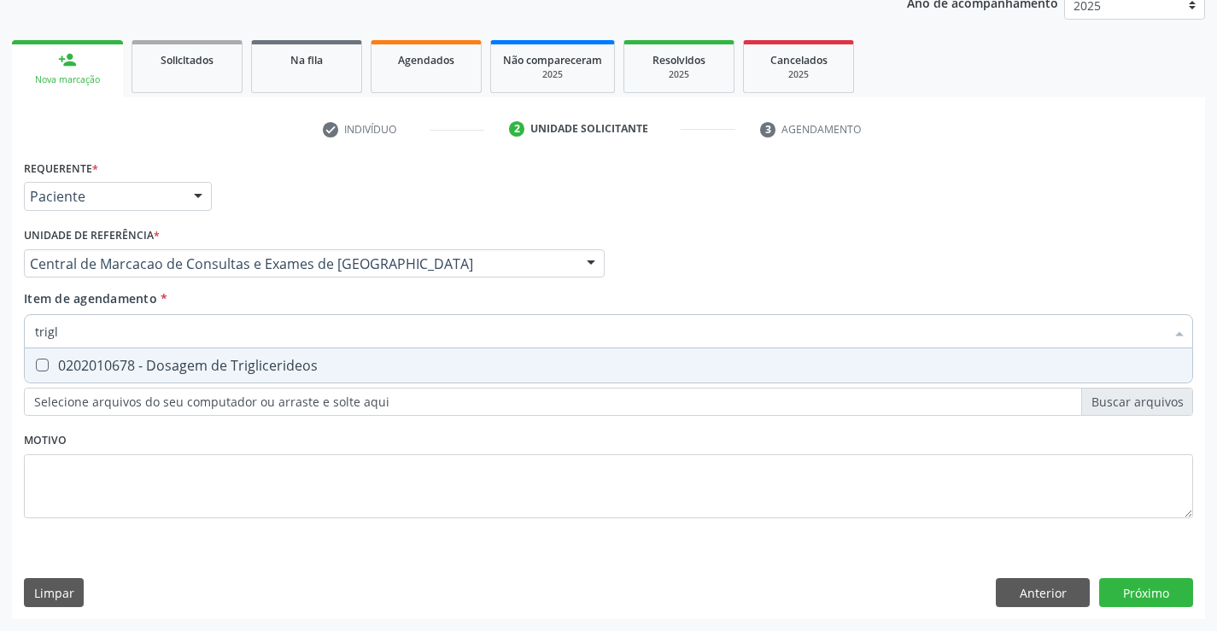
drag, startPoint x: 271, startPoint y: 376, endPoint x: 297, endPoint y: 356, distance: 33.0
click at [277, 369] on span "0202010678 - Dosagem de Triglicerideos" at bounding box center [609, 365] width 1168 height 34
checkbox Triglicerideos "true"
click at [304, 341] on input "trigl" at bounding box center [600, 331] width 1130 height 34
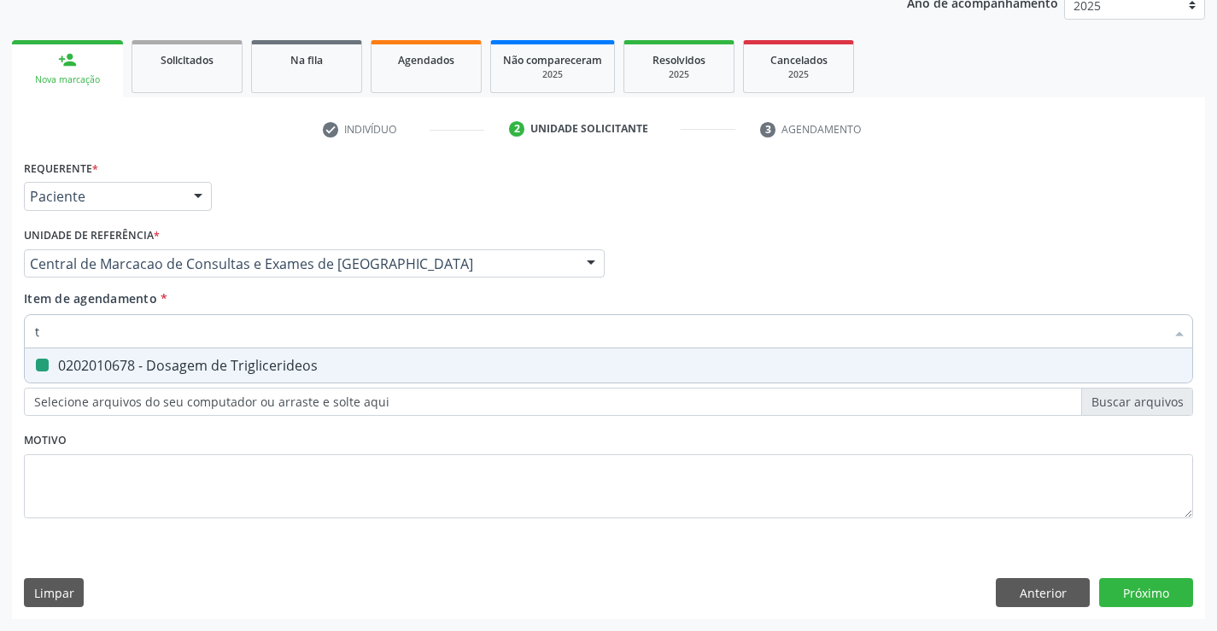
type input "tg"
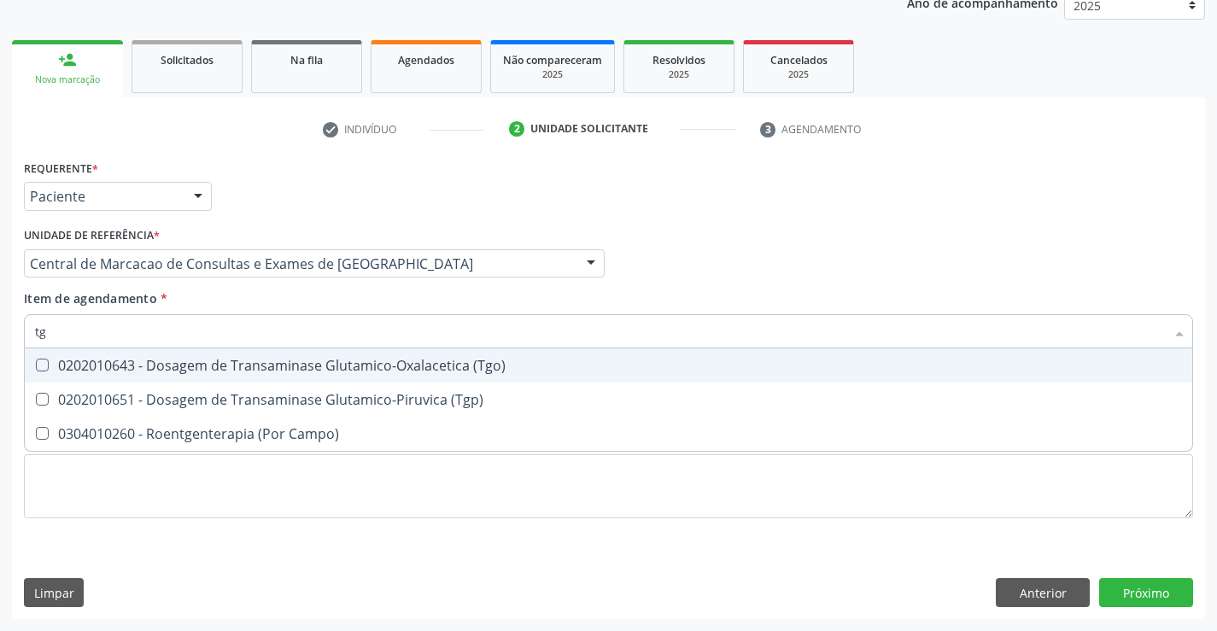
click at [314, 361] on div "0202010643 - Dosagem de Transaminase Glutamico-Oxalacetica (Tgo)" at bounding box center [608, 366] width 1147 height 14
checkbox \(Tgo\) "true"
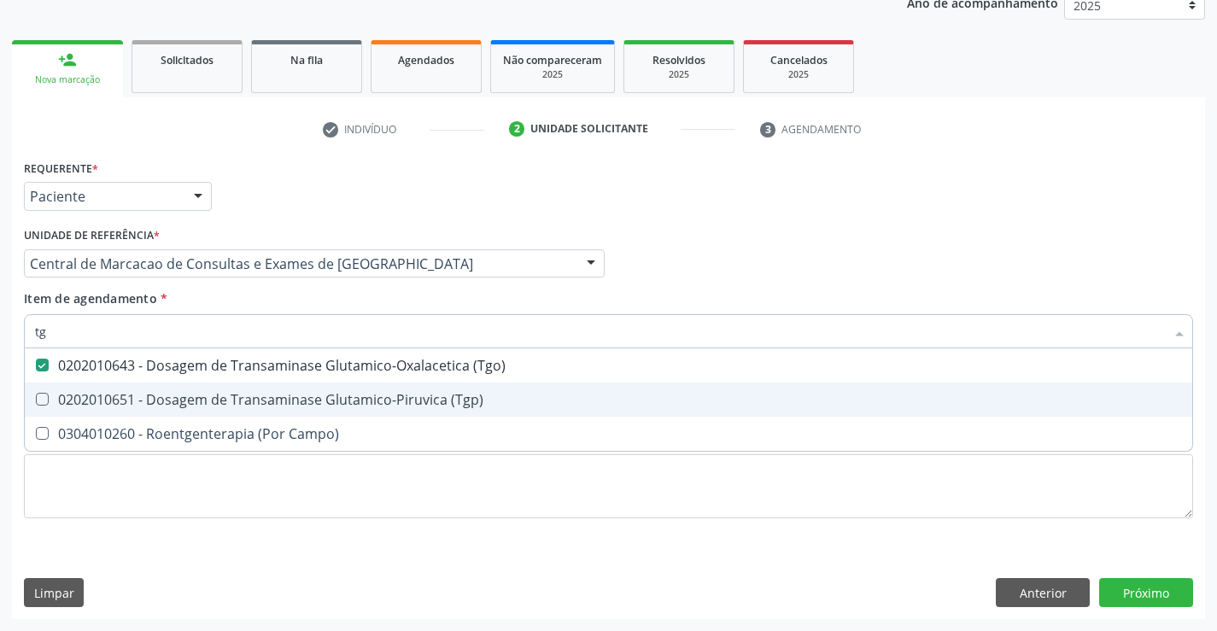
click at [313, 393] on div "0202010651 - Dosagem de Transaminase Glutamico-Piruvica (Tgp)" at bounding box center [608, 400] width 1147 height 14
checkbox \(Tgp\) "true"
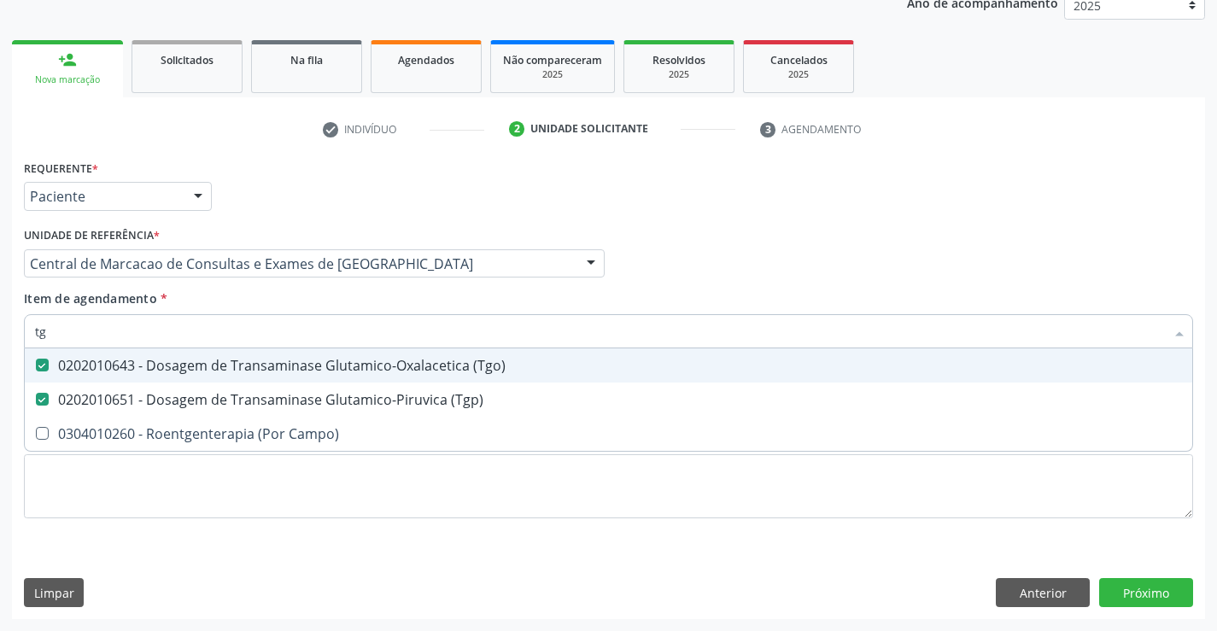
click at [214, 338] on input "tg" at bounding box center [600, 331] width 1130 height 34
type input "ga"
checkbox \(Tgo\) "false"
checkbox \(Tgp\) "false"
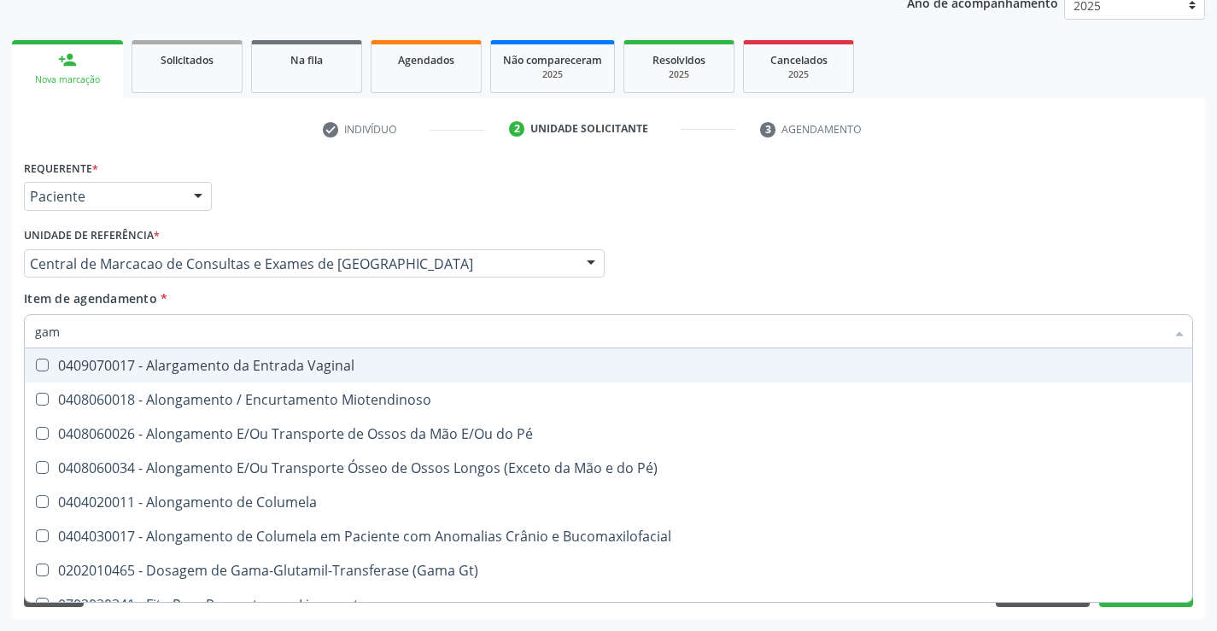
type input "gama"
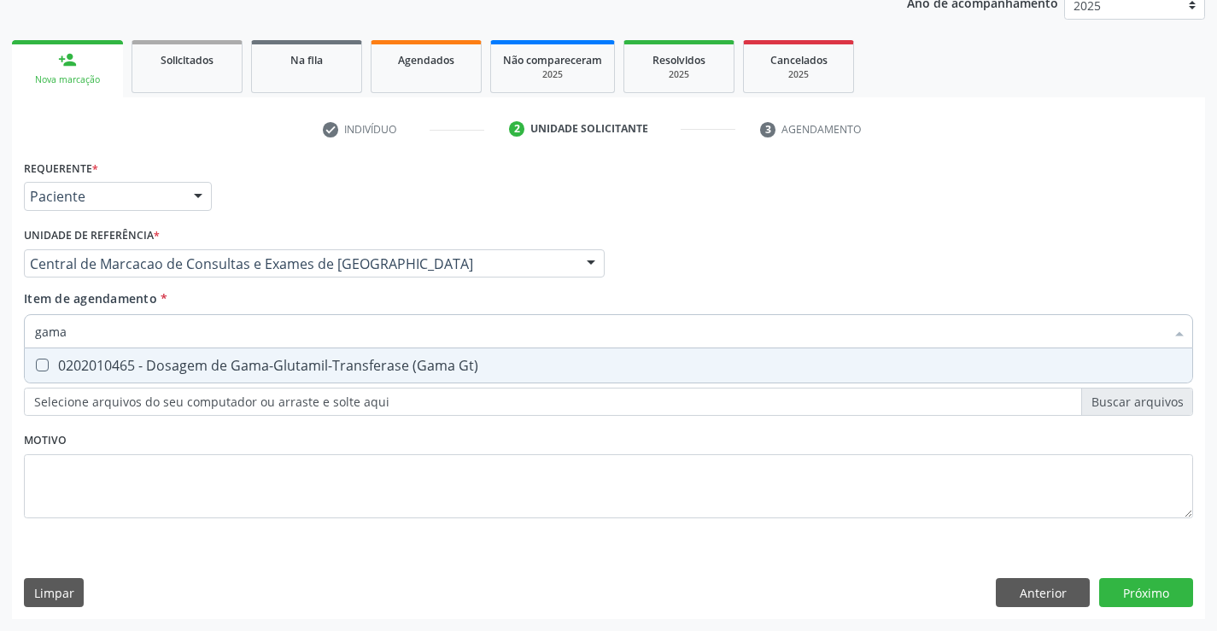
click at [217, 363] on div "0202010465 - Dosagem de Gama-Glutamil-Transferase (Gama Gt)" at bounding box center [608, 366] width 1147 height 14
checkbox Gt\) "true"
click at [239, 337] on input "gama" at bounding box center [600, 331] width 1130 height 34
type input "uri"
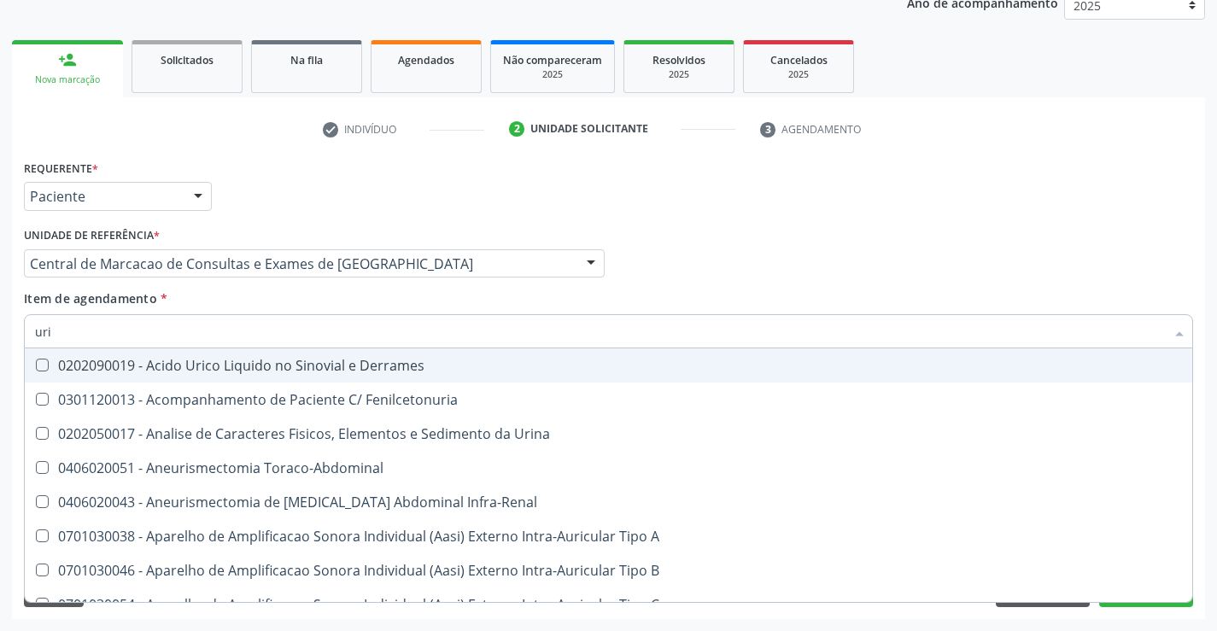
checkbox Derrames "false"
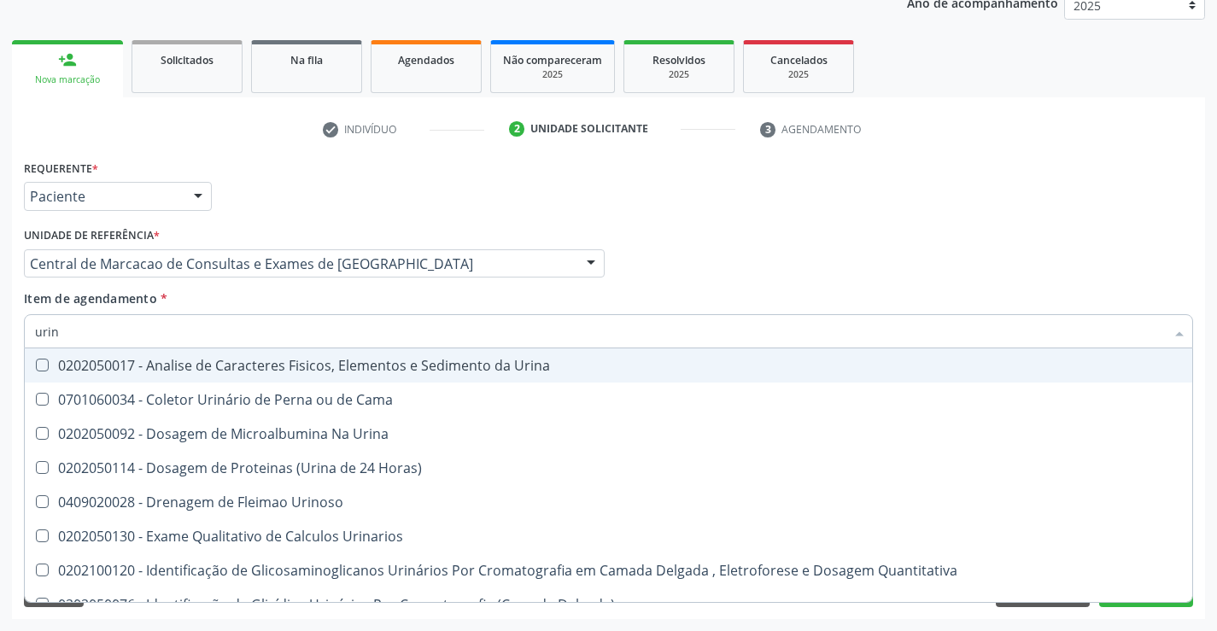
type input "urina"
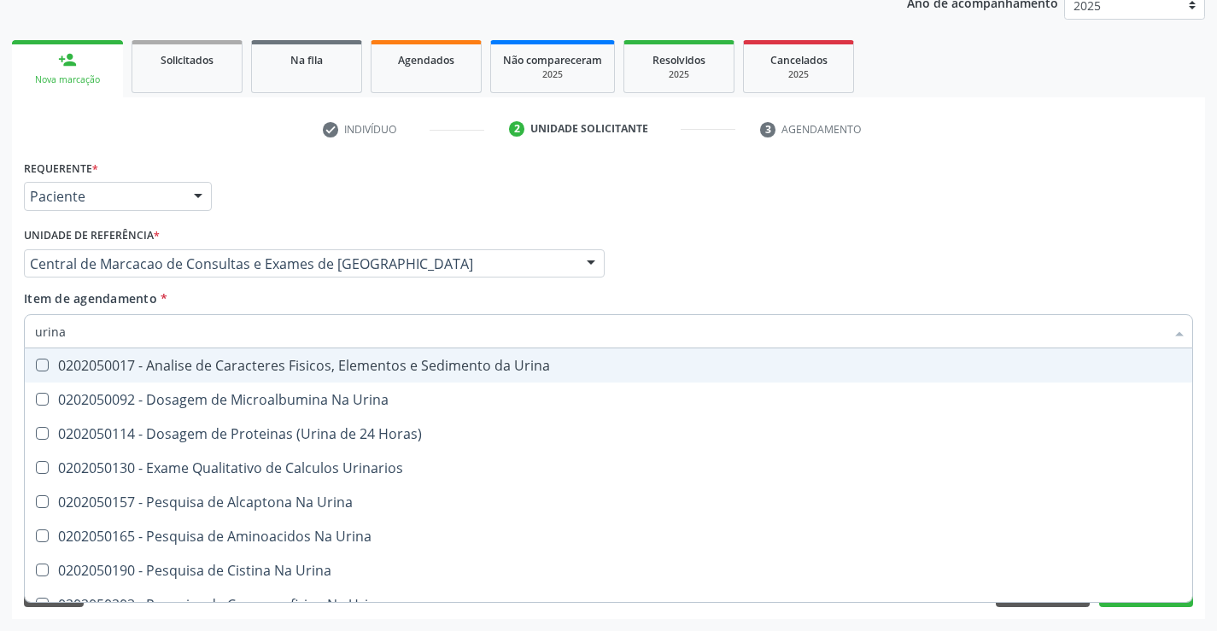
click at [239, 359] on div "0202050017 - Analise de Caracteres Fisicos, Elementos e Sedimento da Urina" at bounding box center [608, 366] width 1147 height 14
checkbox Urina "true"
click at [255, 332] on input "urina" at bounding box center [600, 331] width 1130 height 34
type input "fe"
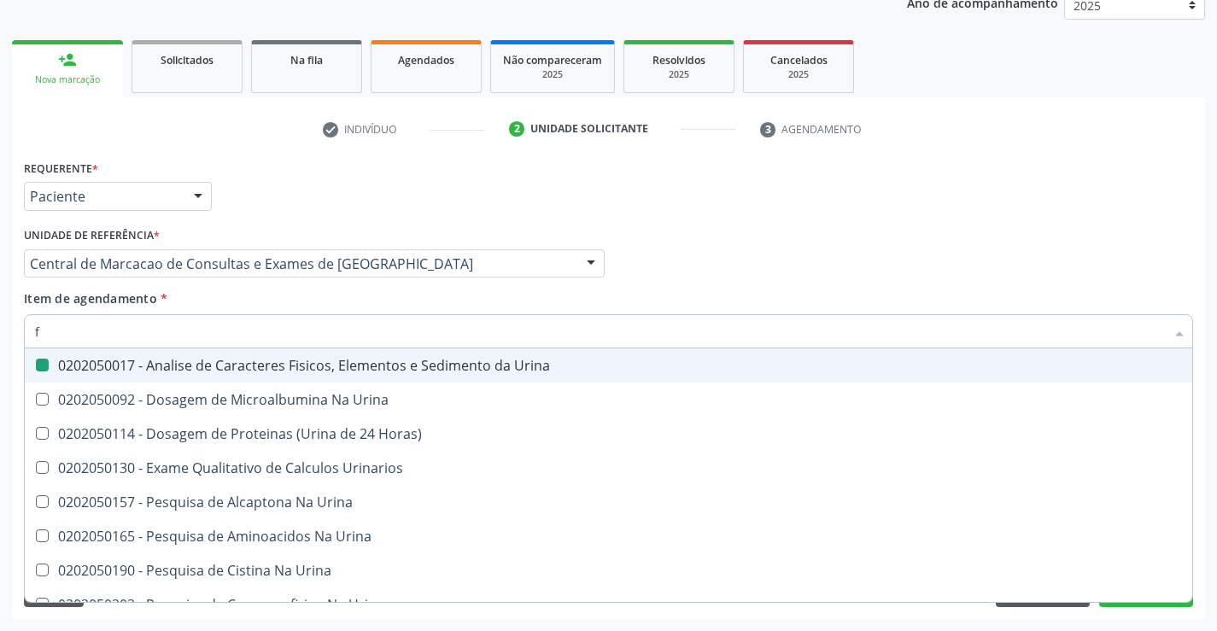
checkbox Urina "false"
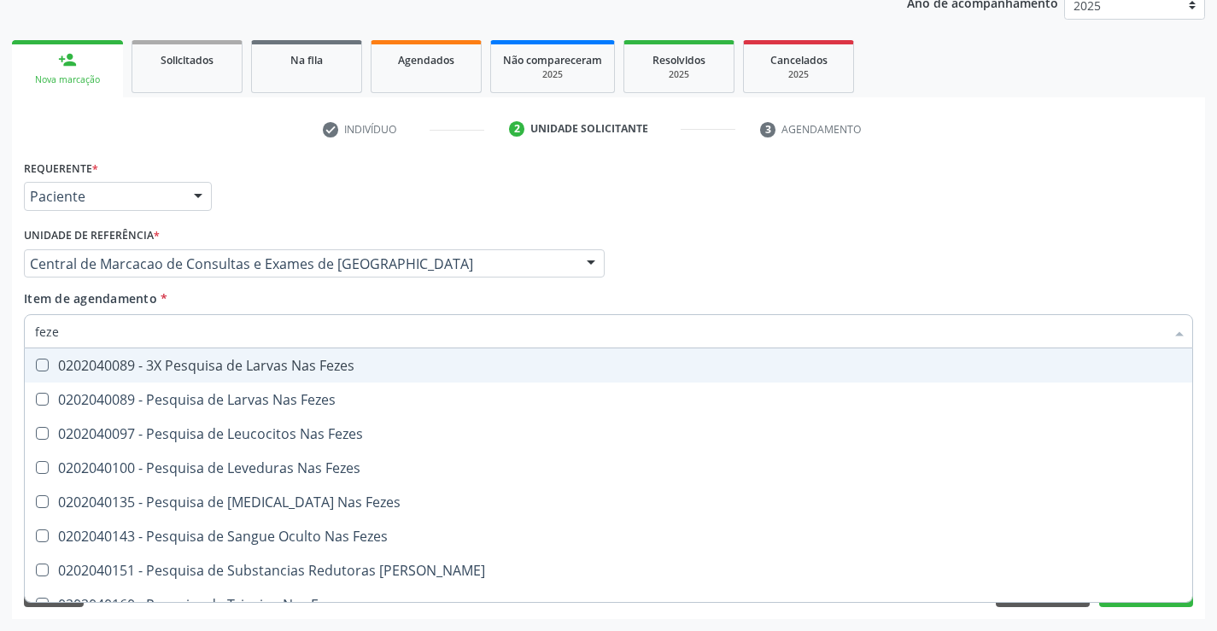
type input "fezes"
click at [255, 359] on div "0202040089 - 3X Pesquisa de Larvas Nas Fezes" at bounding box center [608, 366] width 1147 height 14
click at [249, 359] on div "0202040089 - 3X Pesquisa de Larvas Nas Fezes" at bounding box center [608, 366] width 1147 height 14
checkbox Fezes "true"
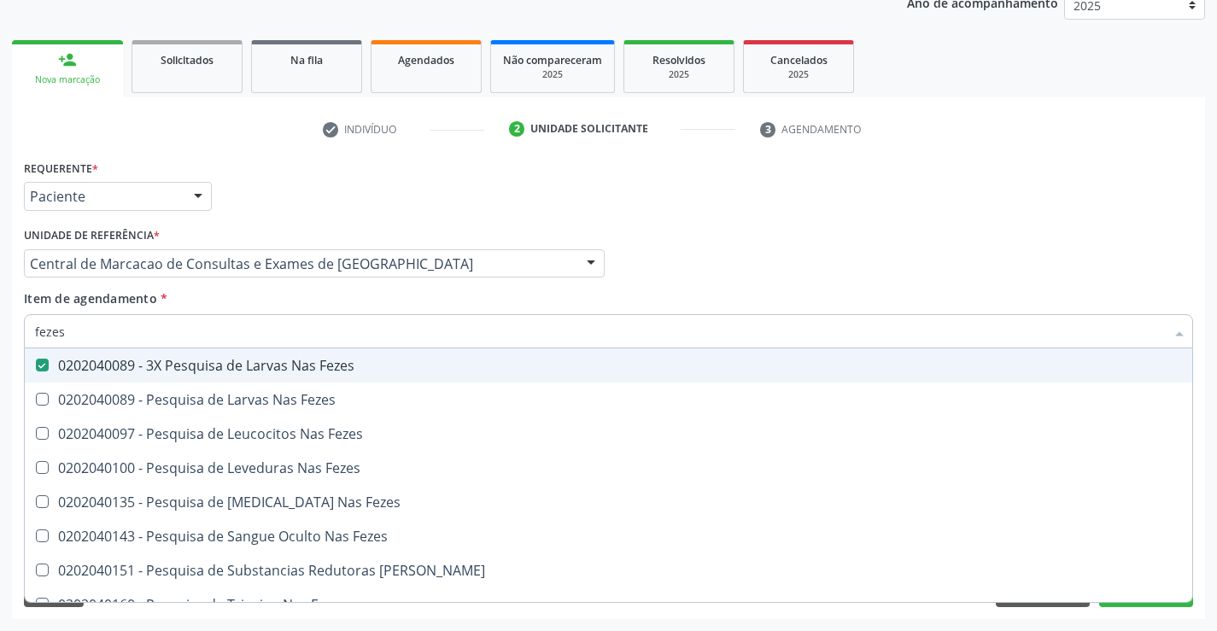
click at [260, 333] on input "fezes" at bounding box center [600, 331] width 1130 height 34
drag, startPoint x: 687, startPoint y: 259, endPoint x: 913, endPoint y: 271, distance: 226.6
click at [686, 255] on div "Profissional Solicitante Por favor, selecione a Unidade de Atendimento primeiro…" at bounding box center [609, 256] width 1178 height 67
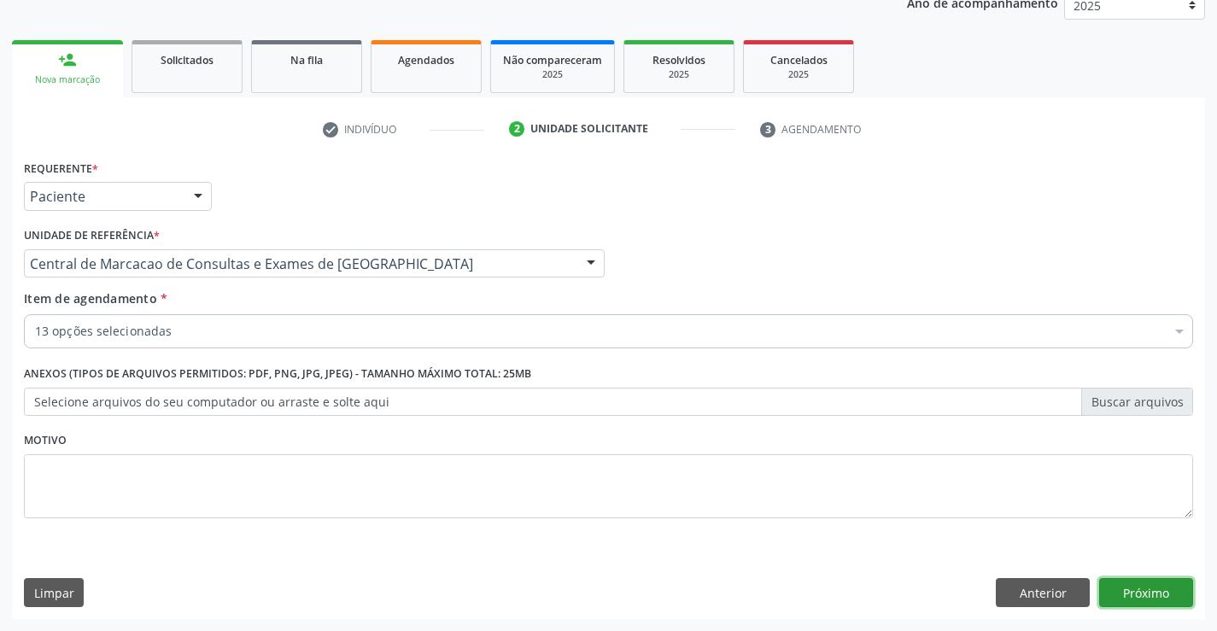
click at [1158, 602] on button "Próximo" at bounding box center [1146, 592] width 94 height 29
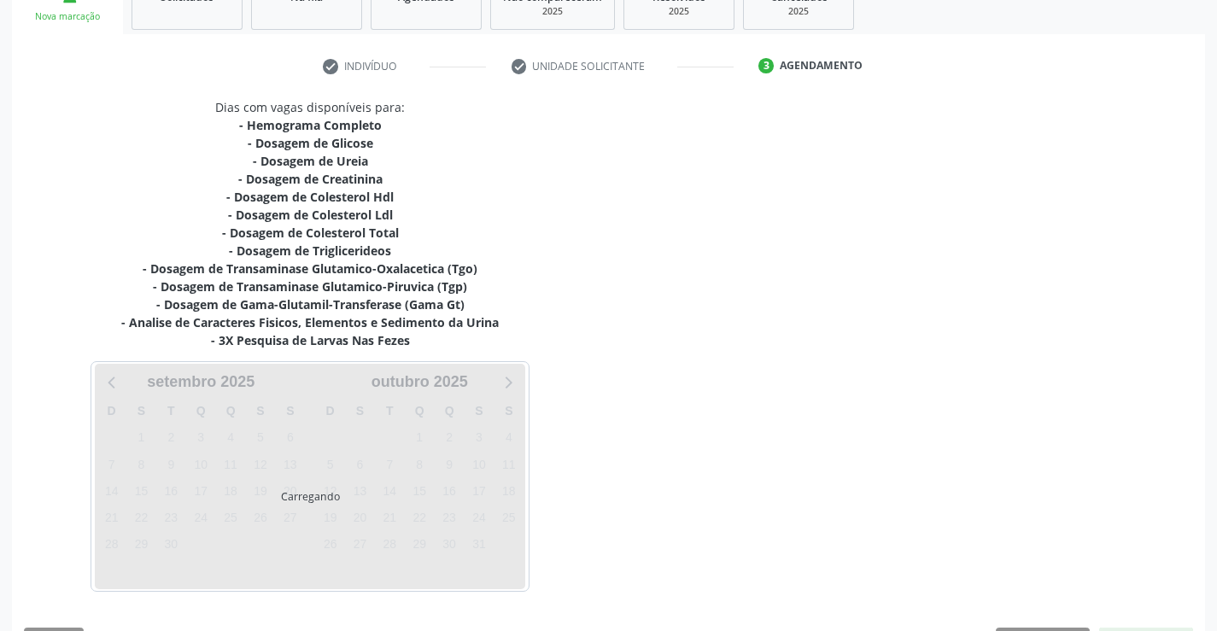
scroll to position [327, 0]
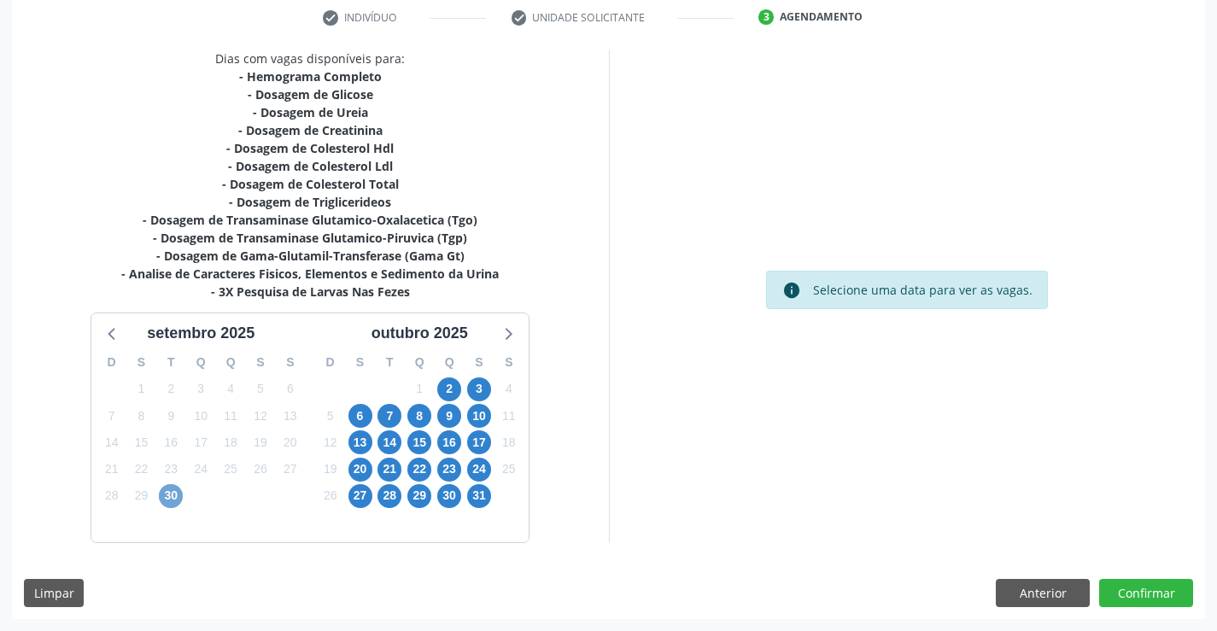
click at [167, 496] on span "30" at bounding box center [171, 496] width 24 height 24
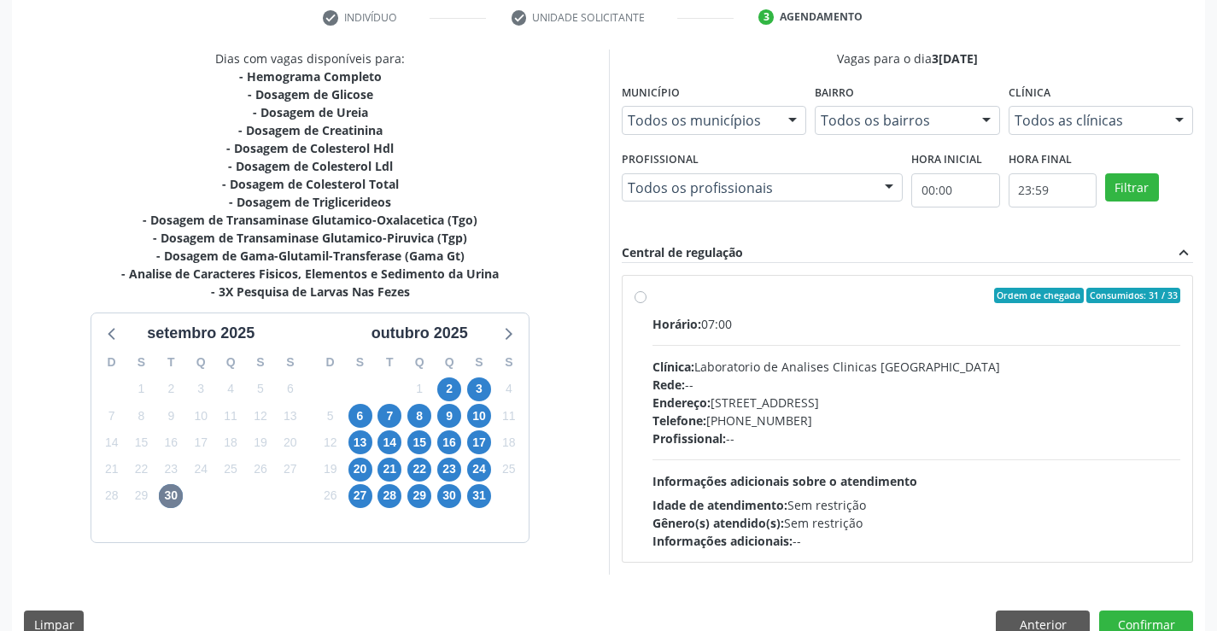
click at [702, 403] on span "Endereço:" at bounding box center [682, 403] width 58 height 16
click at [647, 303] on input "Ordem de chegada Consumidos: 31 / 33 Horário: 07:00 Clínica: Laboratorio de Ana…" at bounding box center [641, 295] width 12 height 15
radio input "true"
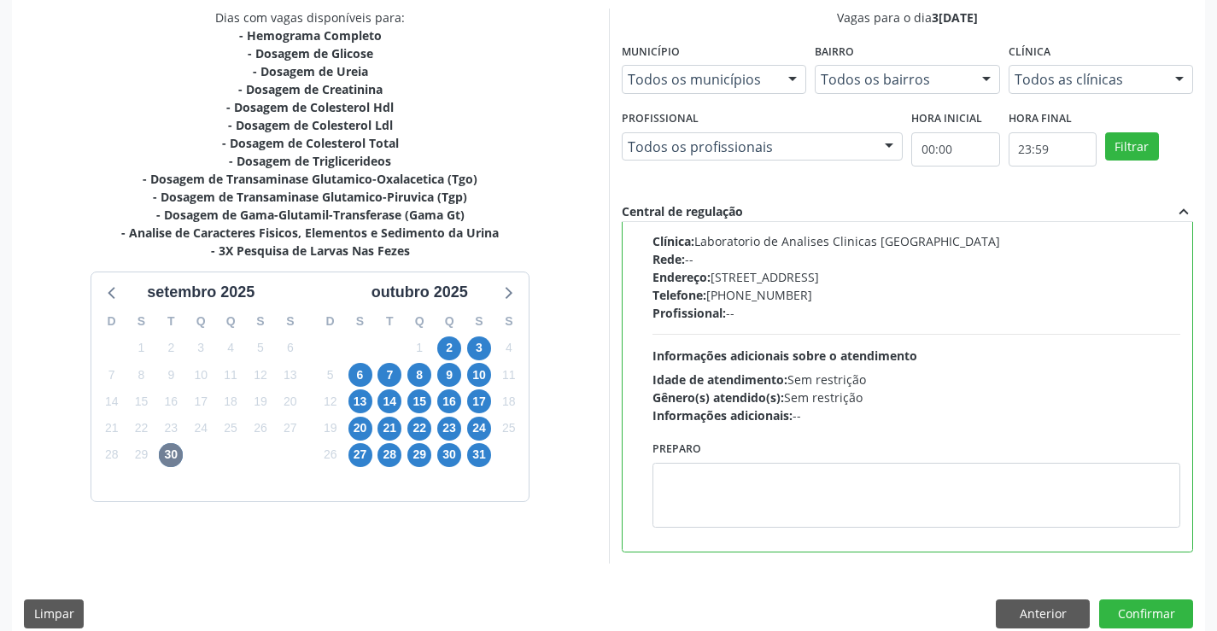
scroll to position [389, 0]
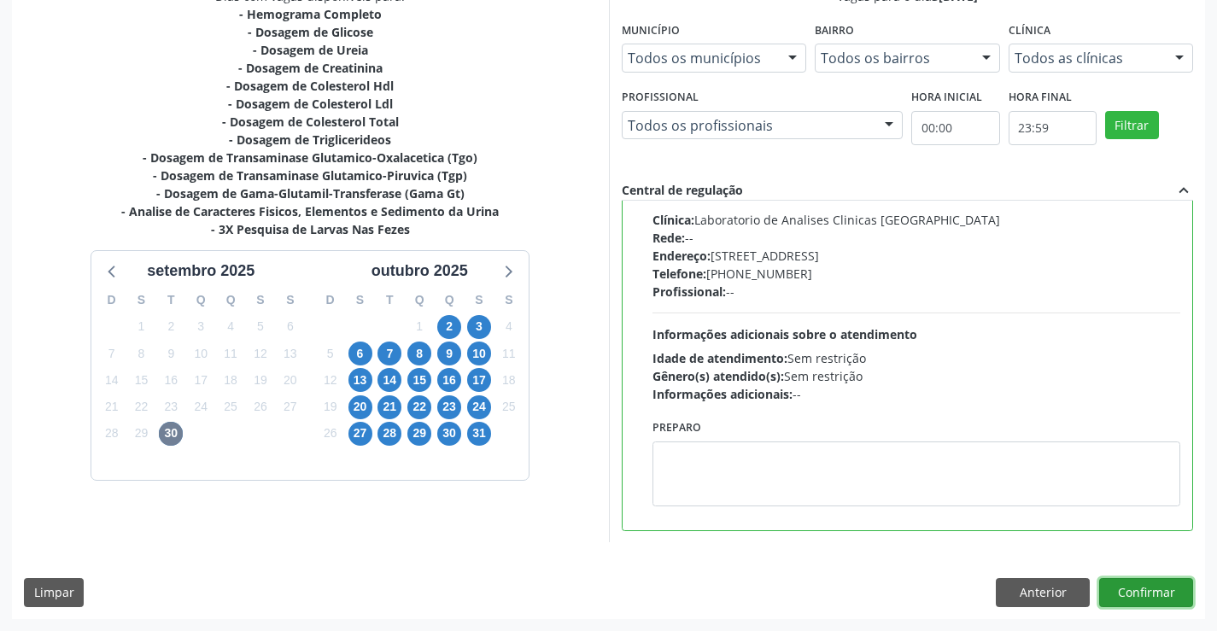
click at [1124, 601] on button "Confirmar" at bounding box center [1146, 592] width 94 height 29
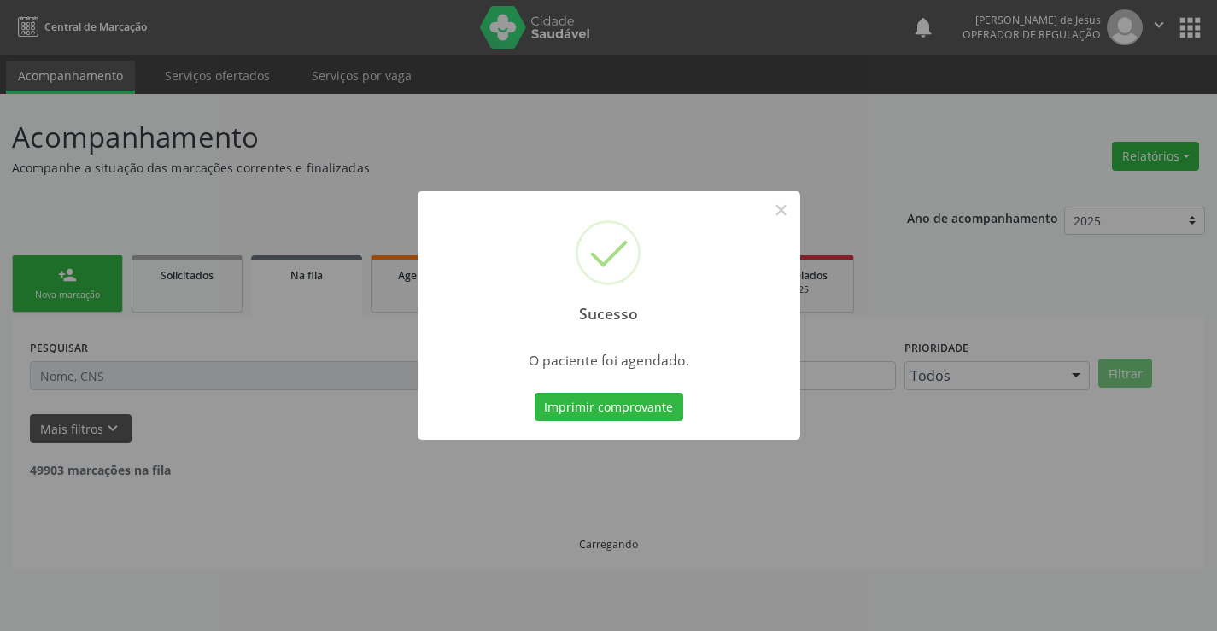
scroll to position [0, 0]
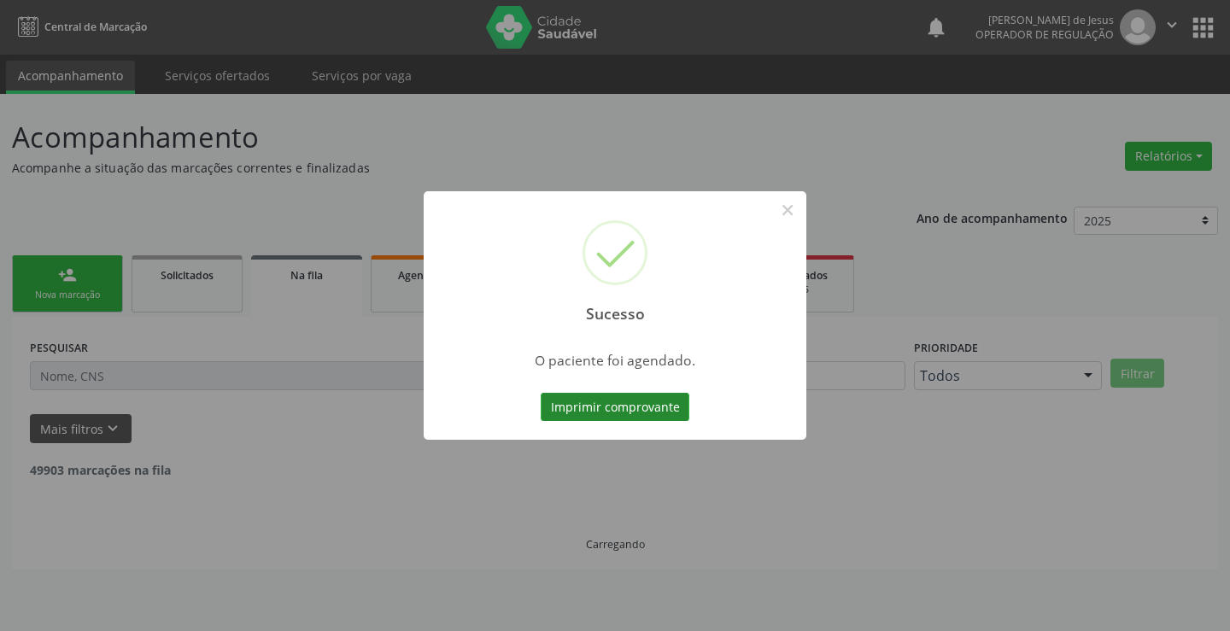
click at [662, 415] on button "Imprimir comprovante" at bounding box center [615, 407] width 149 height 29
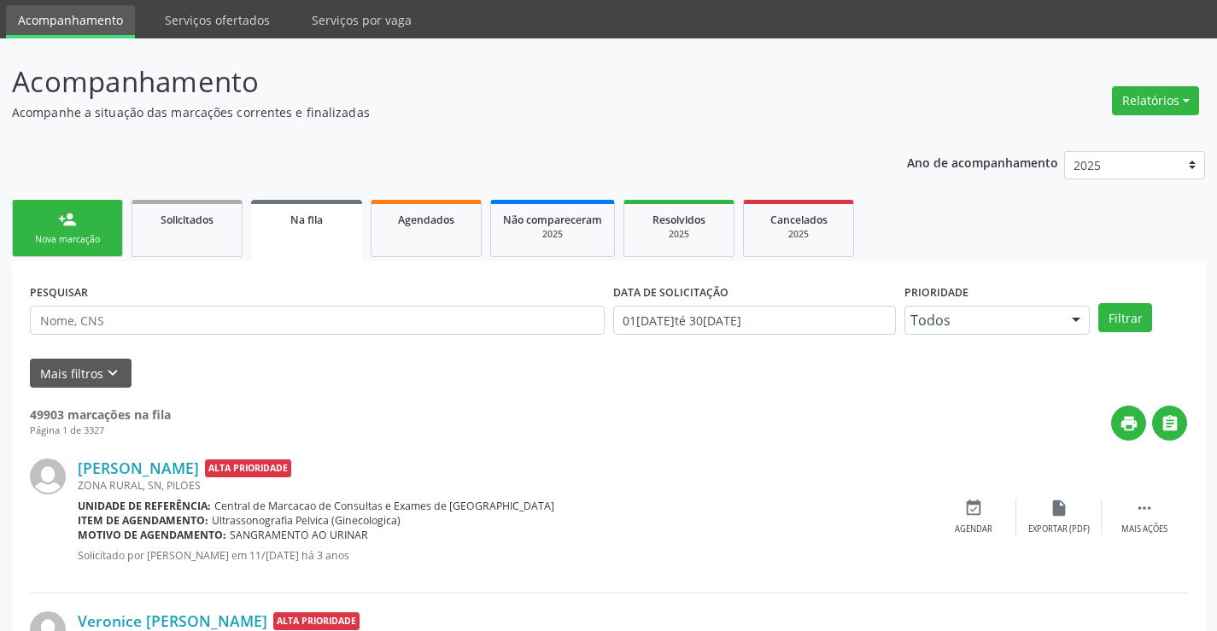
scroll to position [85, 0]
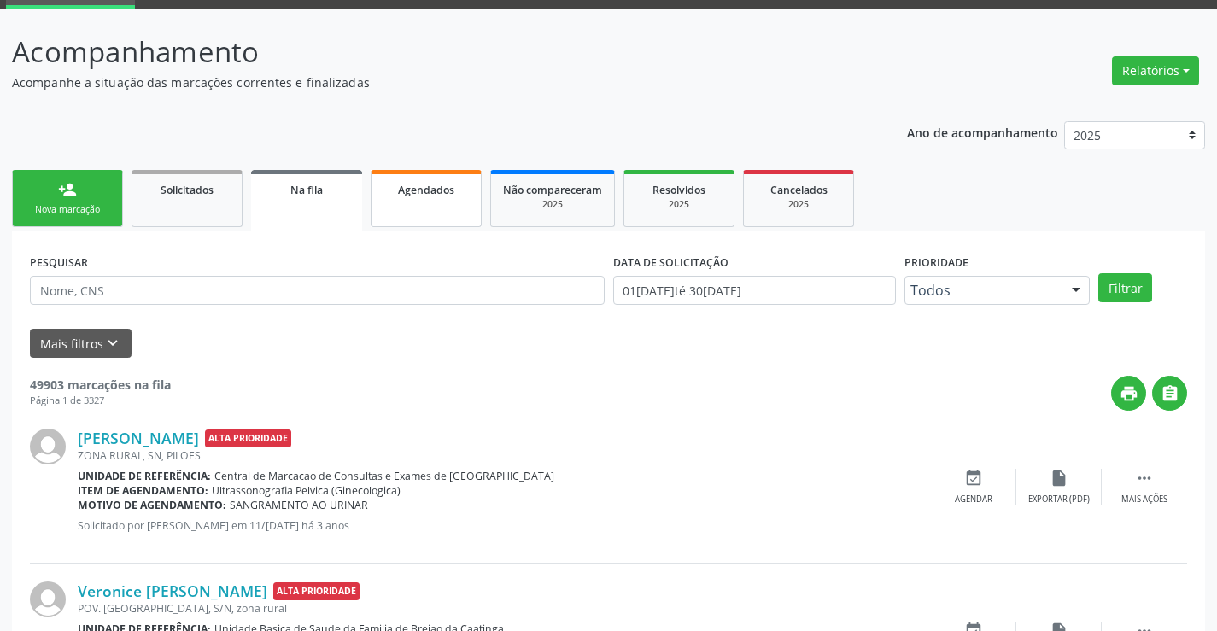
click at [395, 205] on link "Agendados" at bounding box center [426, 198] width 111 height 57
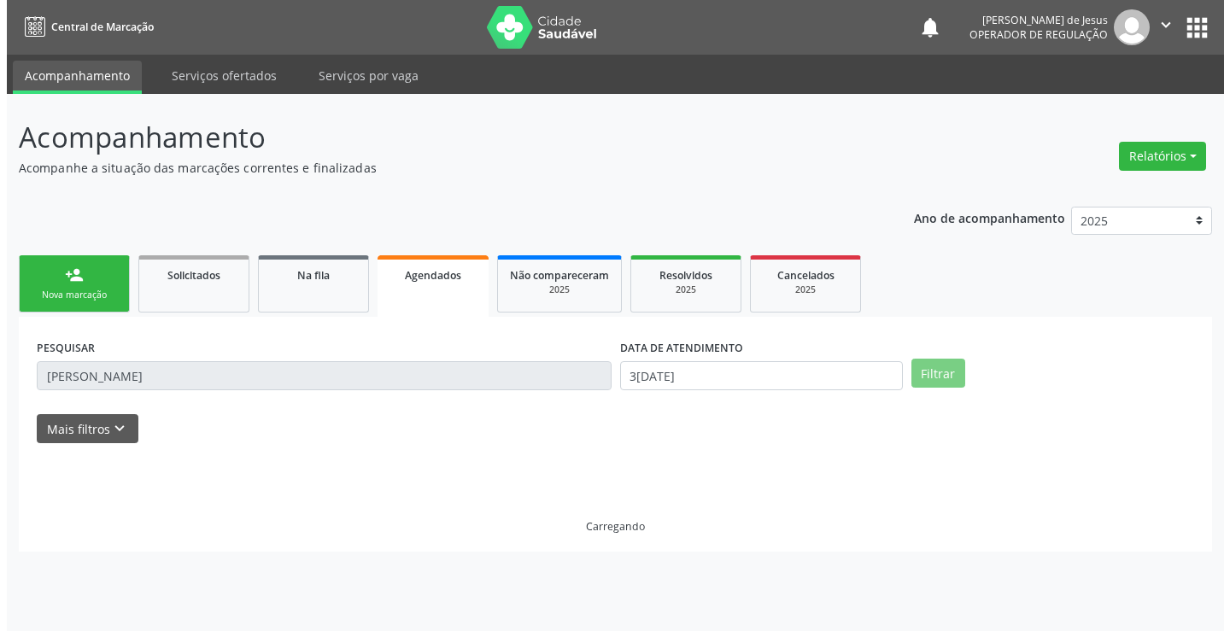
scroll to position [0, 0]
click at [395, 202] on div "Ano de acompanhamento 2025 2024 2023 person_add Nova marcação Solicitados Na fi…" at bounding box center [608, 374] width 1193 height 358
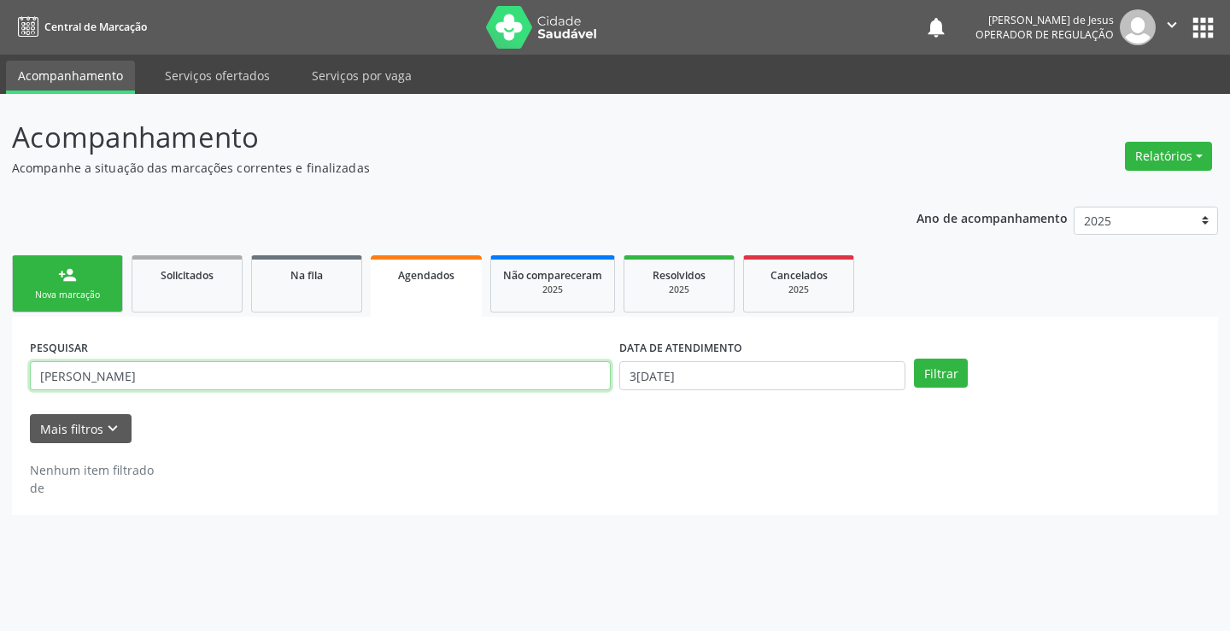
click at [354, 374] on input "[PERSON_NAME]" at bounding box center [320, 375] width 581 height 29
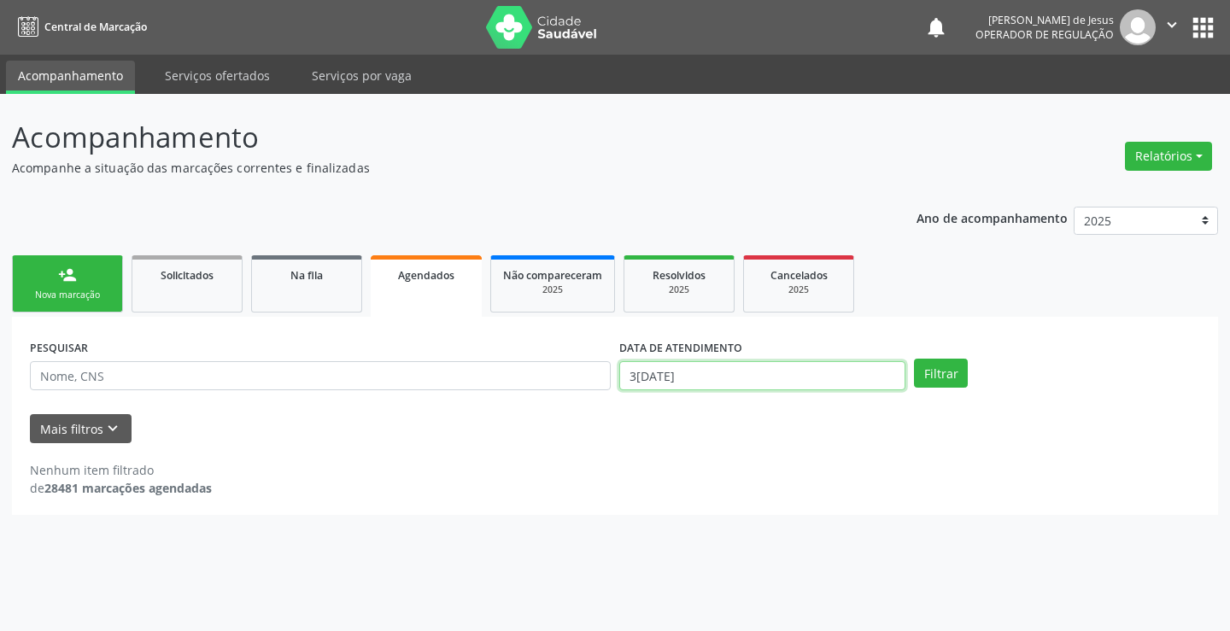
click at [674, 373] on input "3[DATE]" at bounding box center [762, 375] width 286 height 29
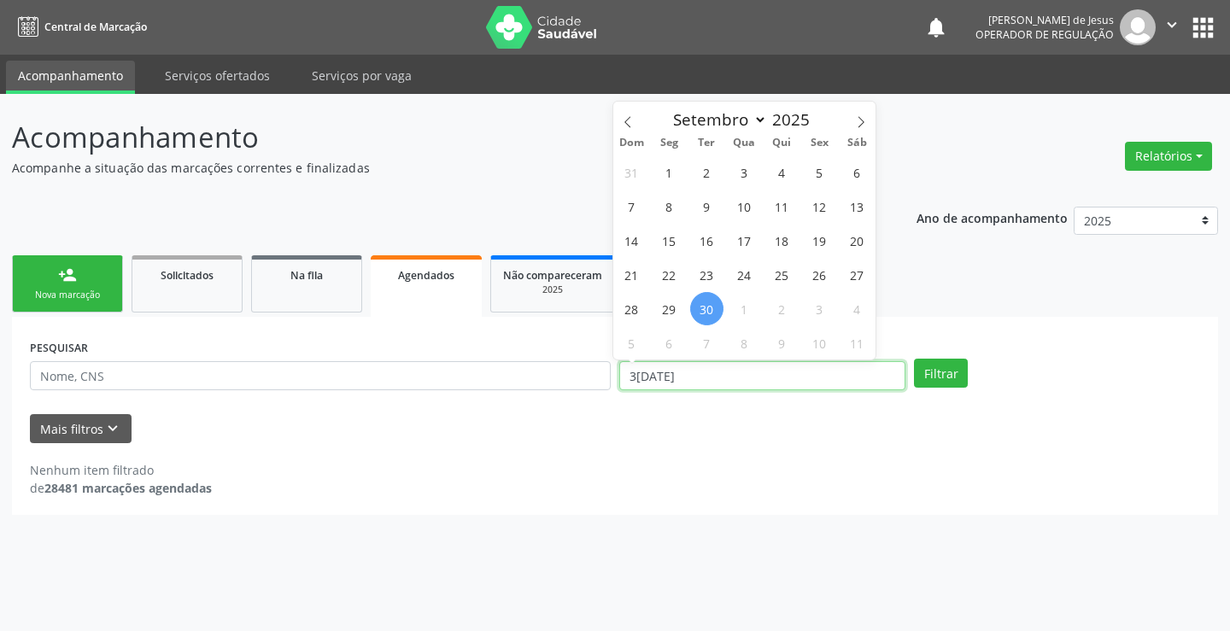
click at [672, 373] on input "3[DATE]" at bounding box center [762, 375] width 286 height 29
click at [671, 373] on input "3[DATE]" at bounding box center [762, 375] width 286 height 29
click at [709, 368] on input "3[DATE]" at bounding box center [762, 375] width 286 height 29
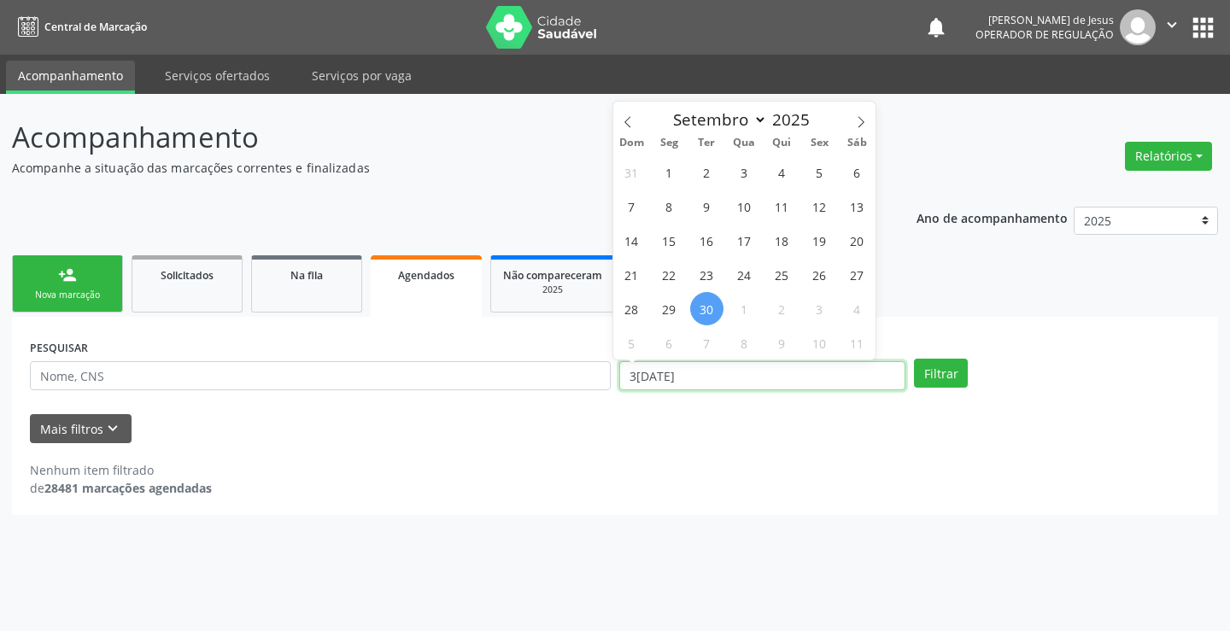
click at [709, 368] on input "3[DATE]" at bounding box center [762, 375] width 286 height 29
select select "8"
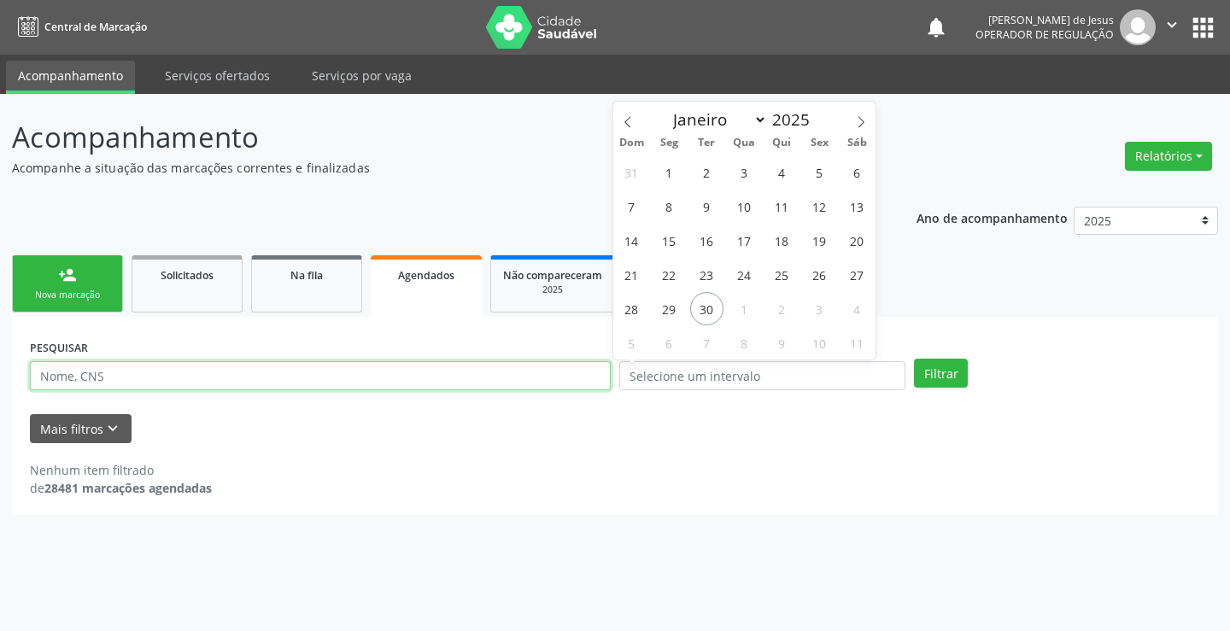
click at [145, 378] on input "text" at bounding box center [320, 375] width 581 height 29
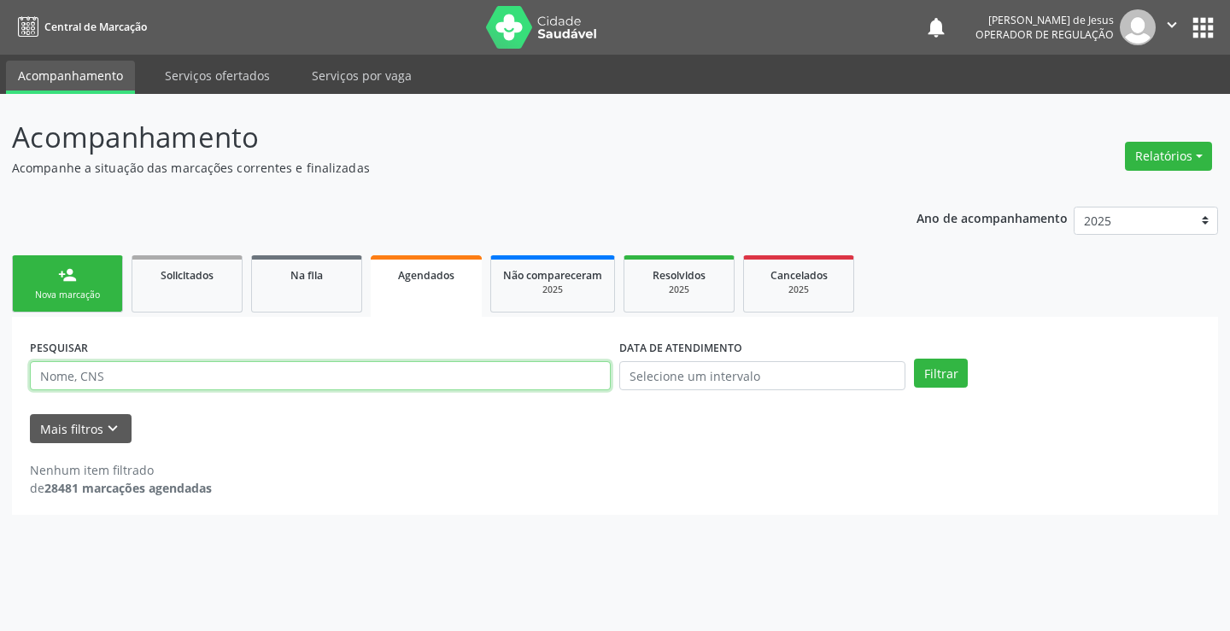
click at [145, 378] on input "text" at bounding box center [320, 375] width 581 height 29
type input "702106781698095"
click at [914, 359] on button "Filtrar" at bounding box center [941, 373] width 54 height 29
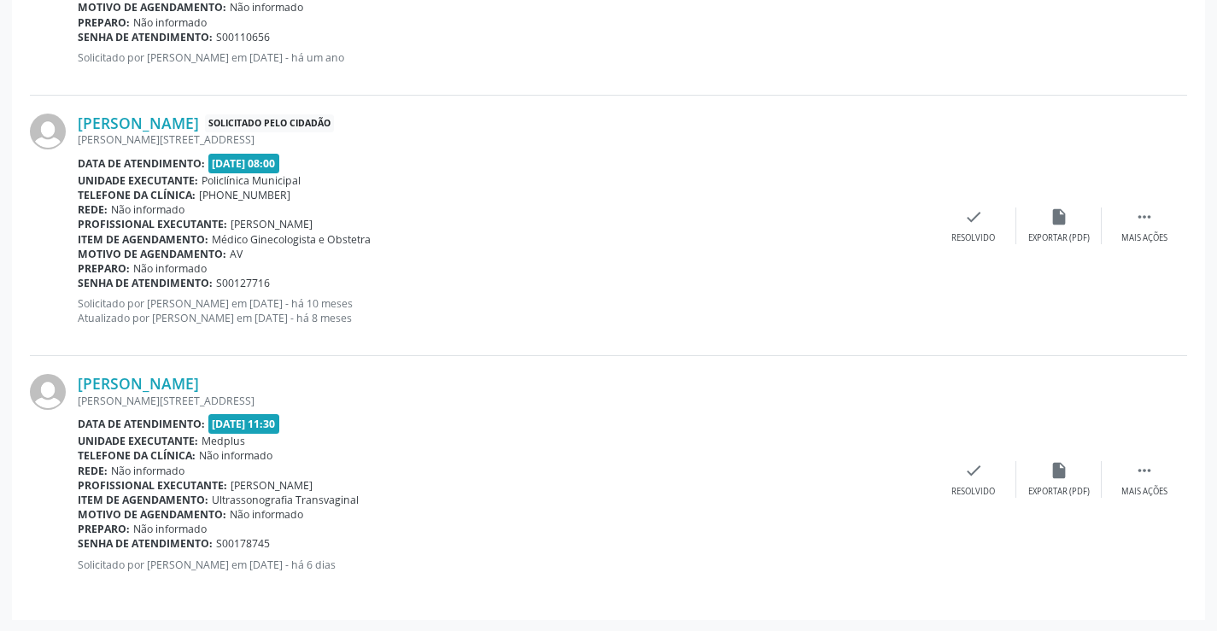
scroll to position [1402, 0]
click at [1161, 489] on div "Mais ações" at bounding box center [1144, 491] width 46 height 12
click at [811, 473] on icon "print" at bounding box center [802, 469] width 19 height 19
